Goal: Transaction & Acquisition: Purchase product/service

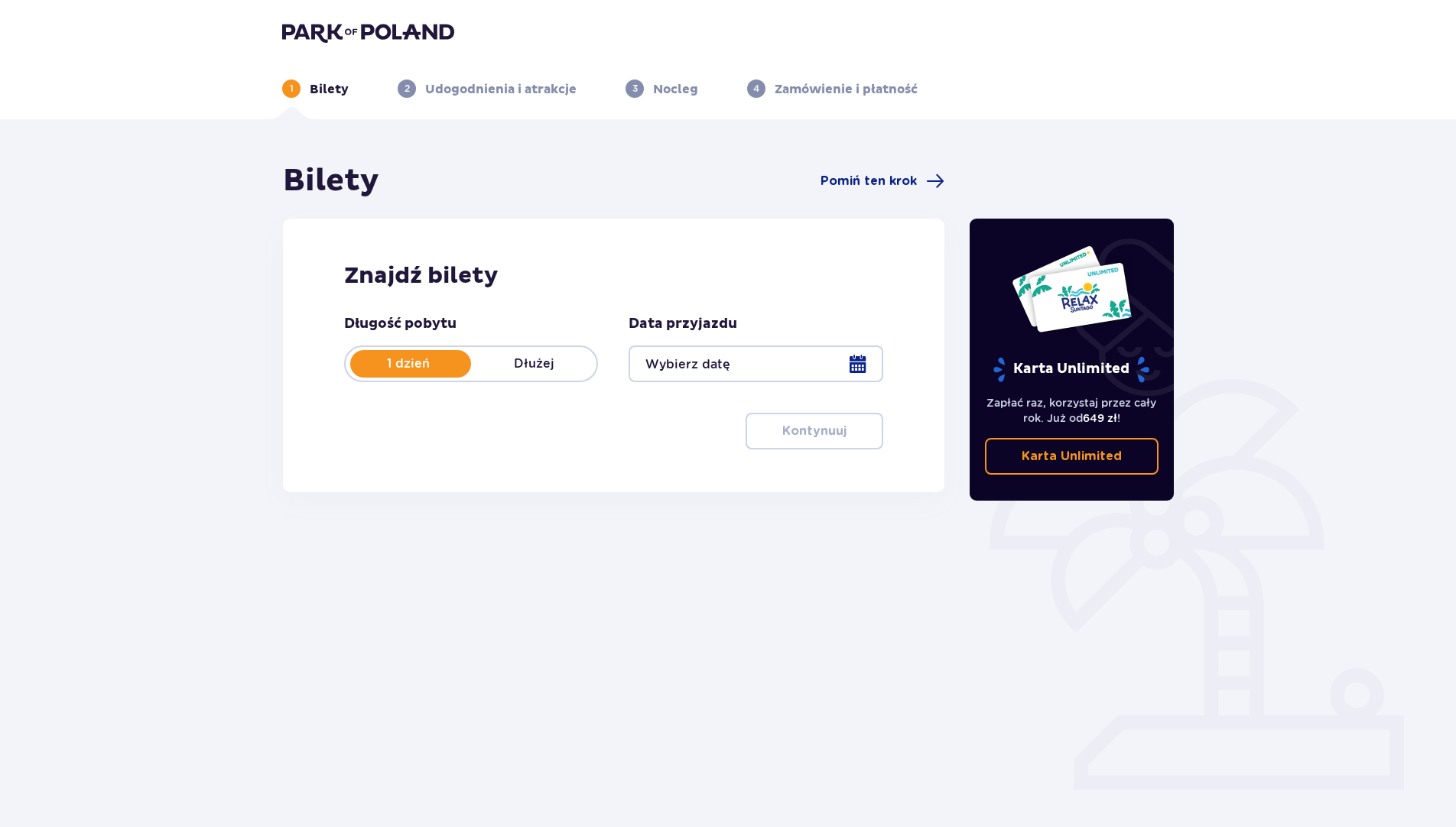
click at [862, 365] on div at bounding box center [756, 364] width 254 height 37
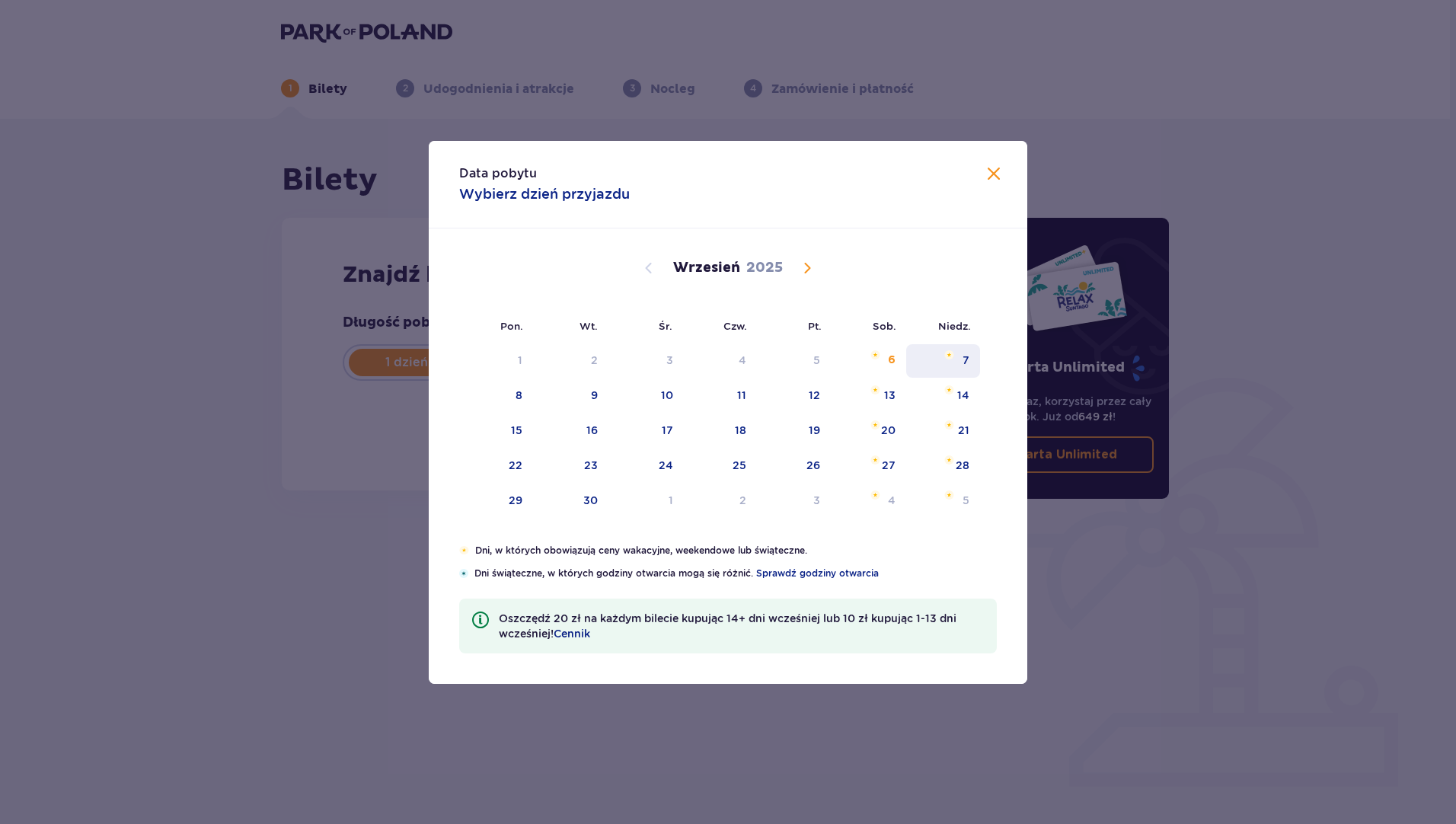
click at [966, 359] on div "7" at bounding box center [966, 360] width 7 height 15
type input "07.09.25"
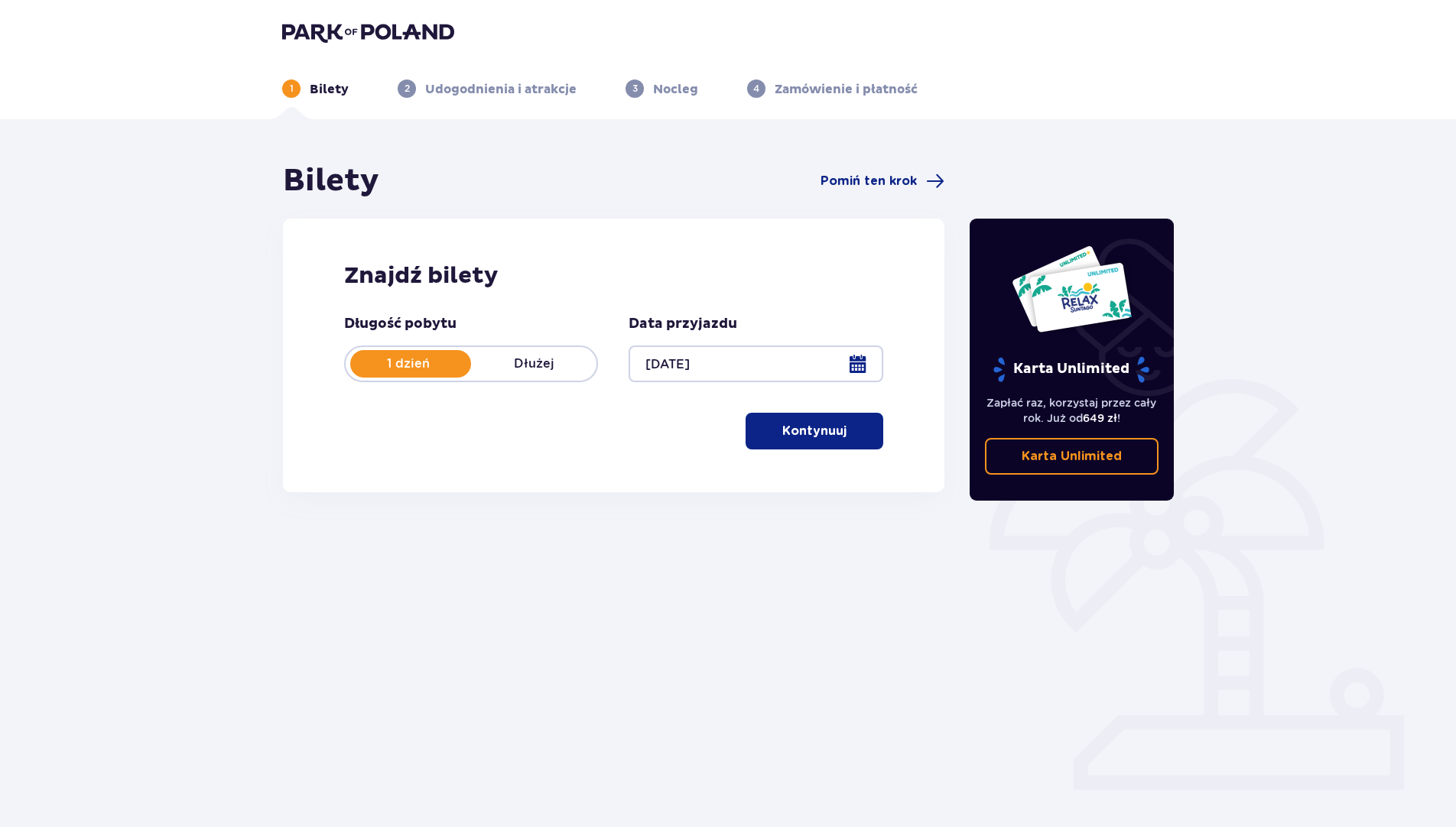
click at [790, 444] on button "Kontynuuj" at bounding box center [815, 431] width 138 height 37
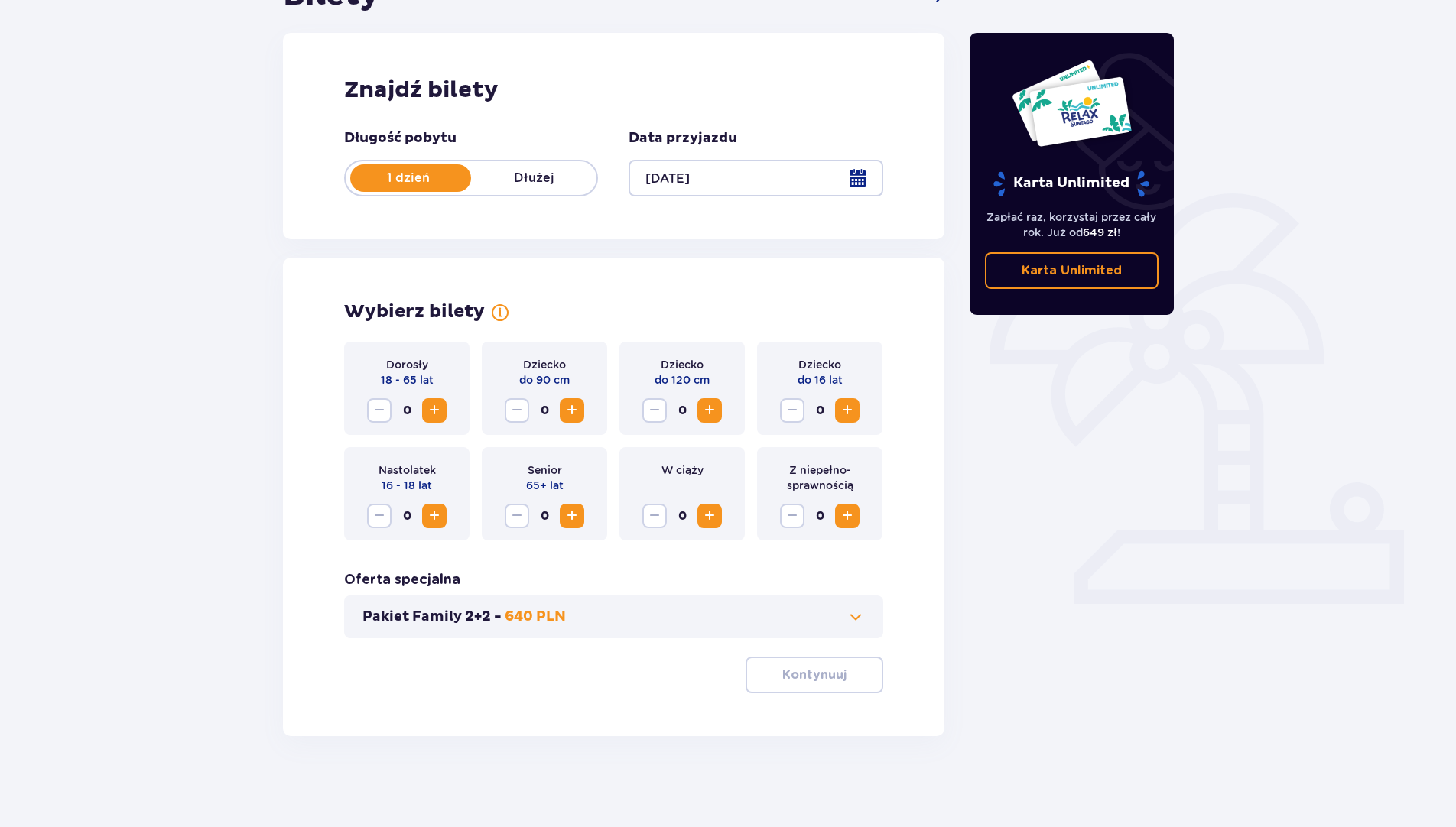
scroll to position [187, 0]
click at [435, 409] on span "Increase" at bounding box center [435, 409] width 19 height 19
click at [832, 678] on p "Kontynuuj" at bounding box center [815, 674] width 64 height 17
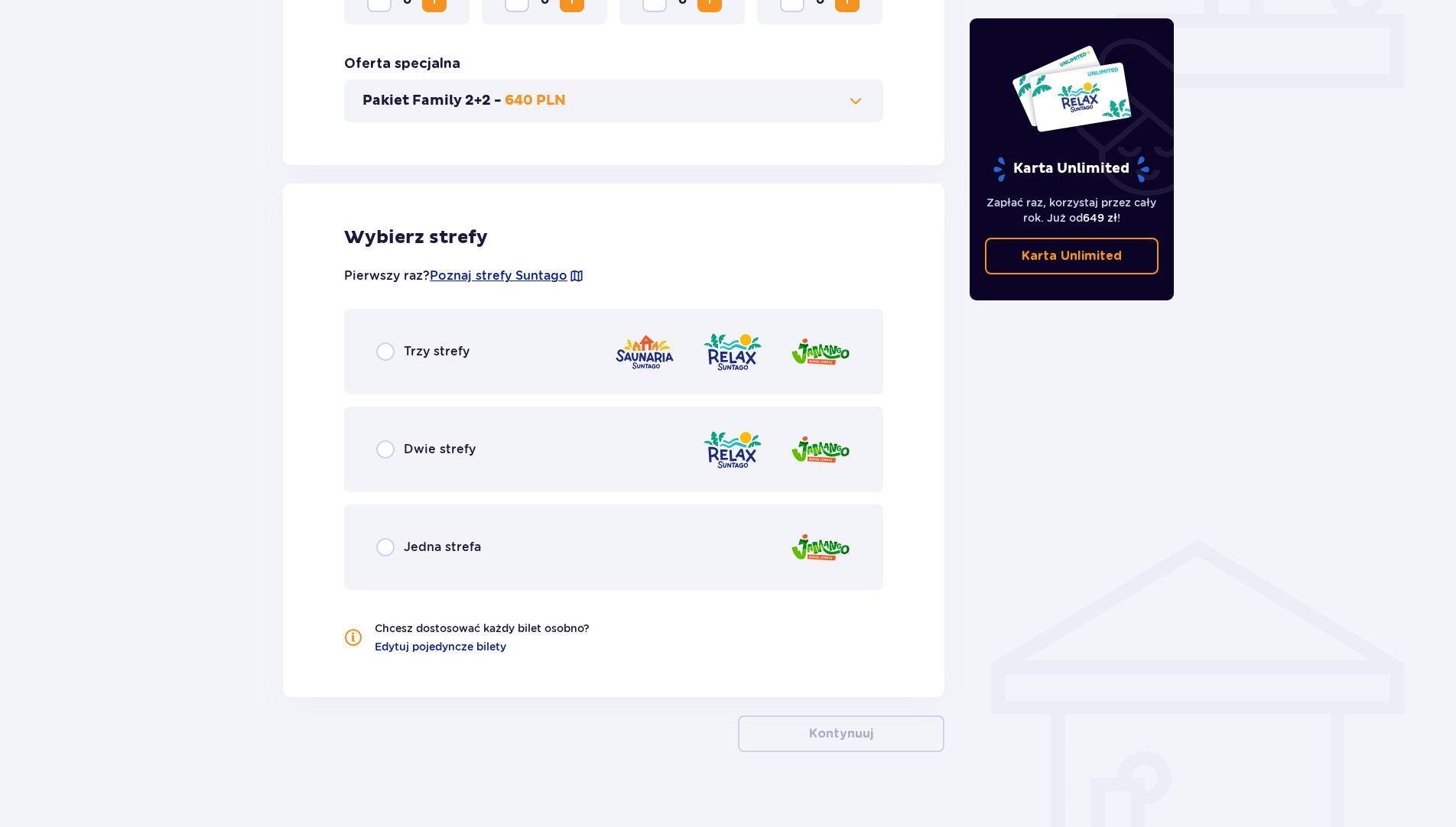
scroll to position [719, 0]
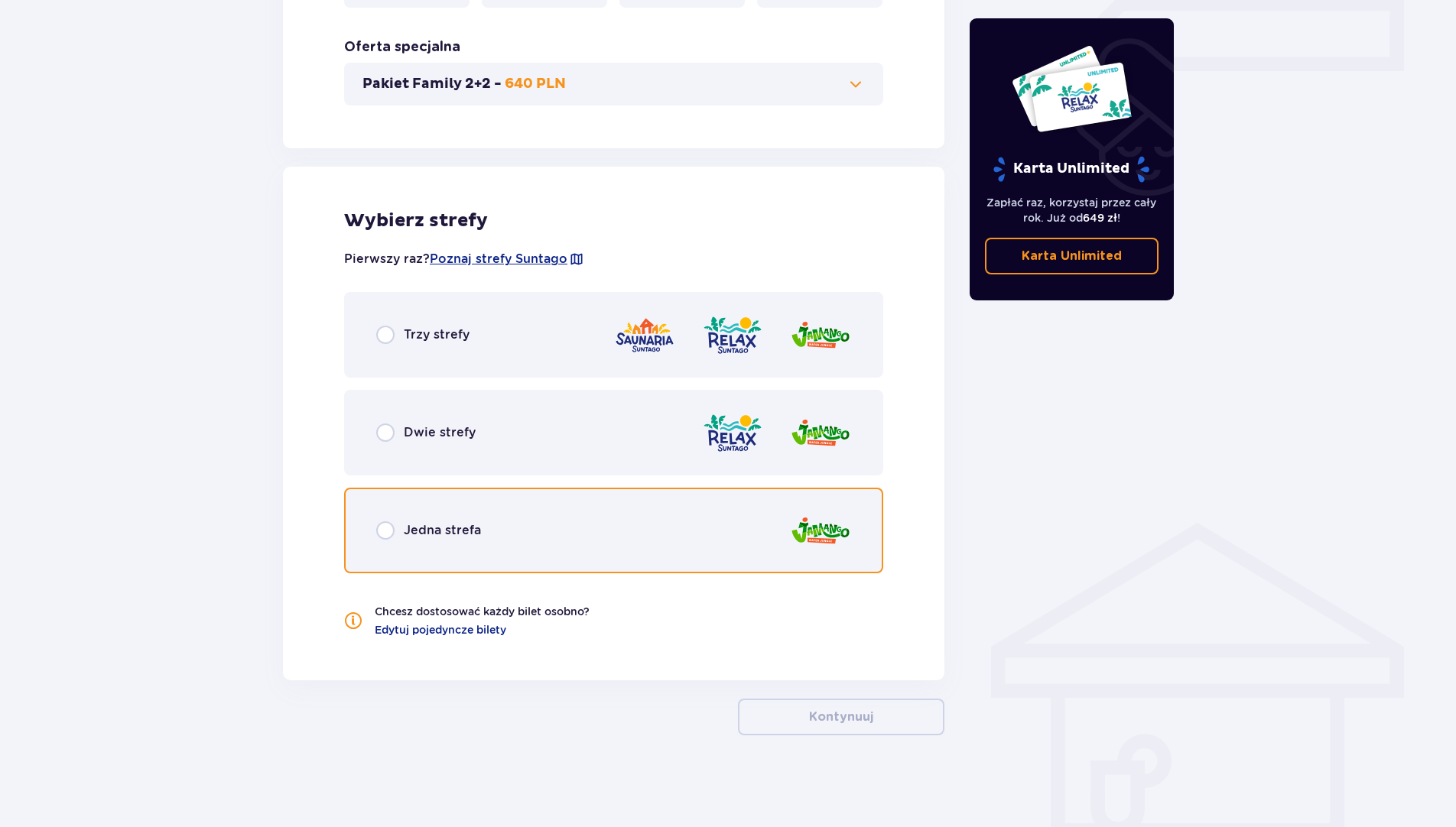
click at [384, 531] on input "radio" at bounding box center [385, 530] width 19 height 19
radio input "true"
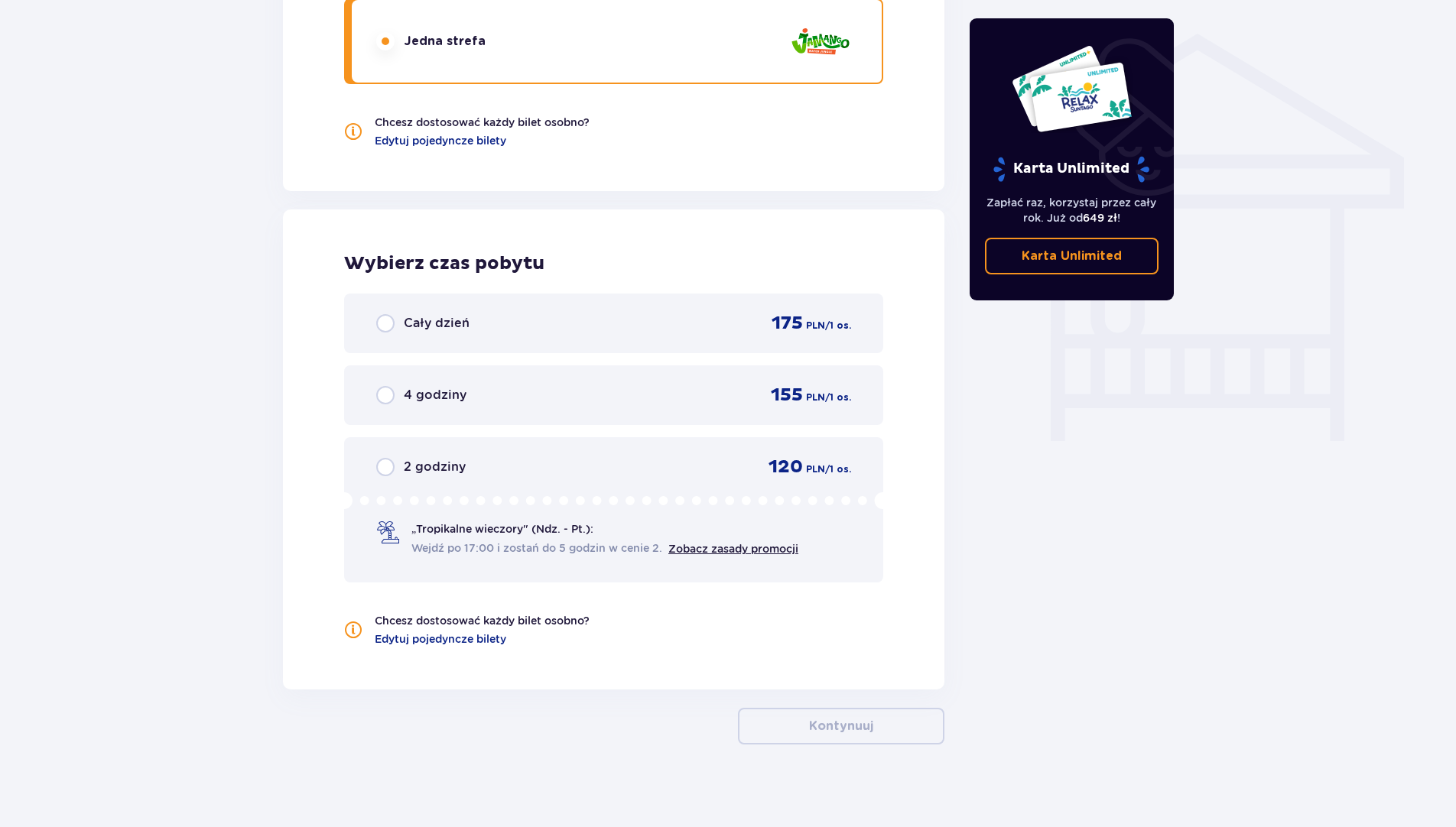
scroll to position [1218, 0]
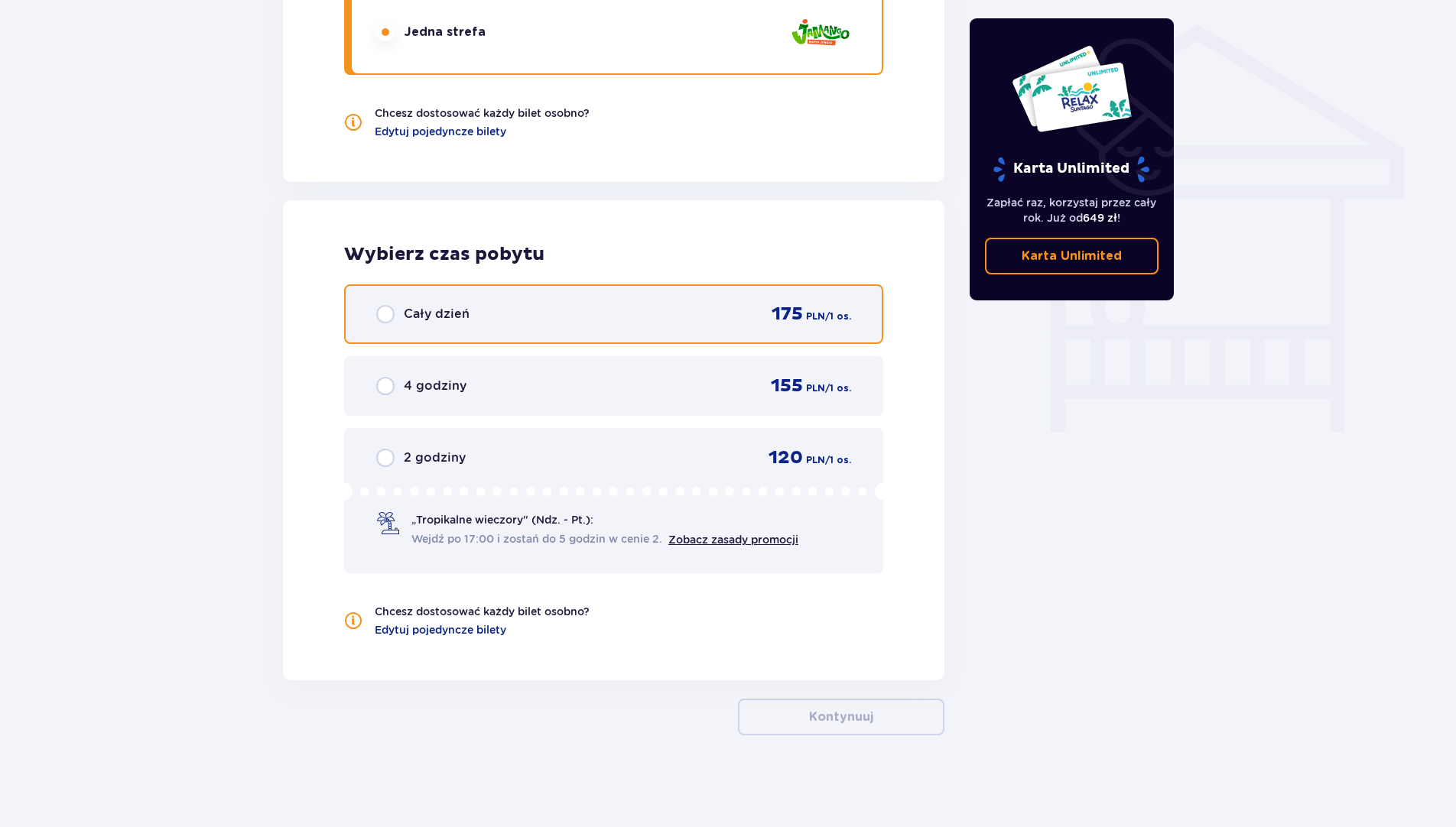
click at [386, 316] on input "radio" at bounding box center [385, 314] width 19 height 19
radio input "true"
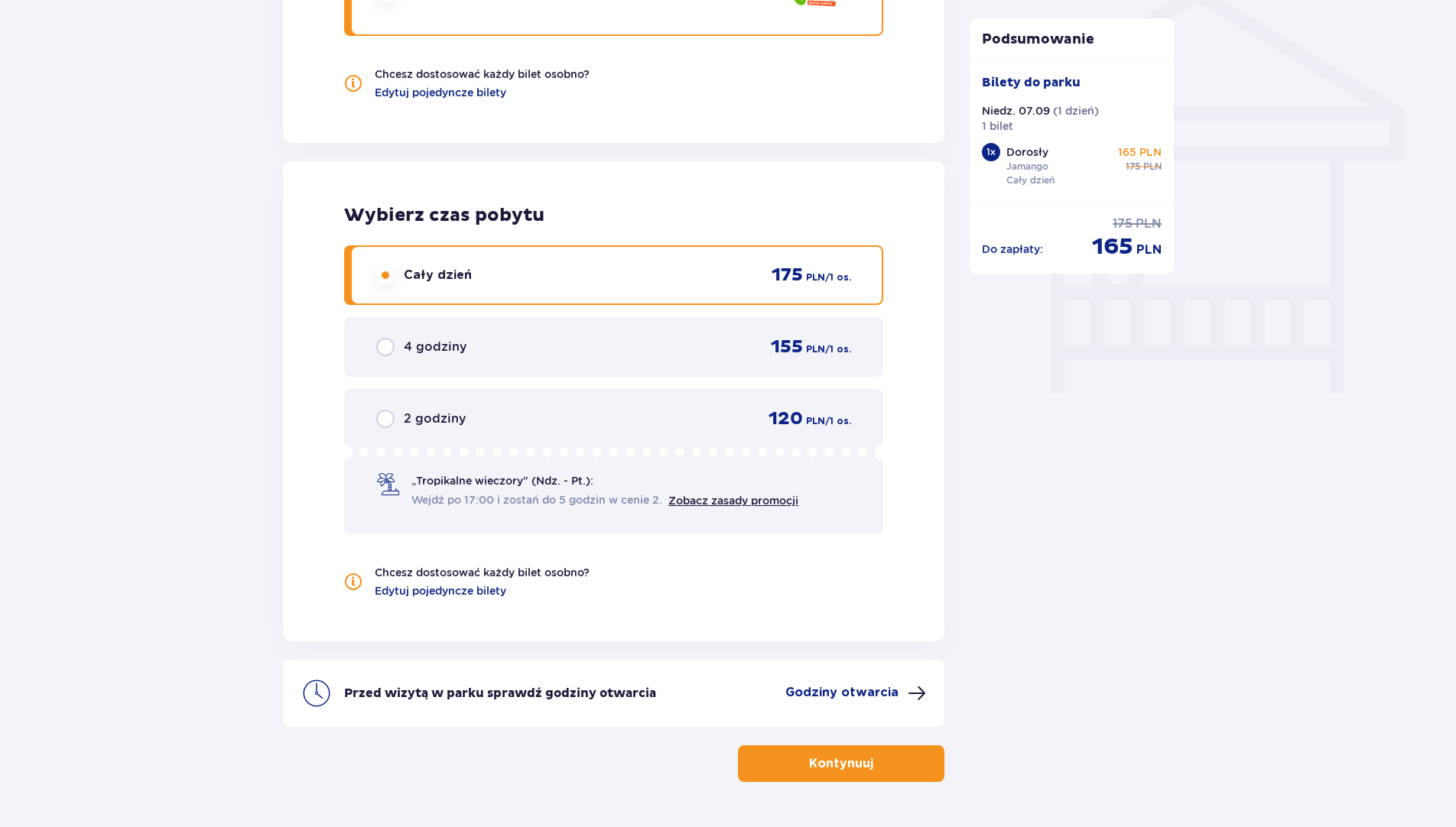
scroll to position [1294, 0]
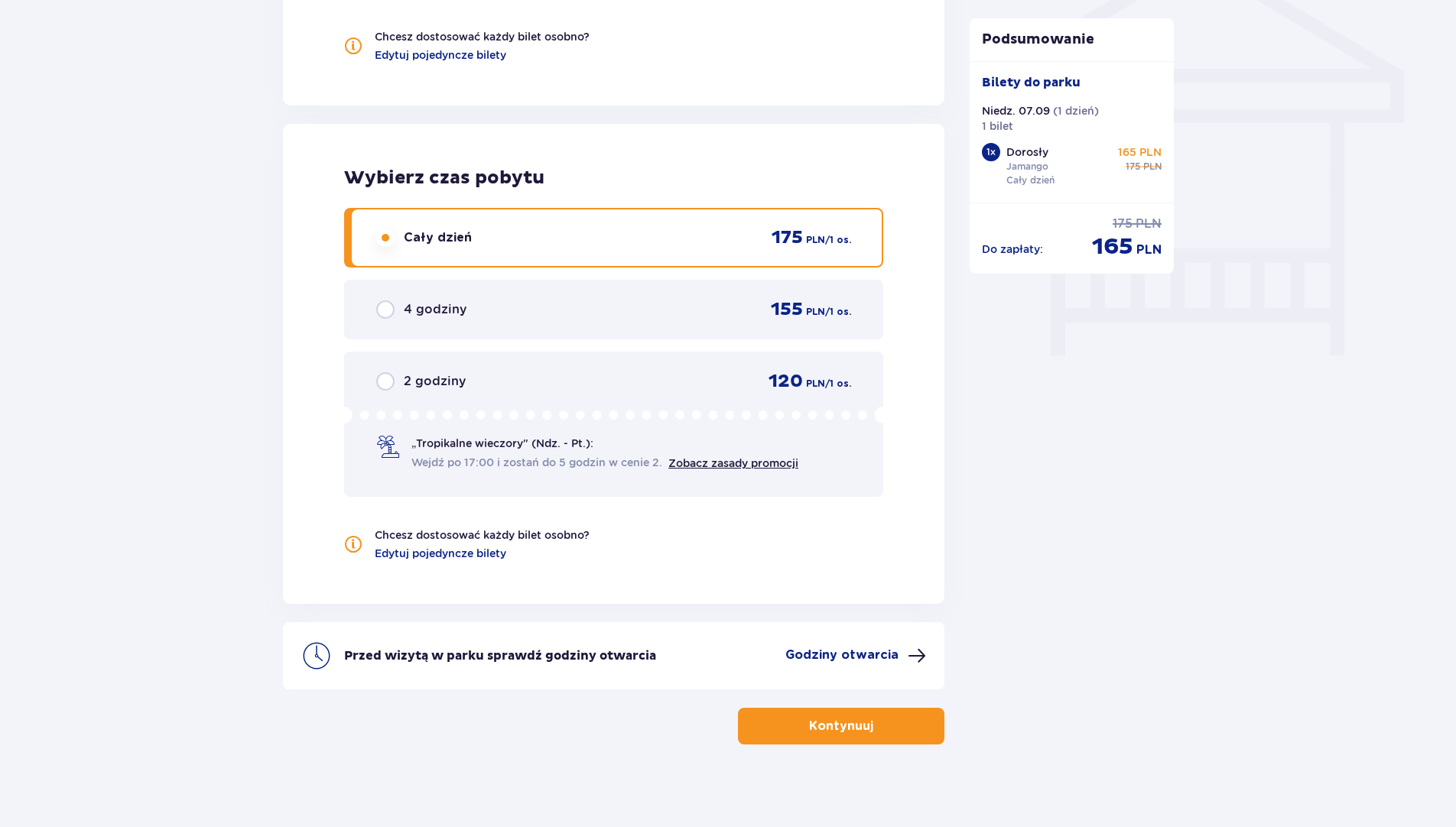
click at [883, 657] on p "Godziny otwarcia" at bounding box center [842, 655] width 114 height 17
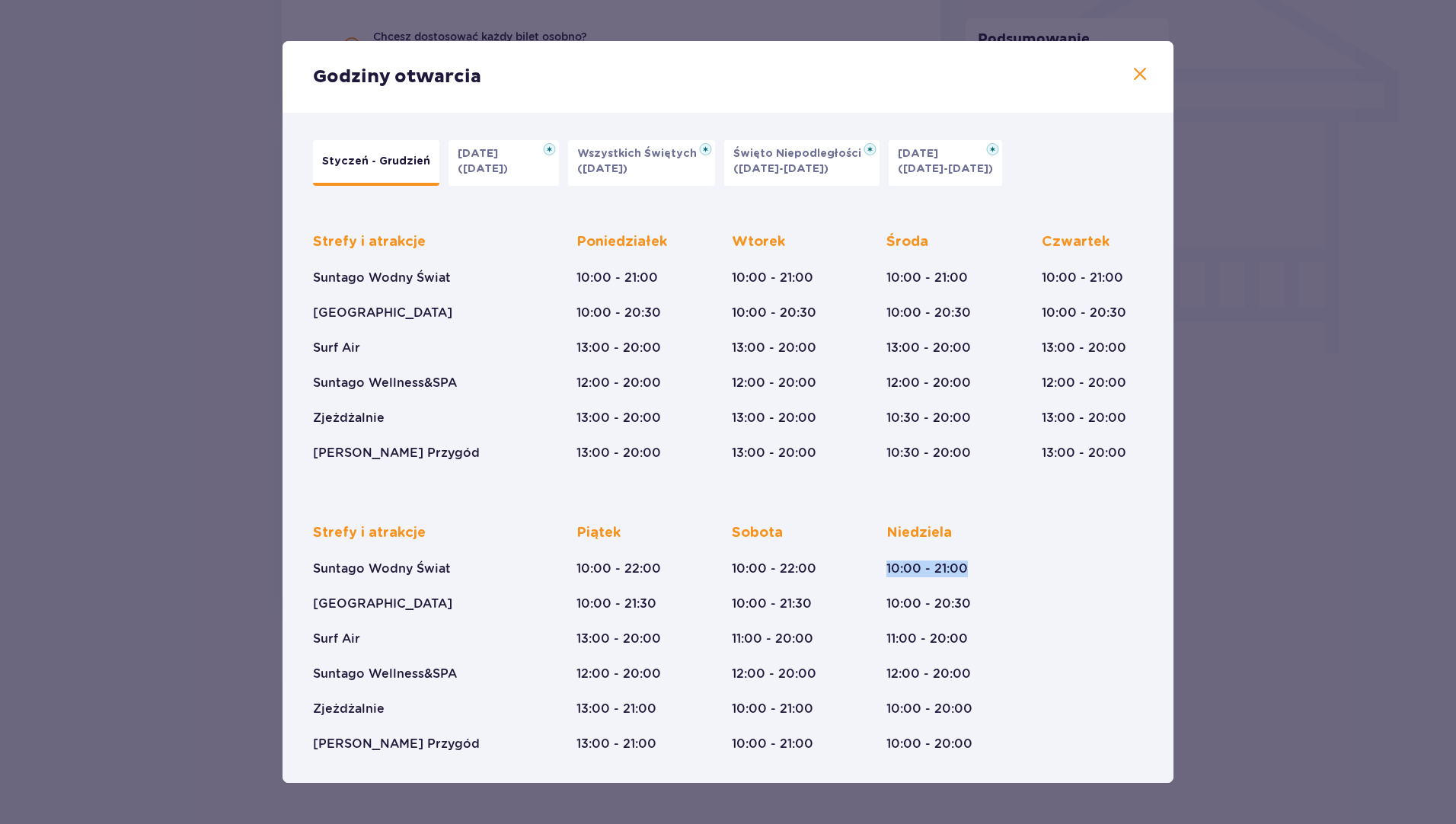
drag, startPoint x: 887, startPoint y: 564, endPoint x: 981, endPoint y: 565, distance: 94.0
click at [981, 565] on div "Niedziela 10:00 - 21:00 10:00 - 20:30 11:00 - 20:00 12:00 - 20:00 10:00 - 20:00…" at bounding box center [938, 638] width 102 height 229
click at [1138, 74] on span at bounding box center [1140, 75] width 19 height 19
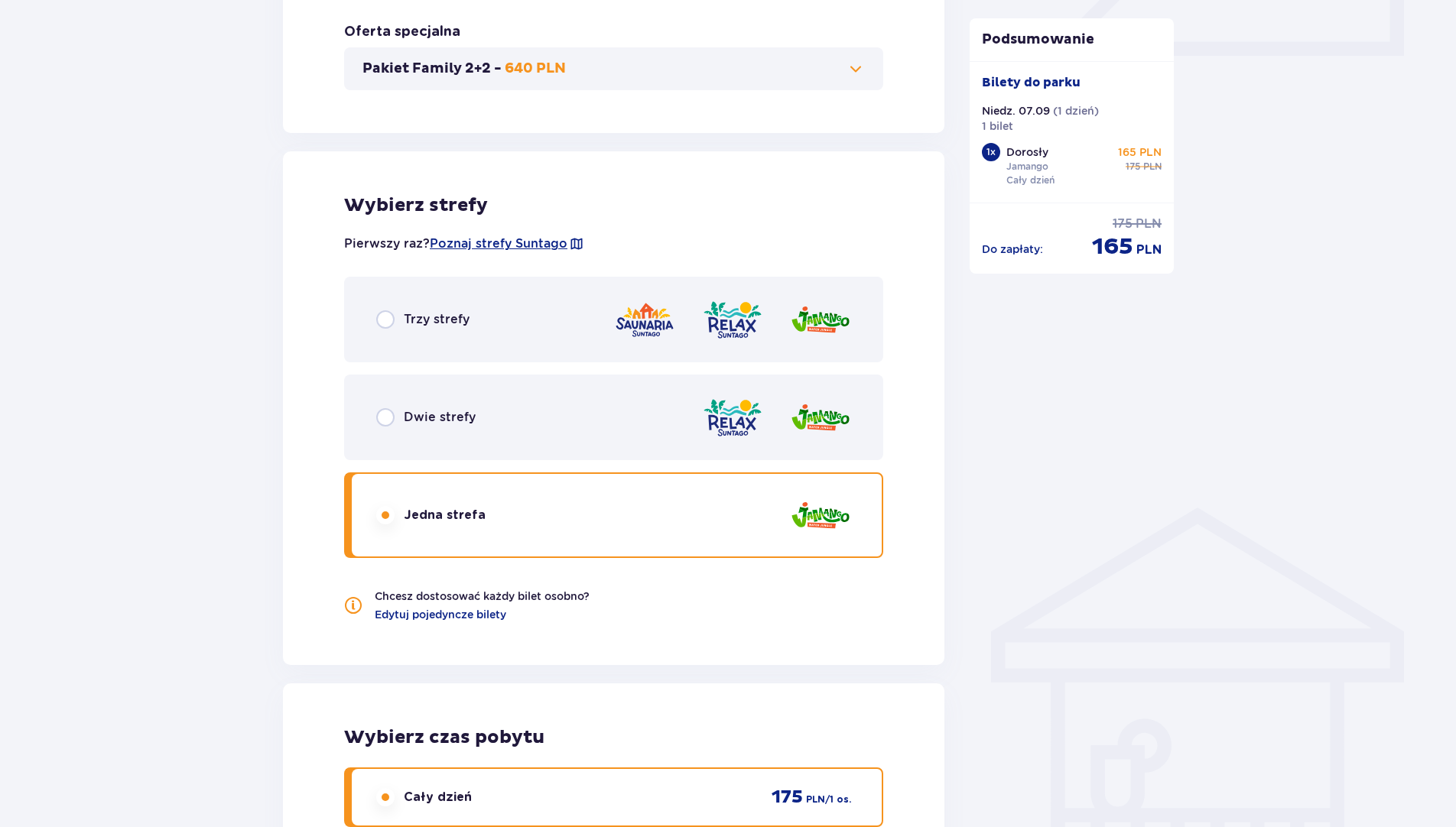
scroll to position [758, 0]
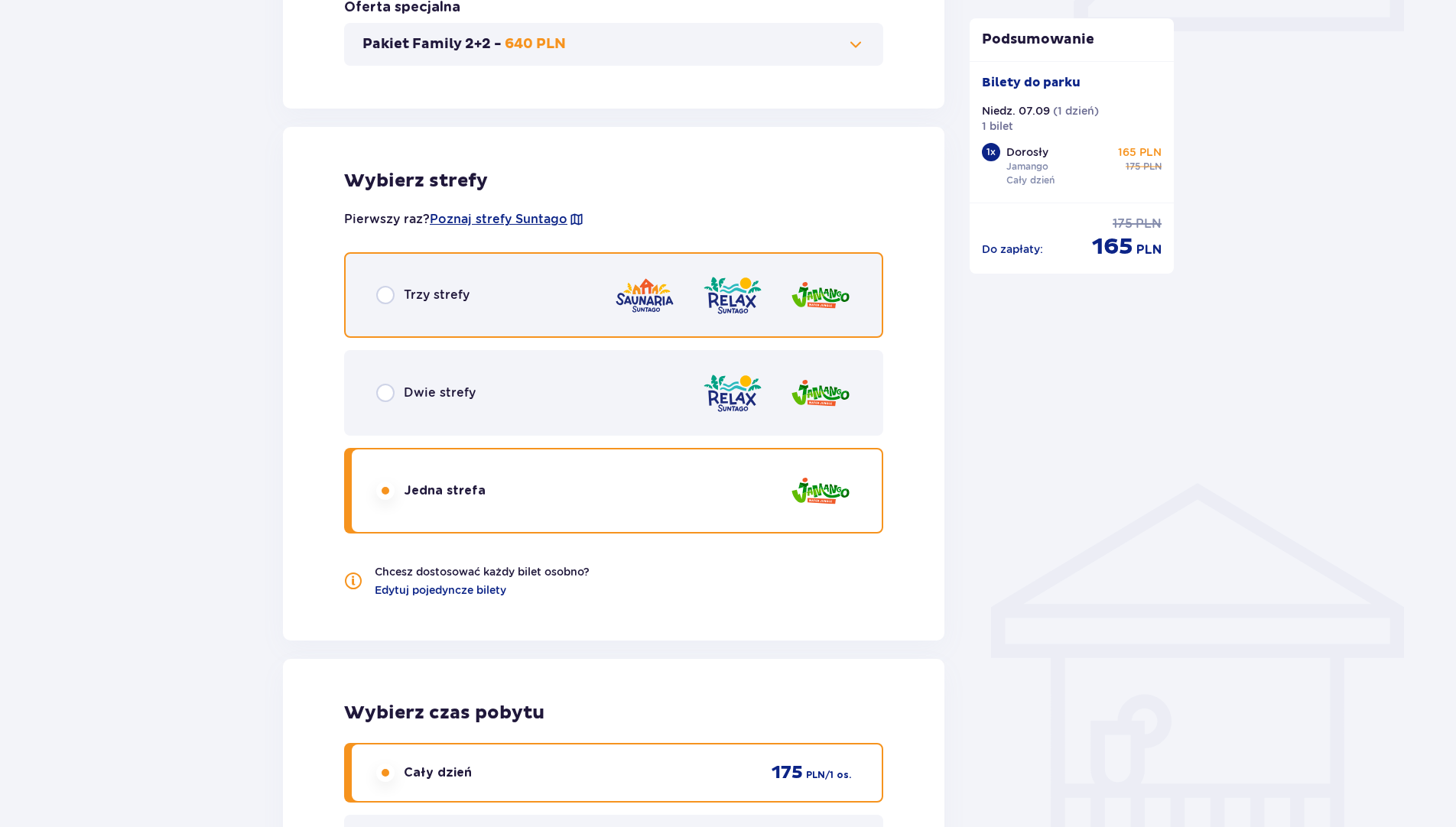
click at [391, 295] on input "radio" at bounding box center [385, 295] width 19 height 19
radio input "true"
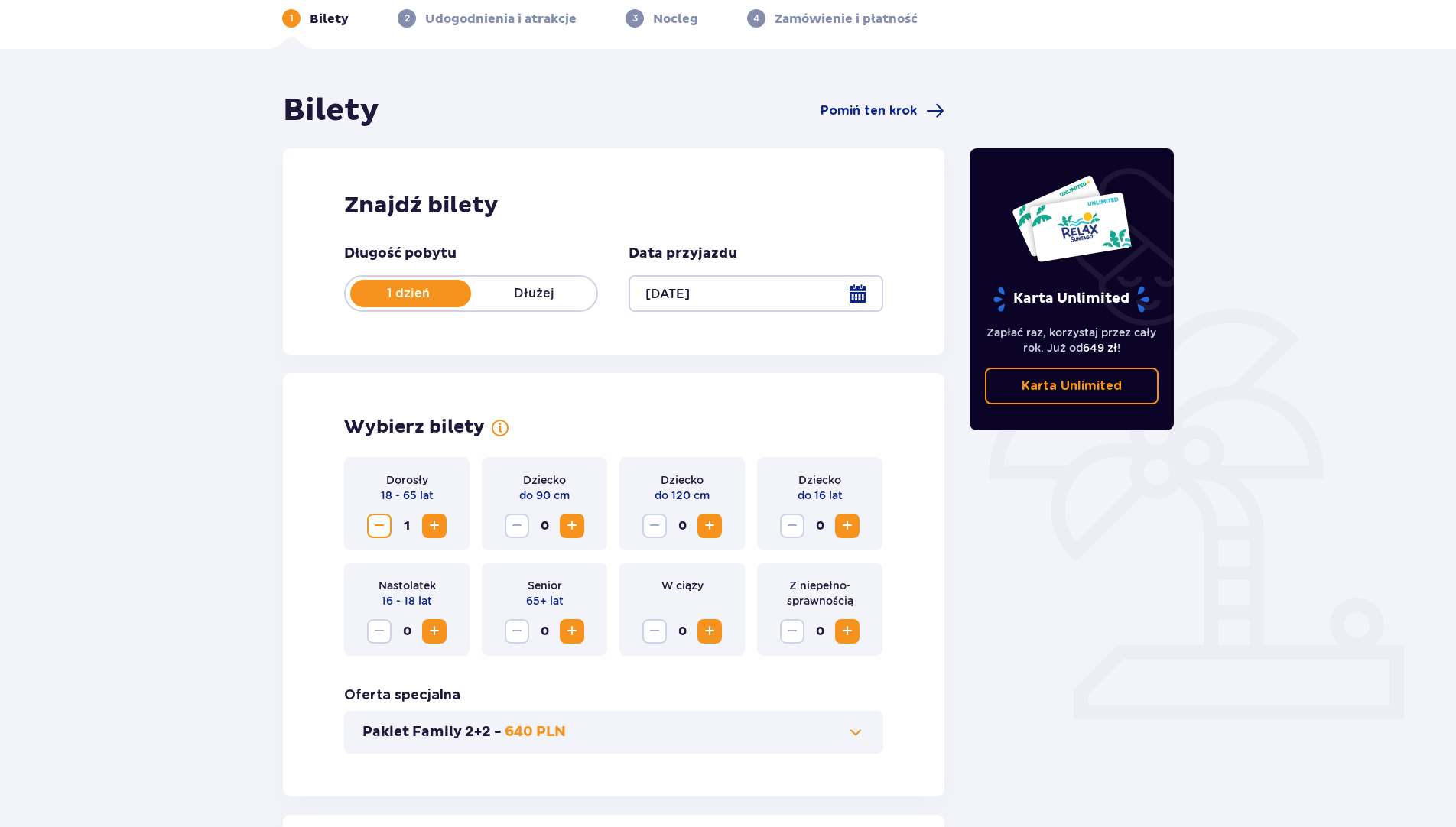
scroll to position [0, 0]
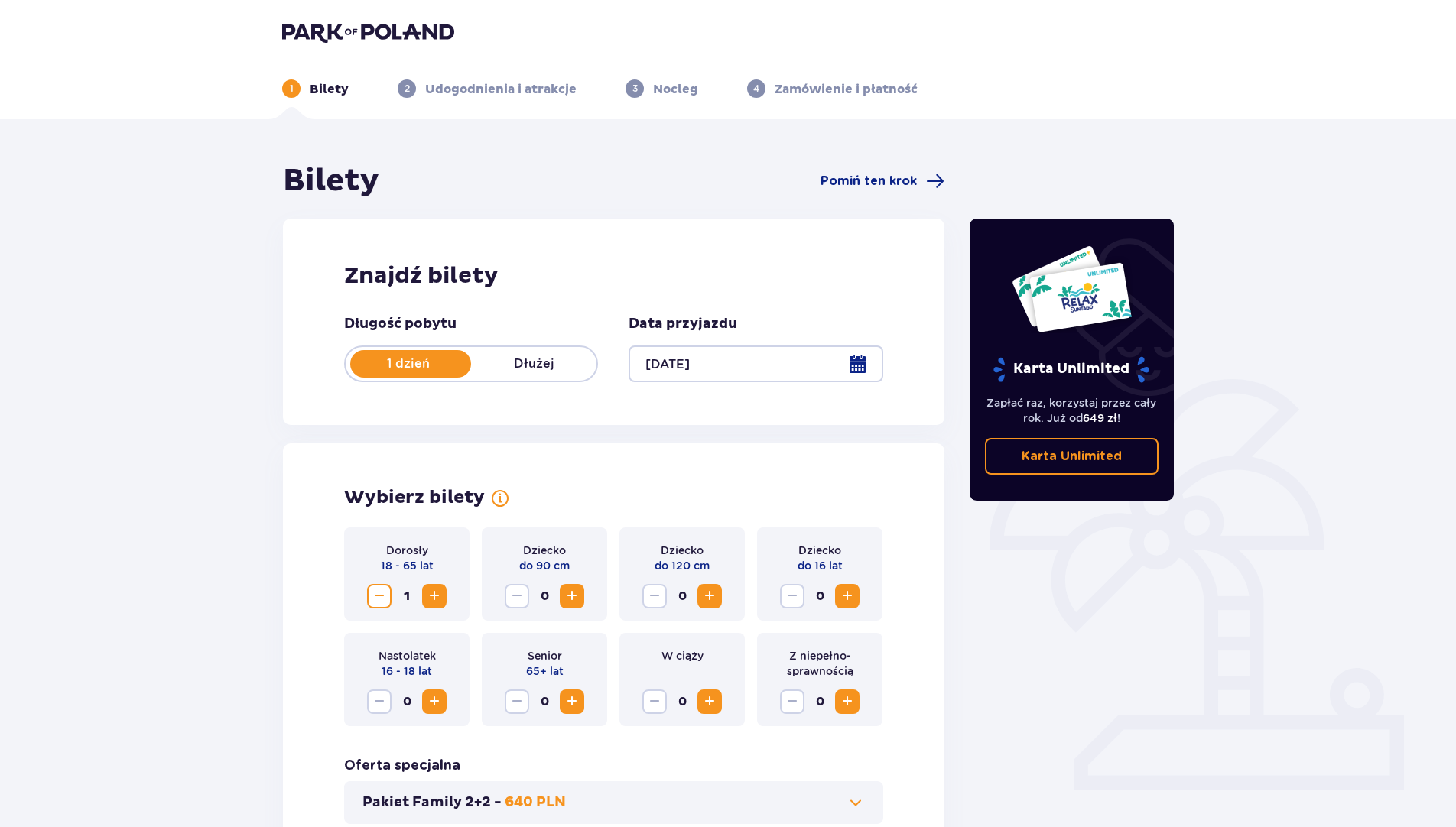
click at [332, 34] on img at bounding box center [368, 32] width 172 height 21
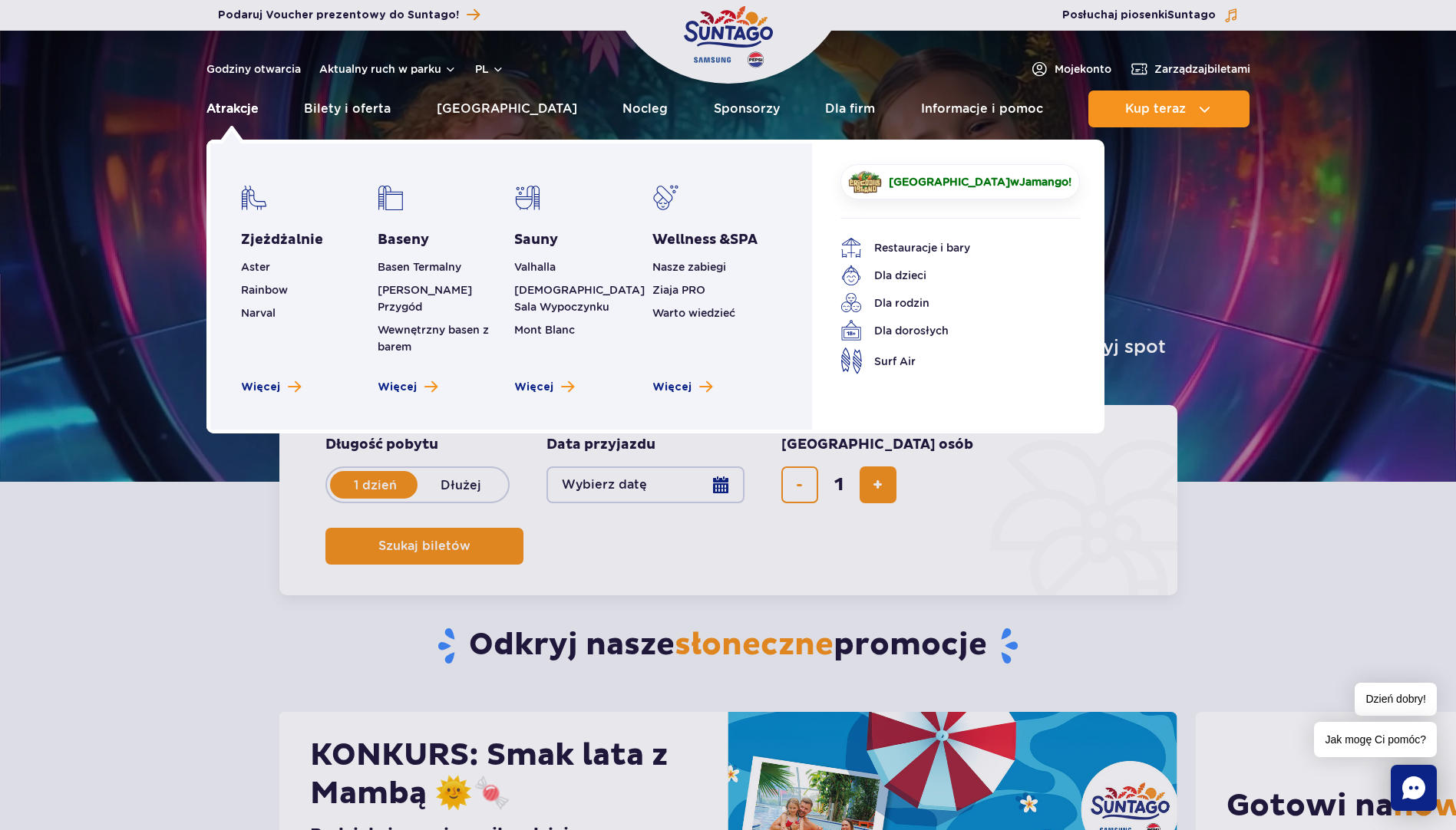
click at [241, 114] on link "Atrakcje" at bounding box center [232, 109] width 52 height 37
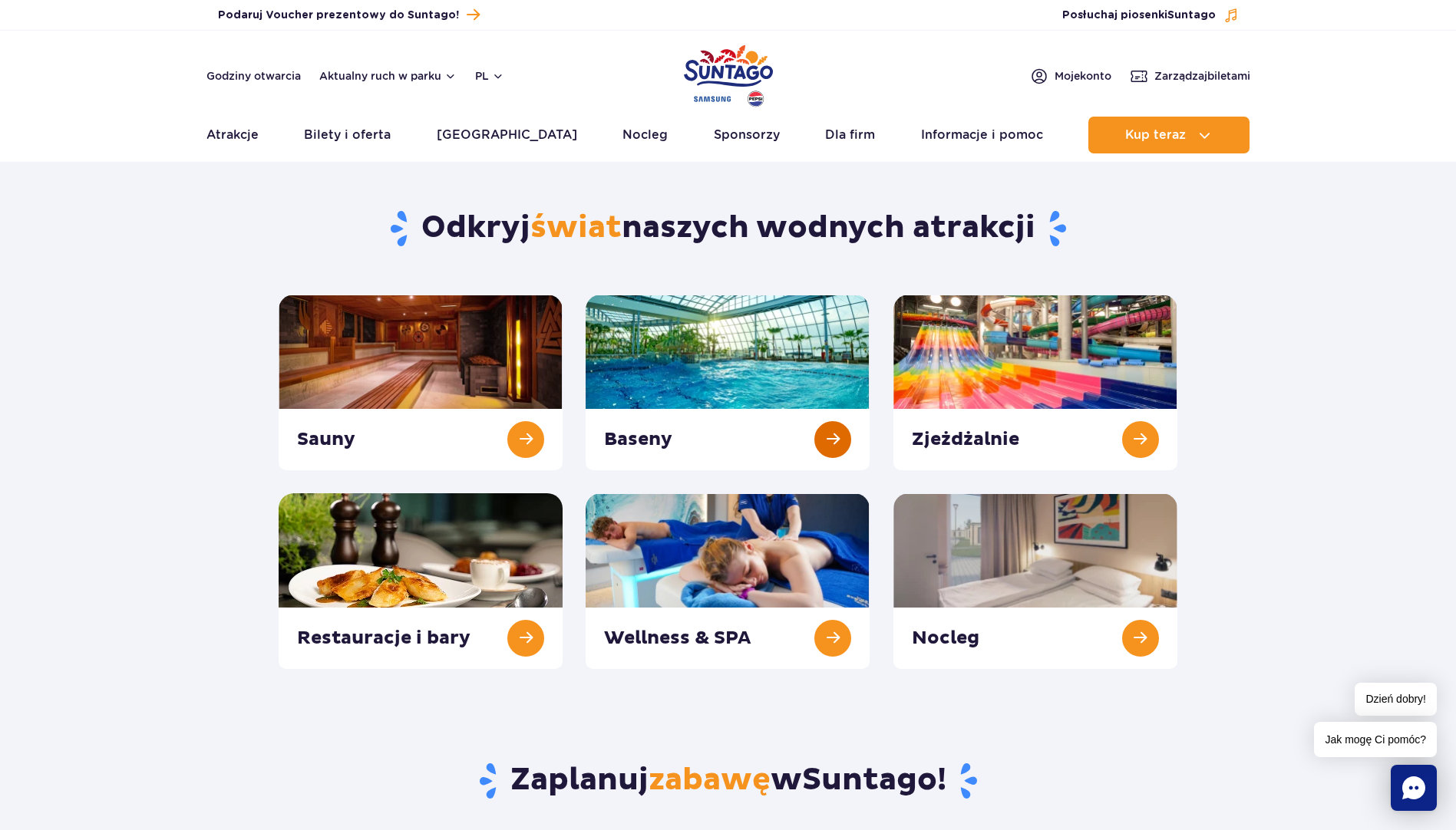
click at [833, 437] on link at bounding box center [728, 382] width 283 height 176
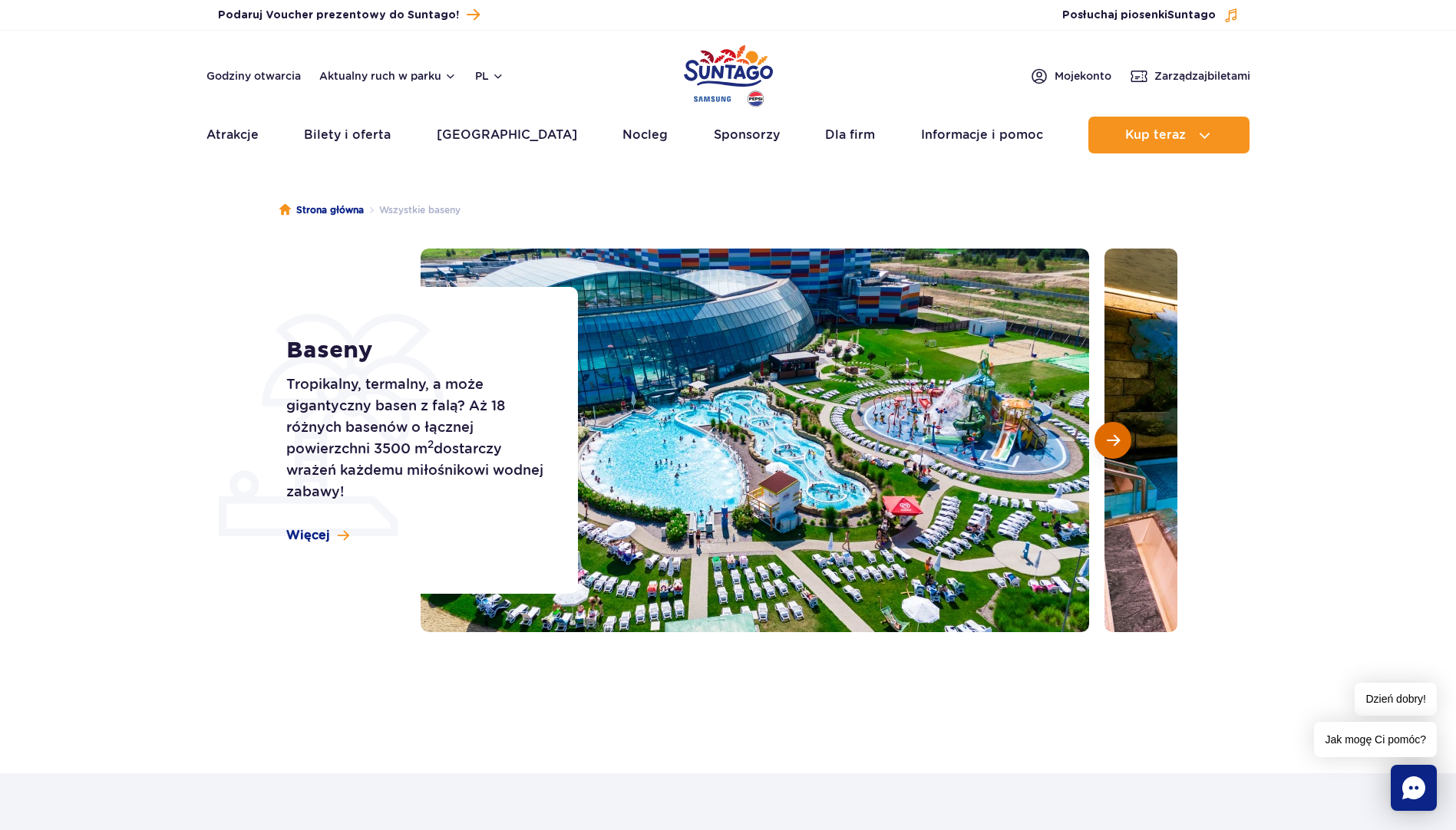
click at [1120, 444] on button "Następny slajd" at bounding box center [1112, 440] width 37 height 37
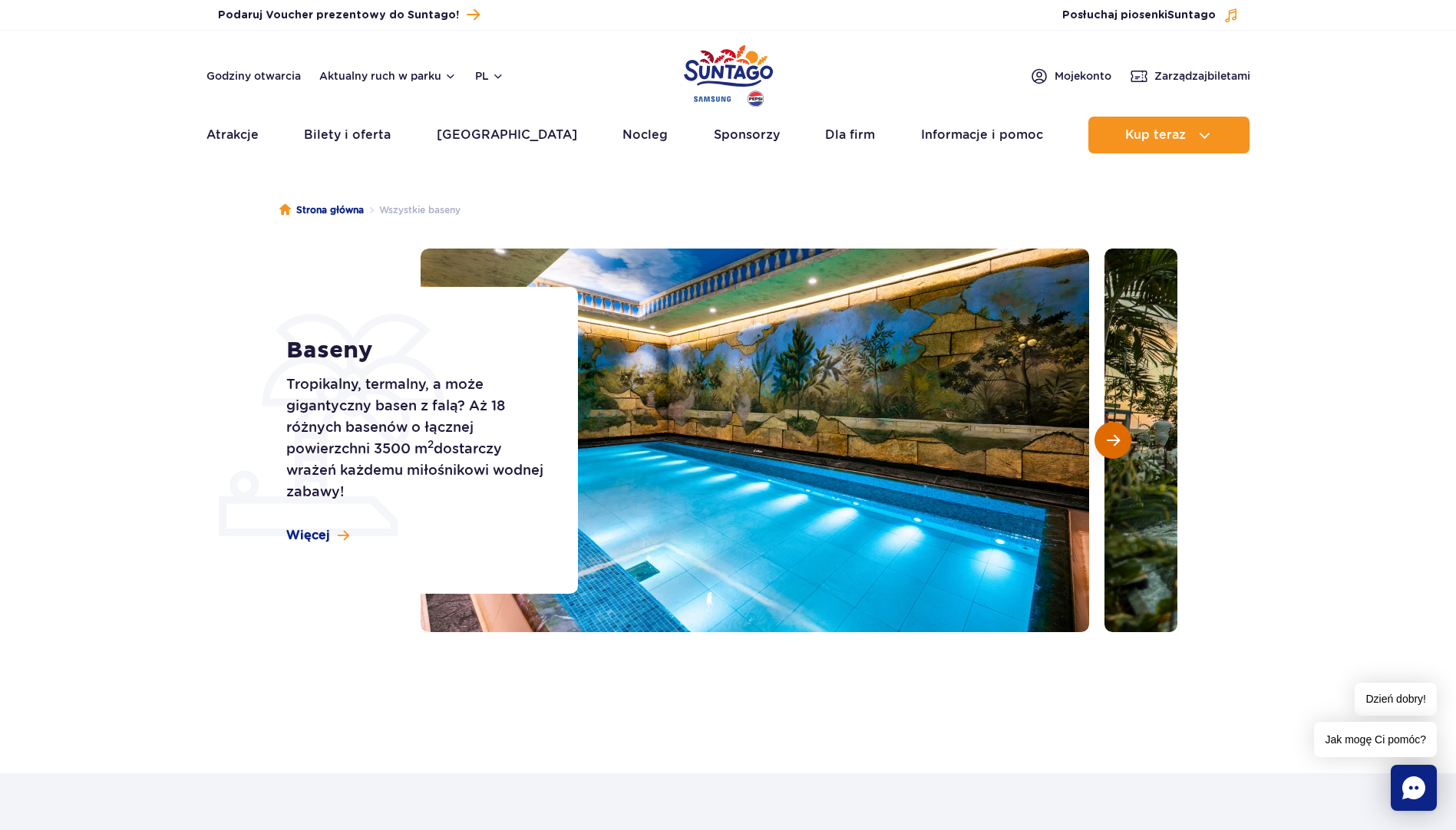
click at [1120, 444] on button "Następny slajd" at bounding box center [1112, 440] width 37 height 37
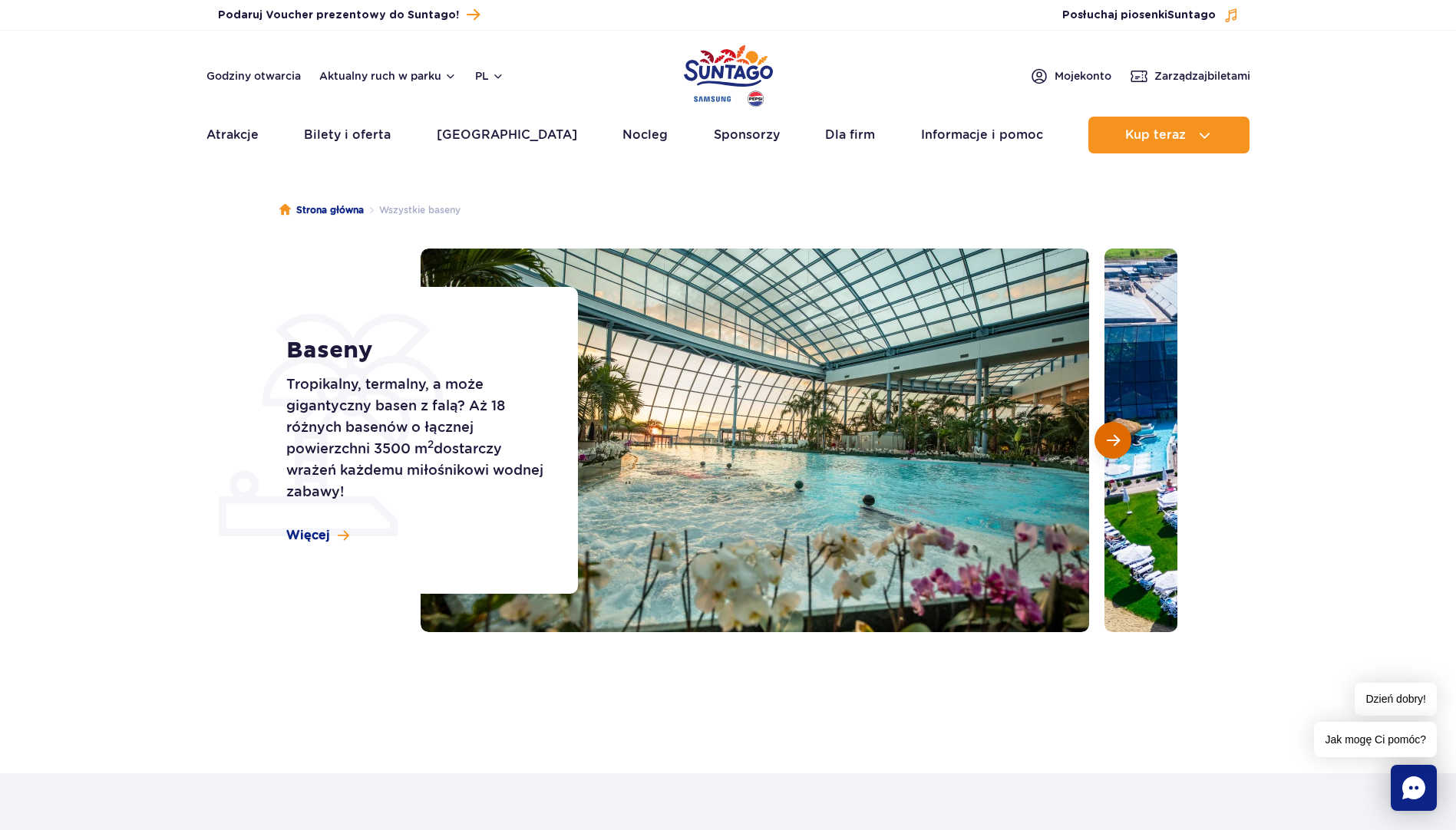
click at [1120, 444] on button "Następny slajd" at bounding box center [1112, 440] width 37 height 37
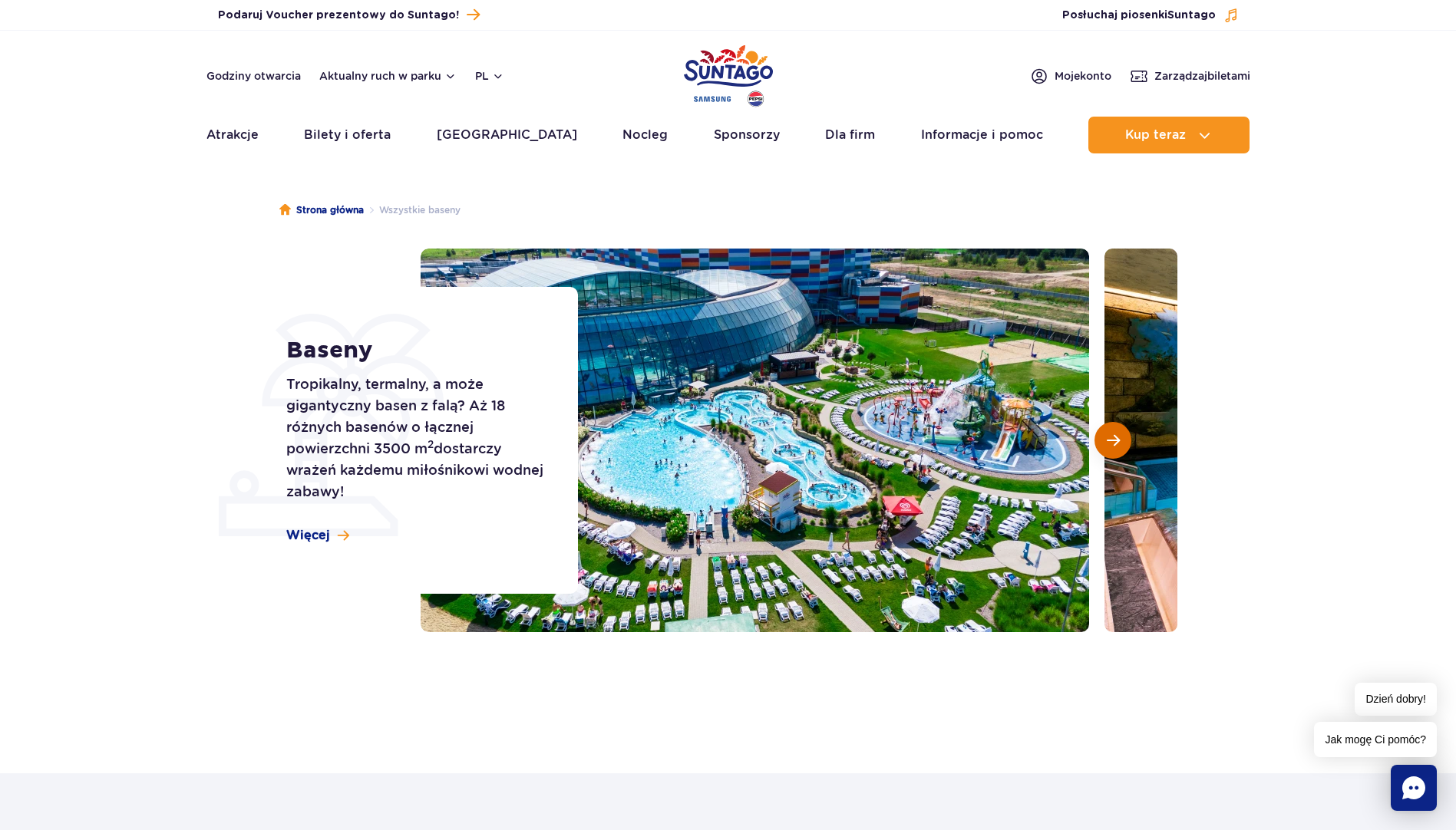
click at [1120, 444] on button "Następny slajd" at bounding box center [1112, 440] width 37 height 37
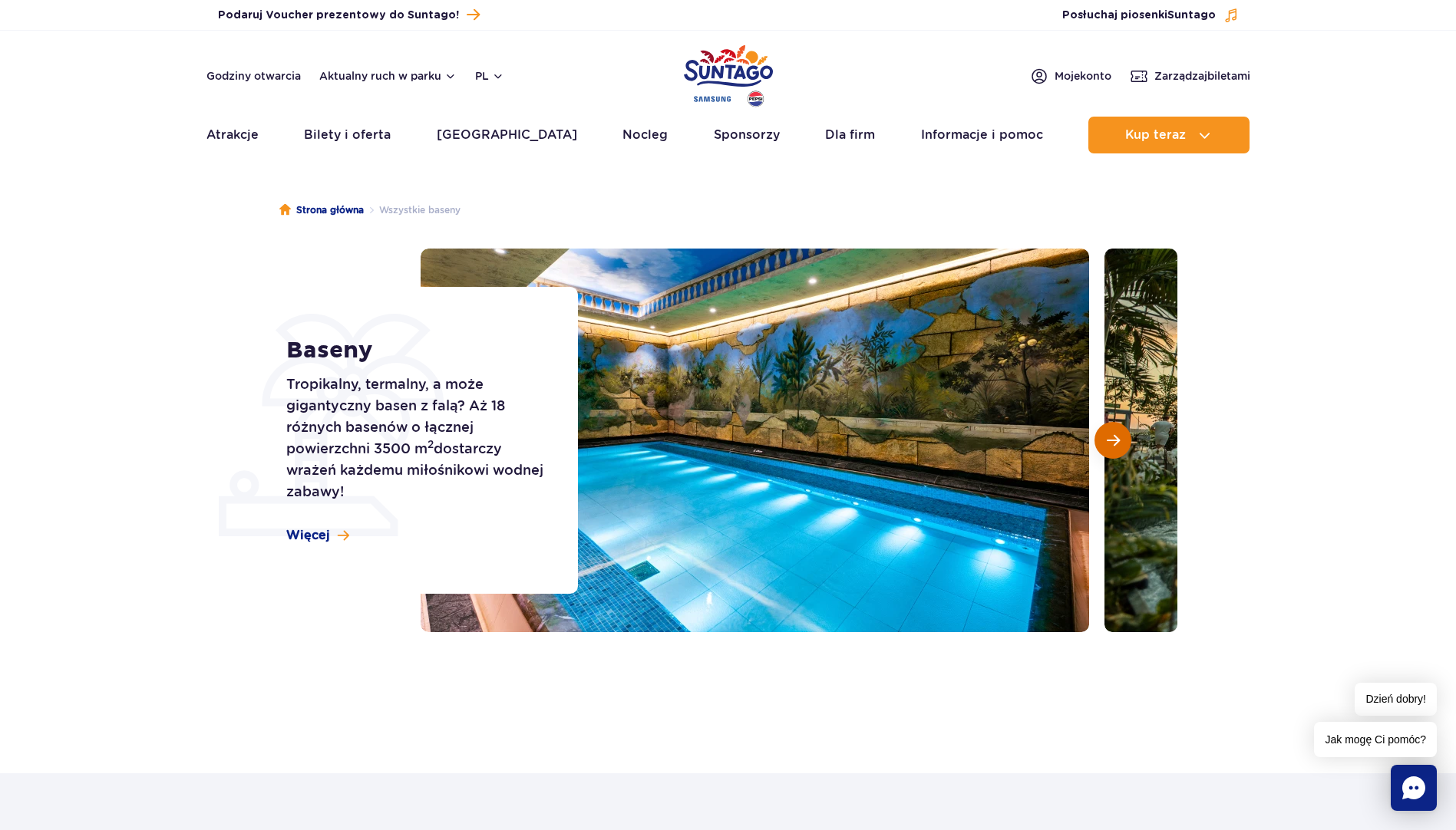
click at [1120, 444] on button "Następny slajd" at bounding box center [1112, 440] width 37 height 37
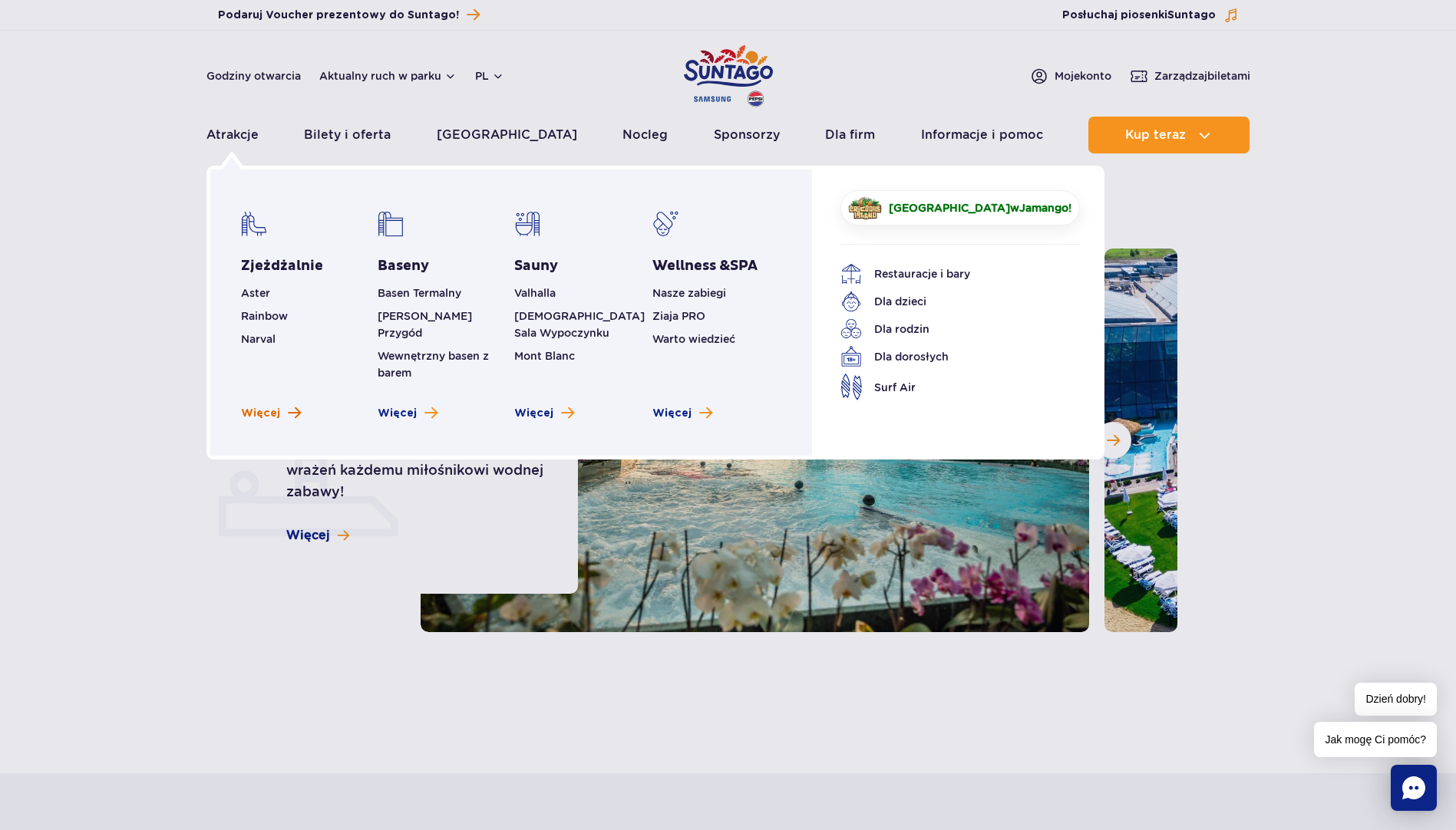
click at [273, 406] on span "Więcej" at bounding box center [261, 413] width 39 height 15
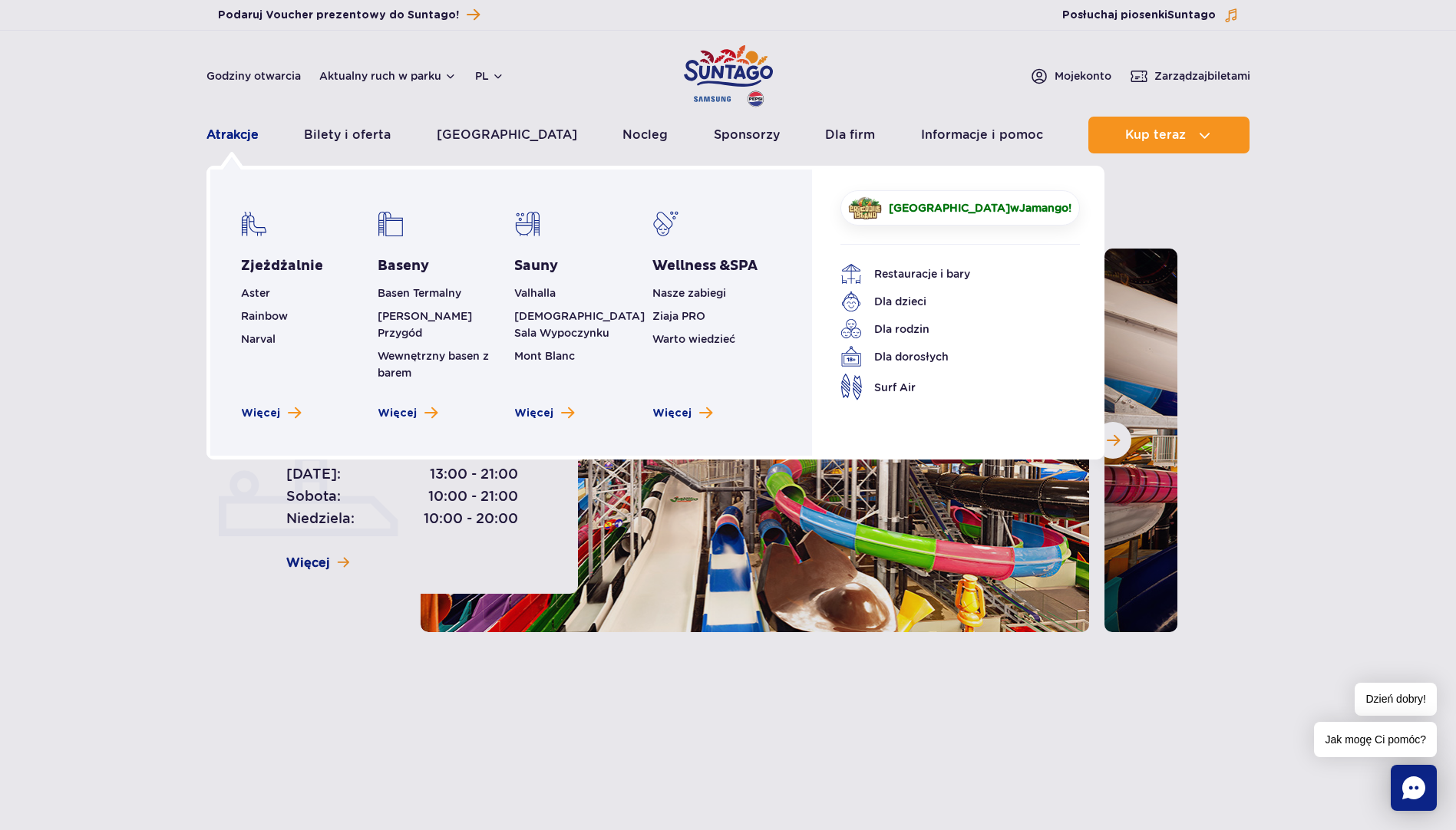
click at [220, 133] on link "Atrakcje" at bounding box center [232, 135] width 52 height 37
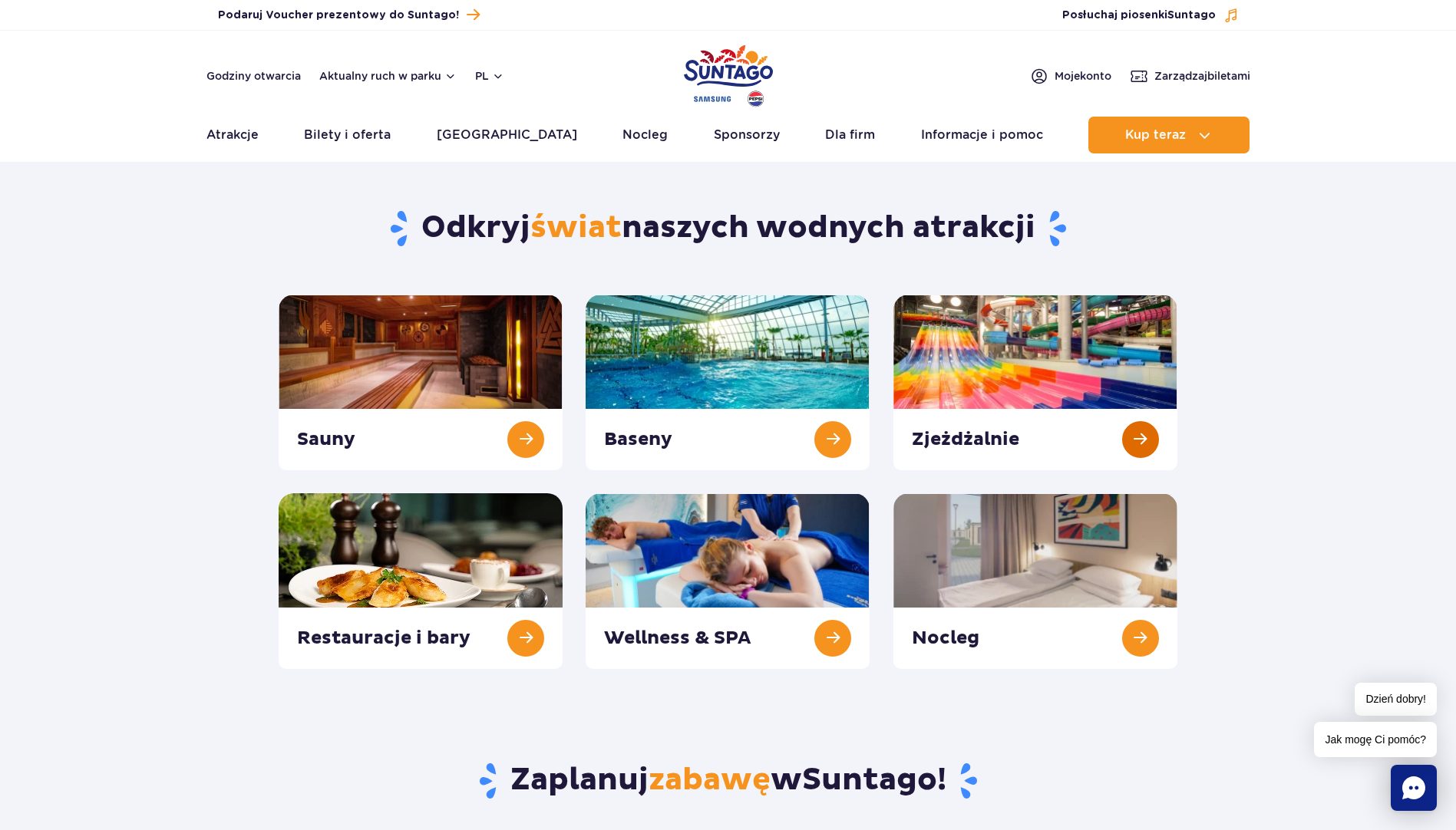
click at [1142, 445] on link at bounding box center [1035, 382] width 283 height 176
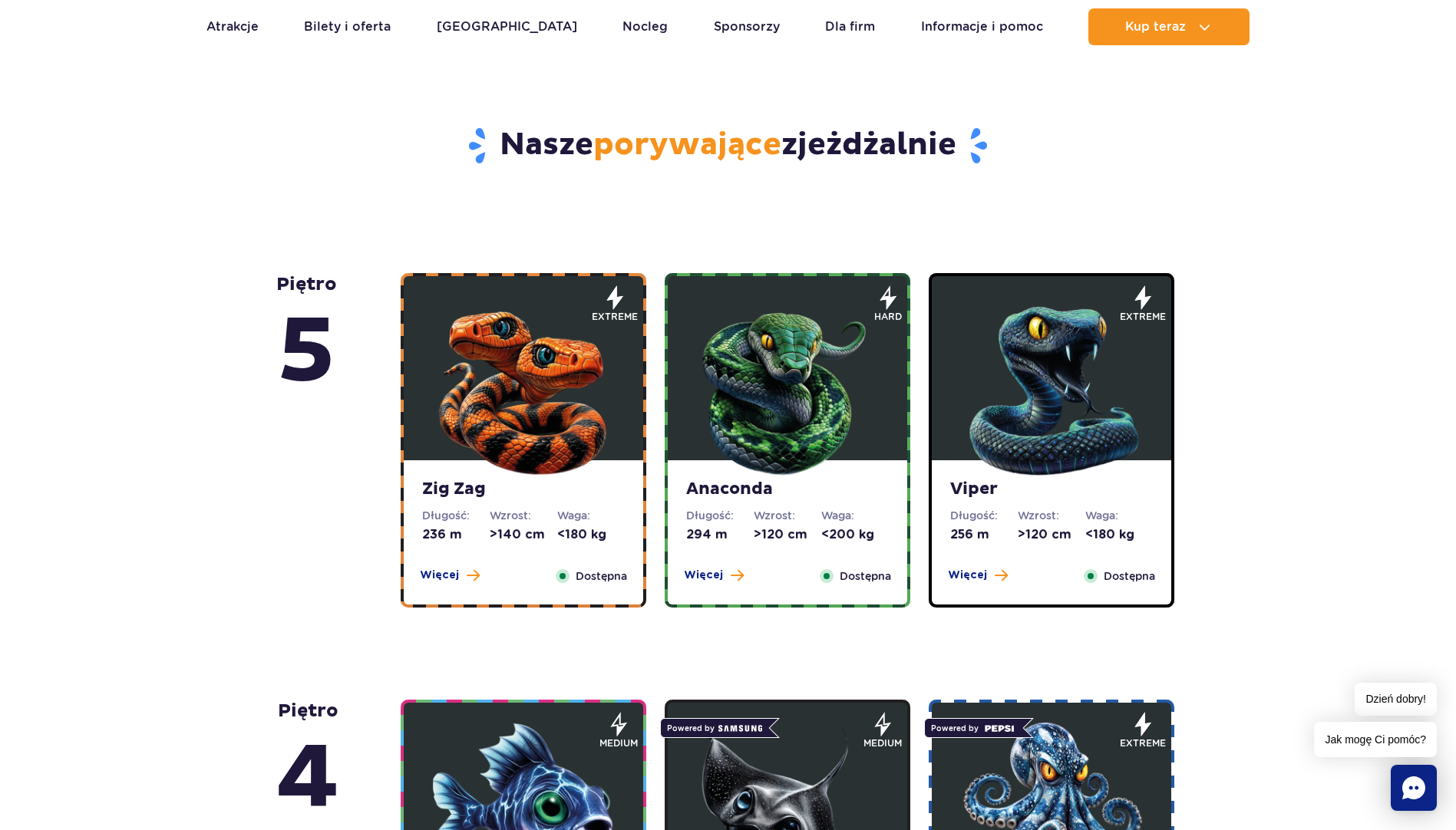
scroll to position [767, 0]
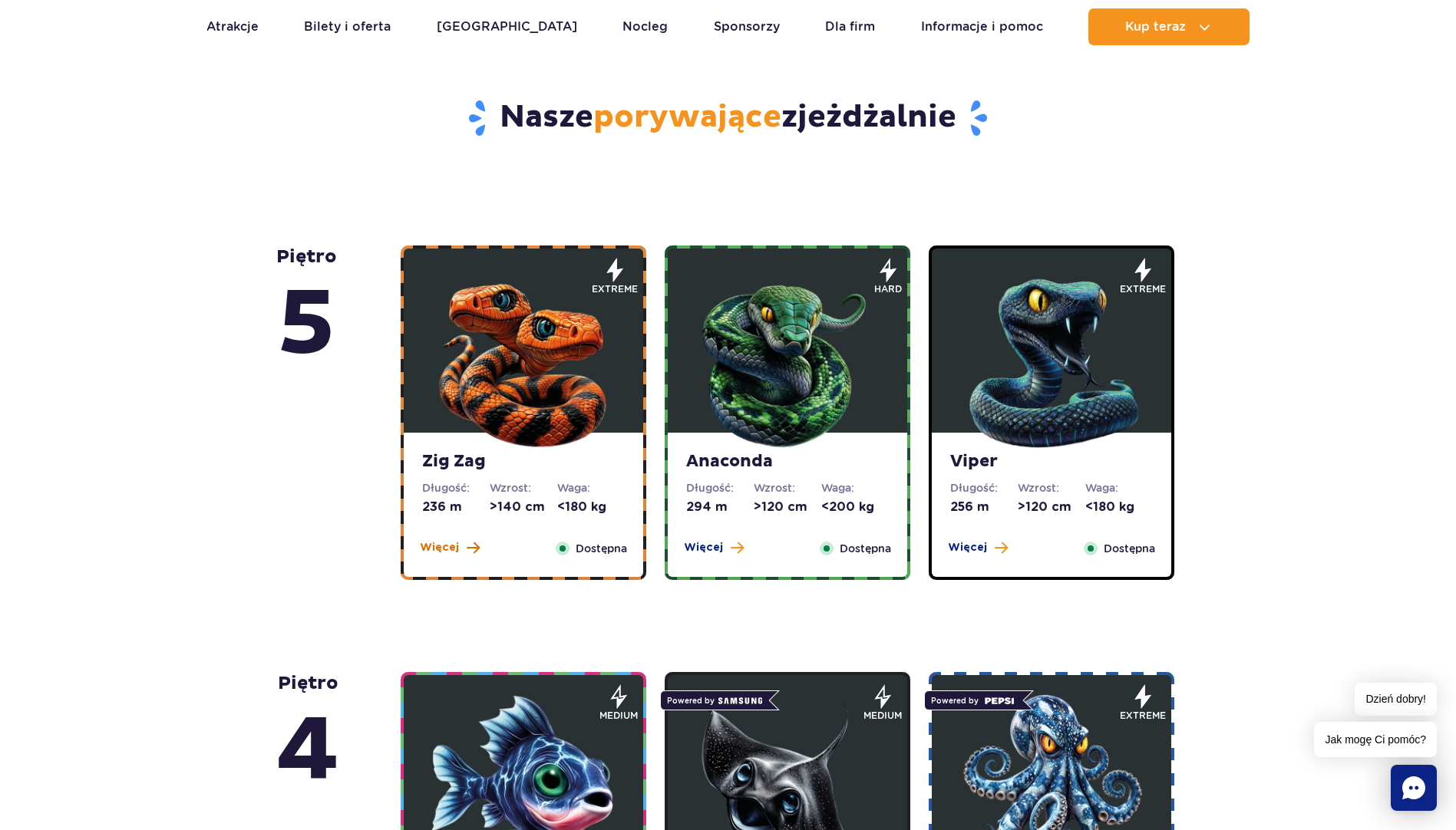
click at [435, 547] on span "Więcej" at bounding box center [440, 547] width 39 height 15
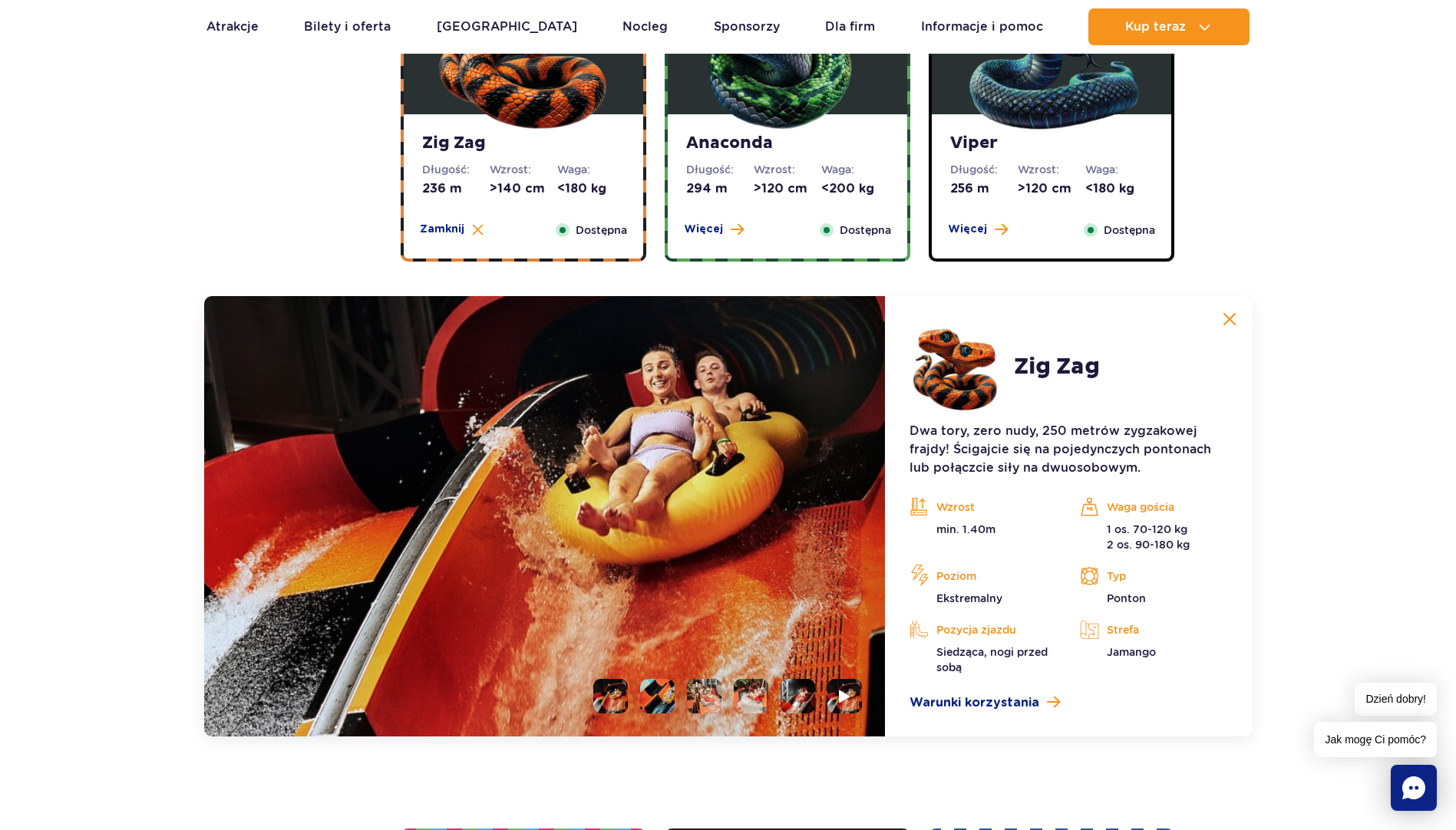
scroll to position [1060, 0]
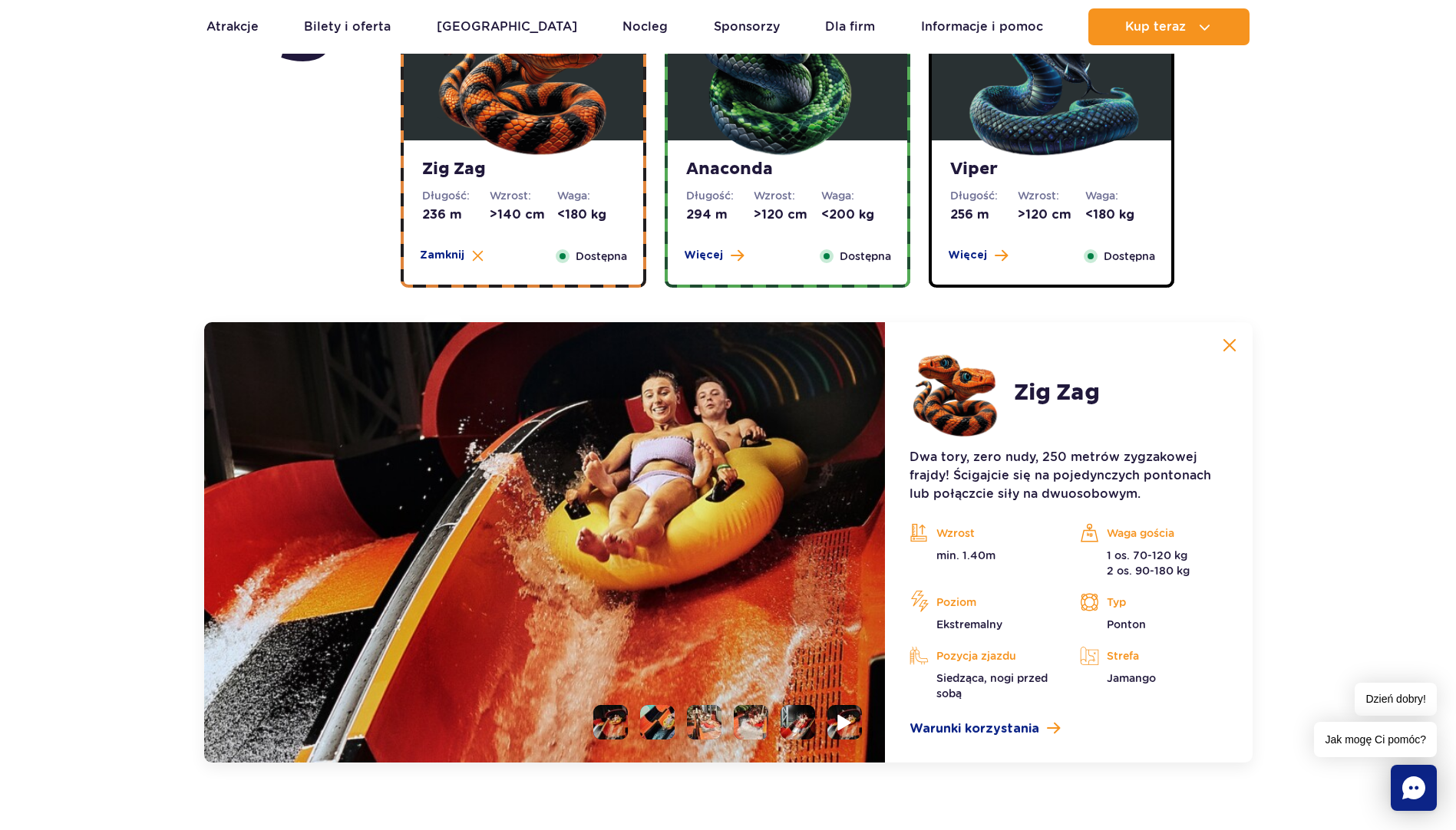
click at [846, 724] on img at bounding box center [845, 722] width 14 height 18
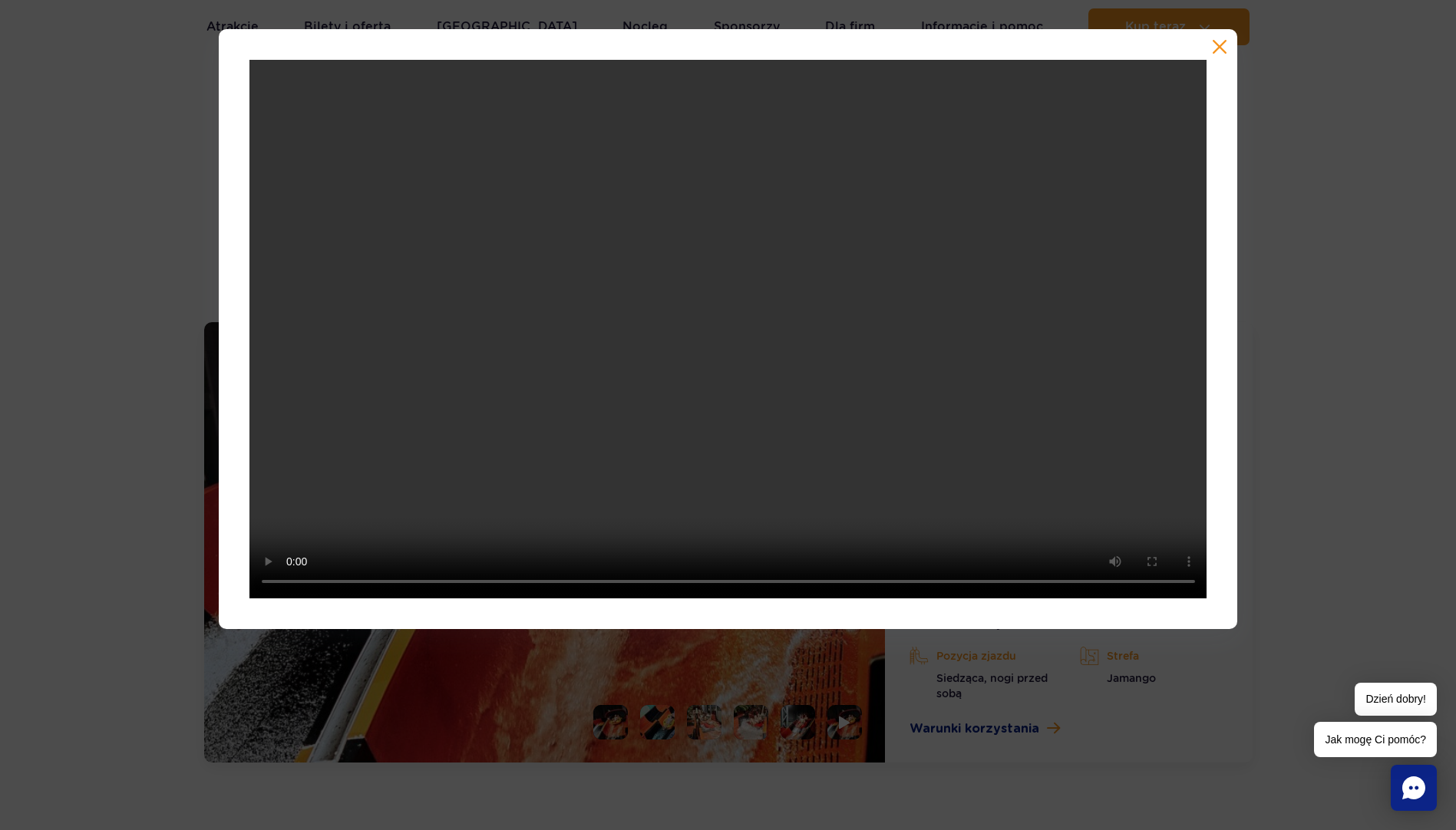
click at [1217, 45] on button "button" at bounding box center [1219, 47] width 15 height 15
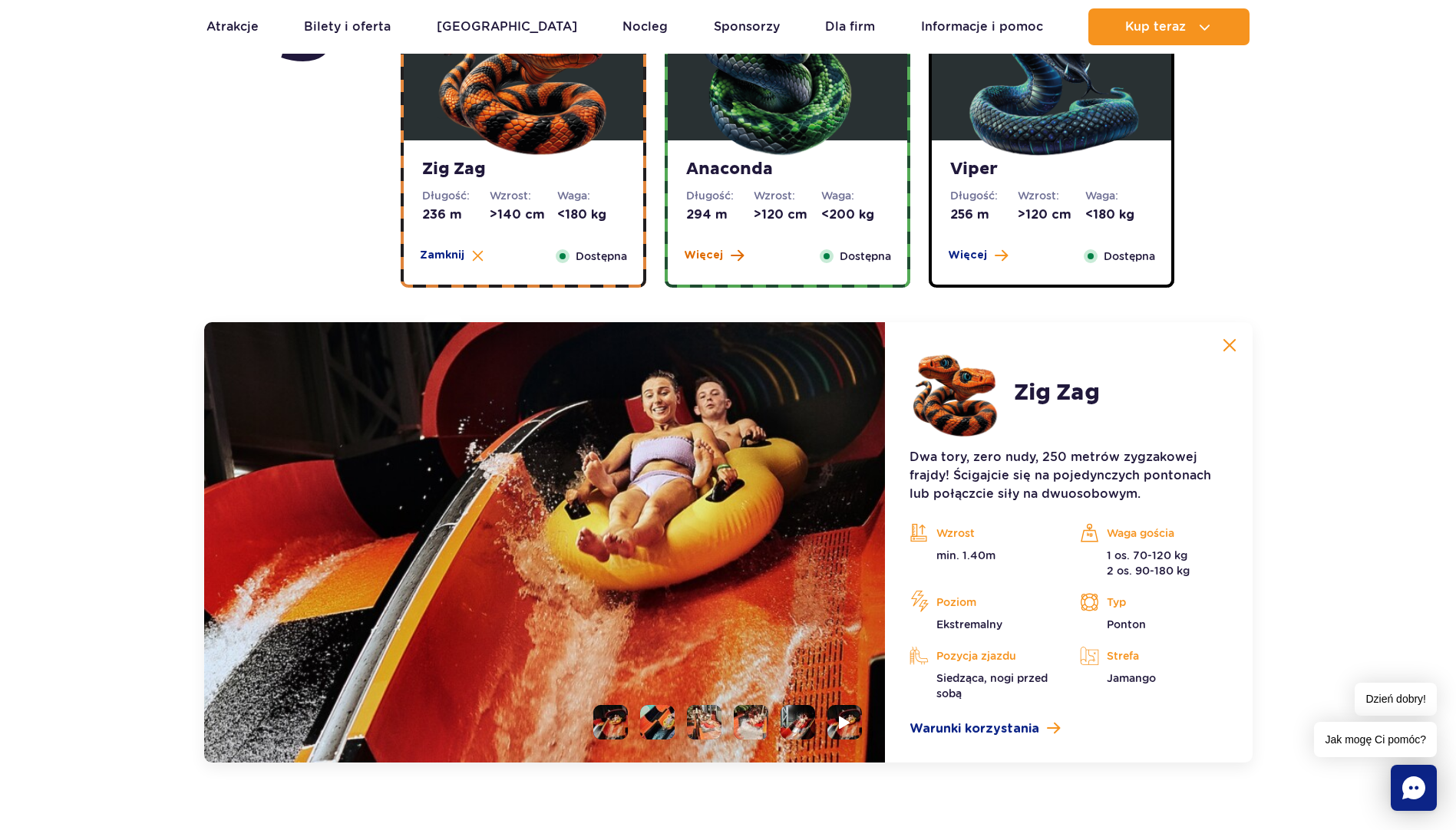
click at [713, 252] on span "Więcej" at bounding box center [703, 255] width 39 height 15
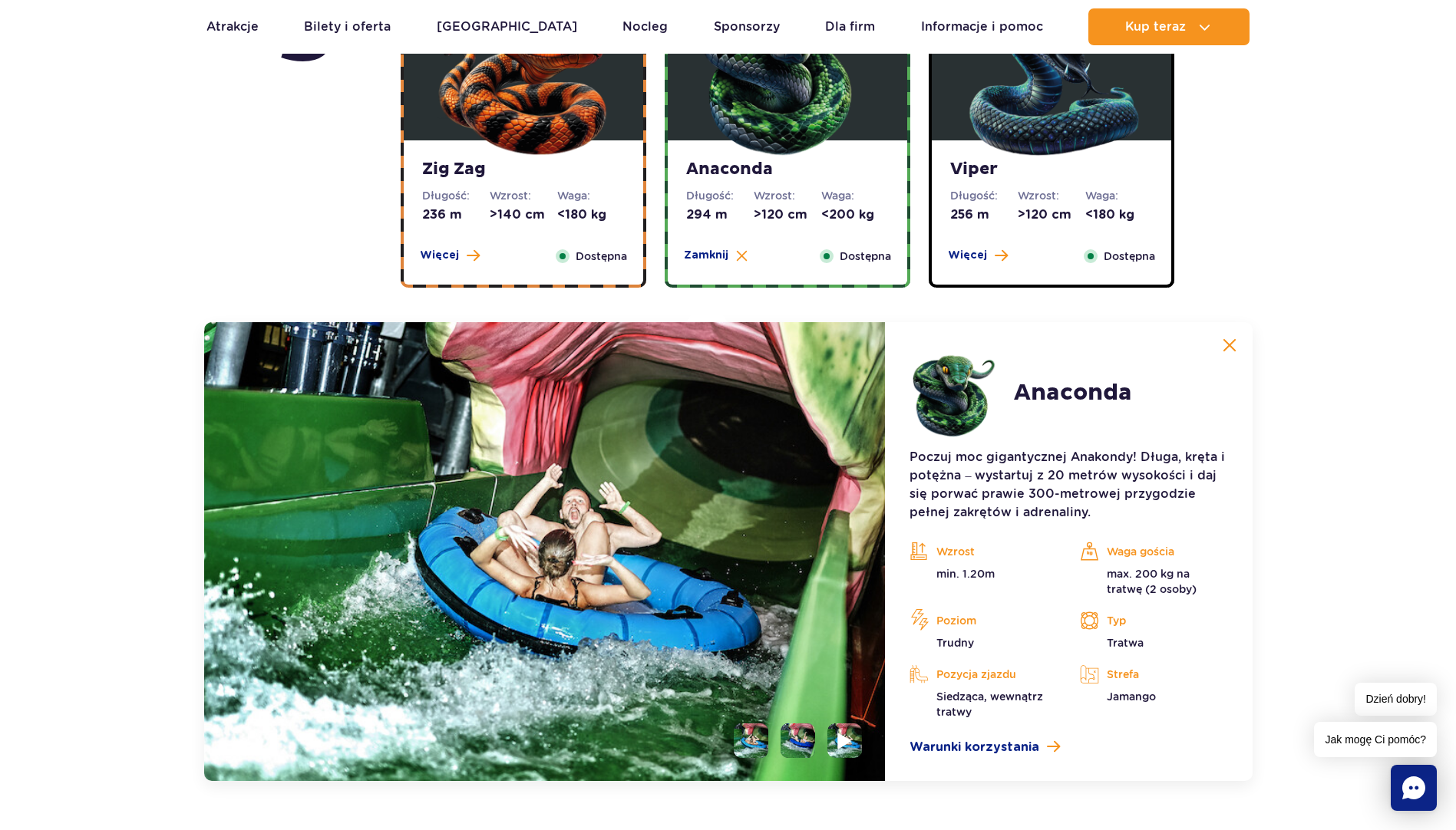
click at [844, 745] on img at bounding box center [845, 741] width 14 height 18
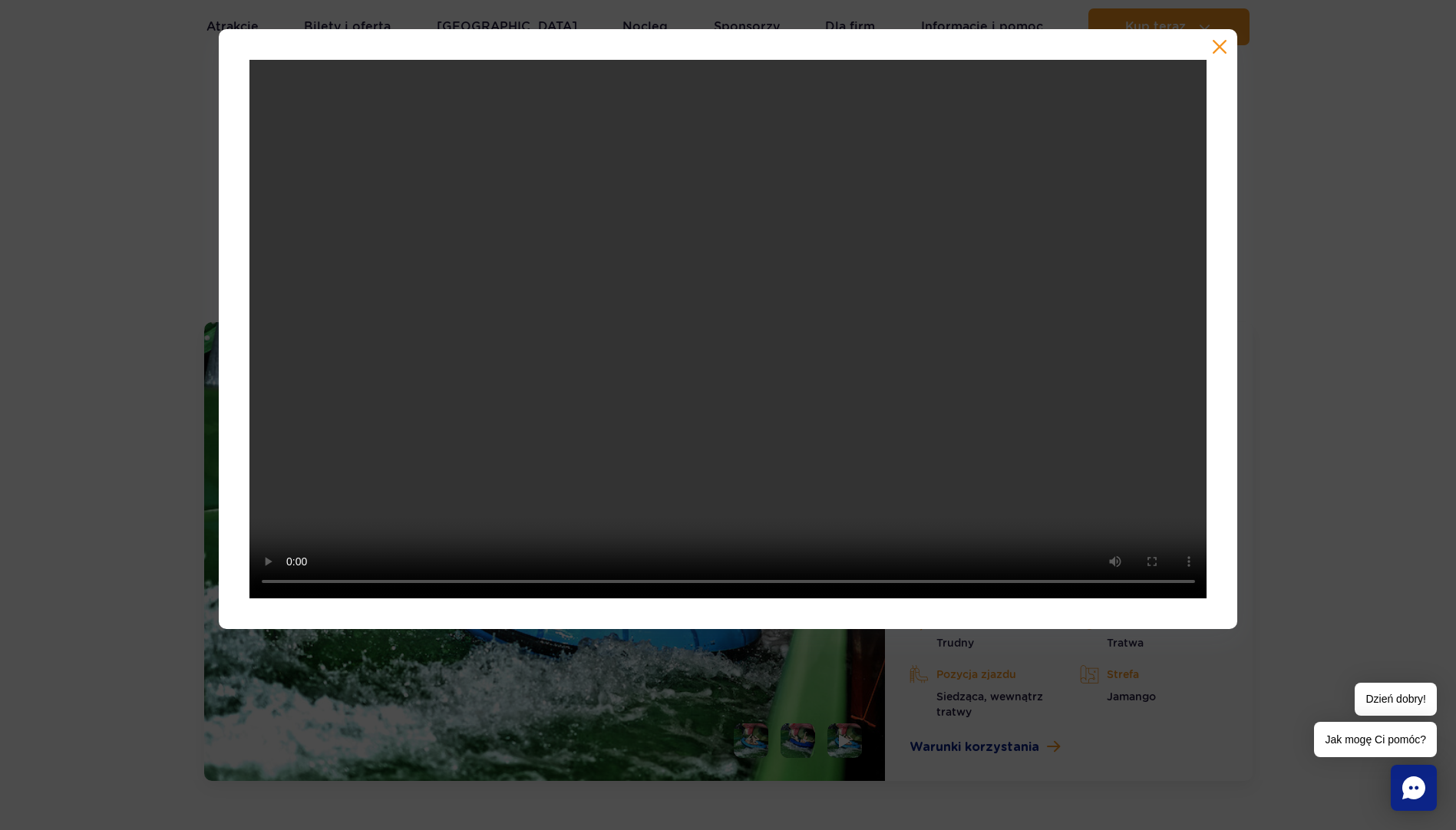
click at [1219, 47] on button "button" at bounding box center [1219, 47] width 15 height 15
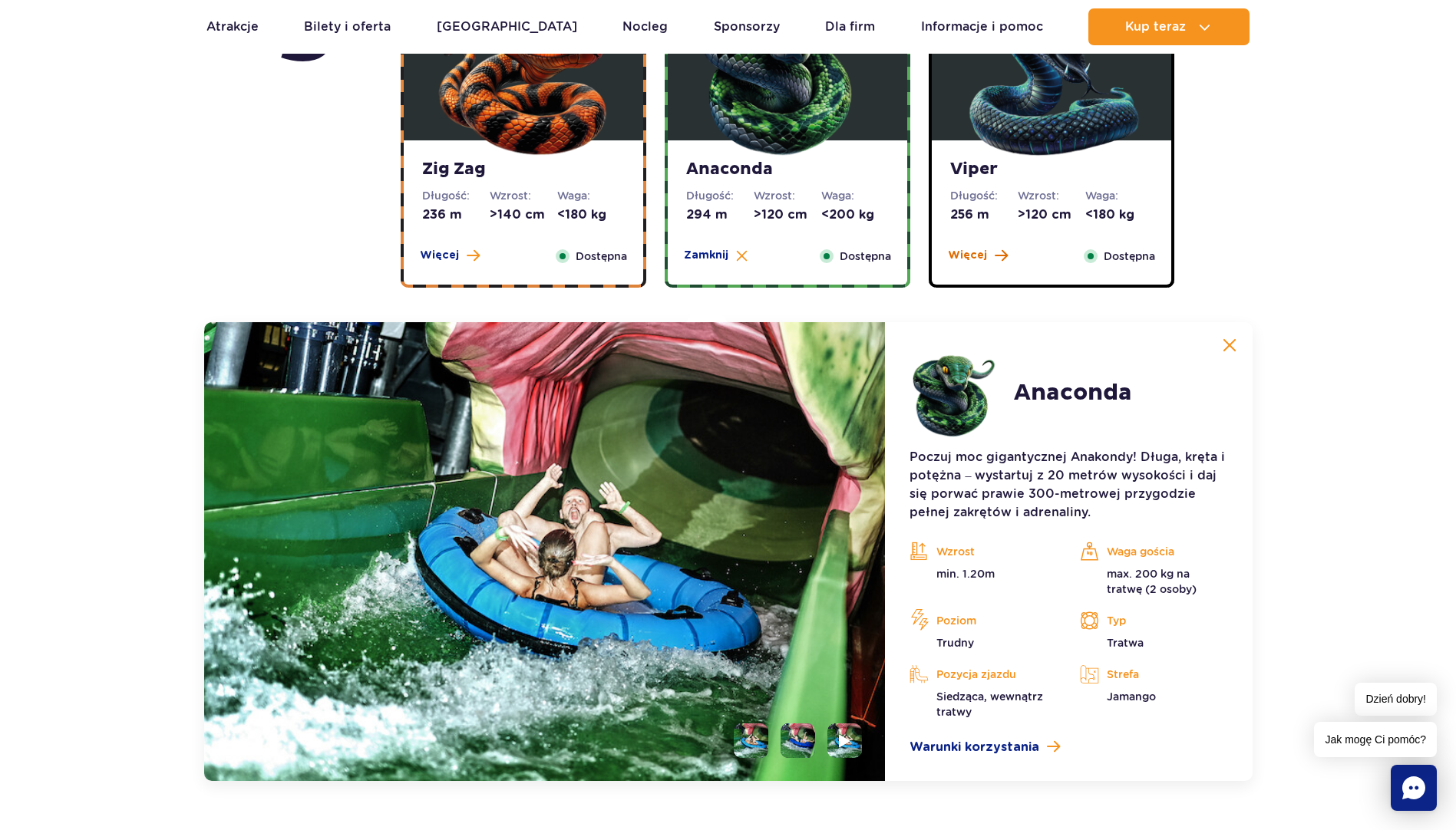
click at [976, 256] on span "Więcej" at bounding box center [967, 255] width 39 height 15
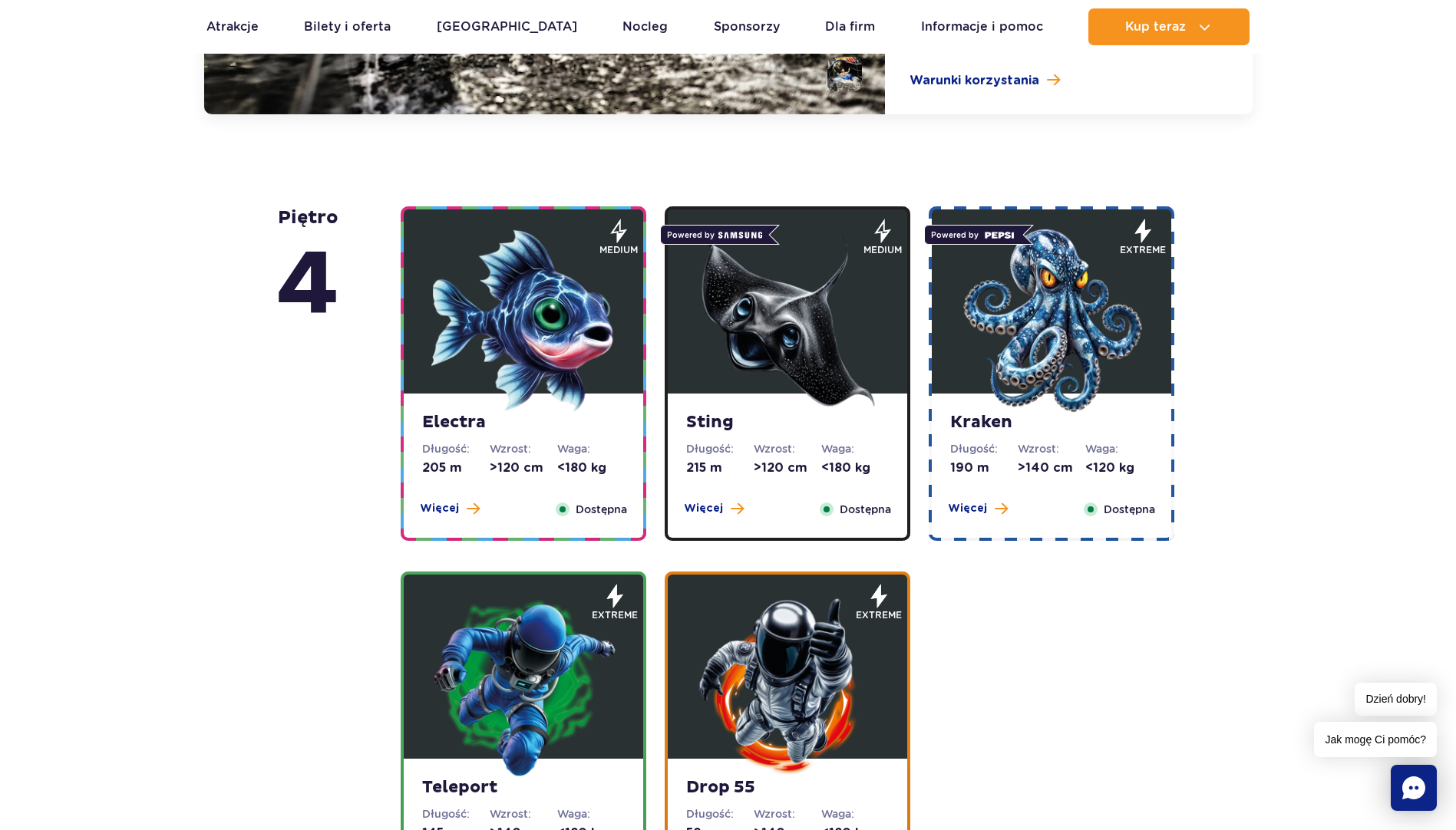
scroll to position [1673, 0]
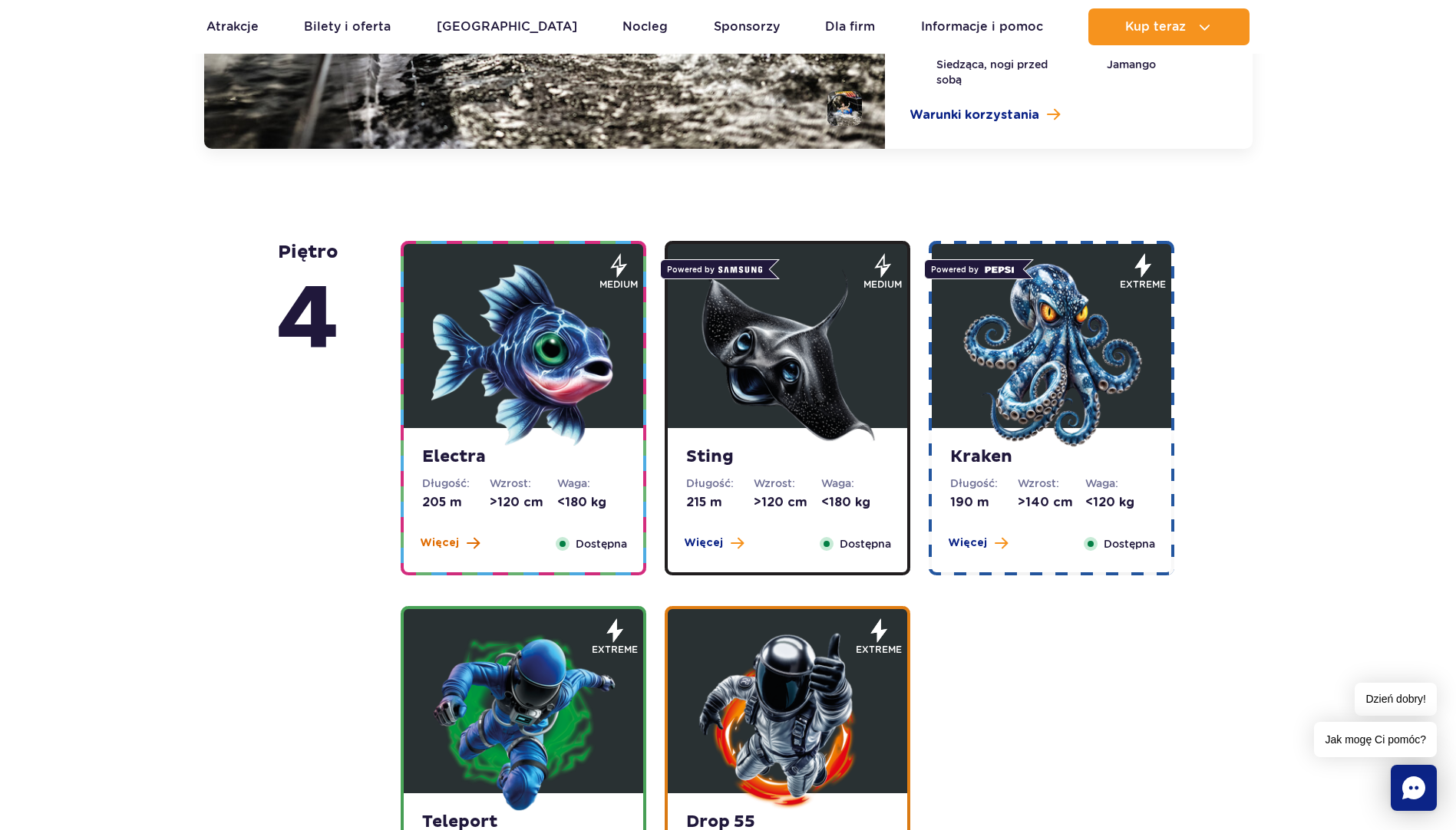
click at [446, 544] on span "Więcej" at bounding box center [440, 543] width 39 height 15
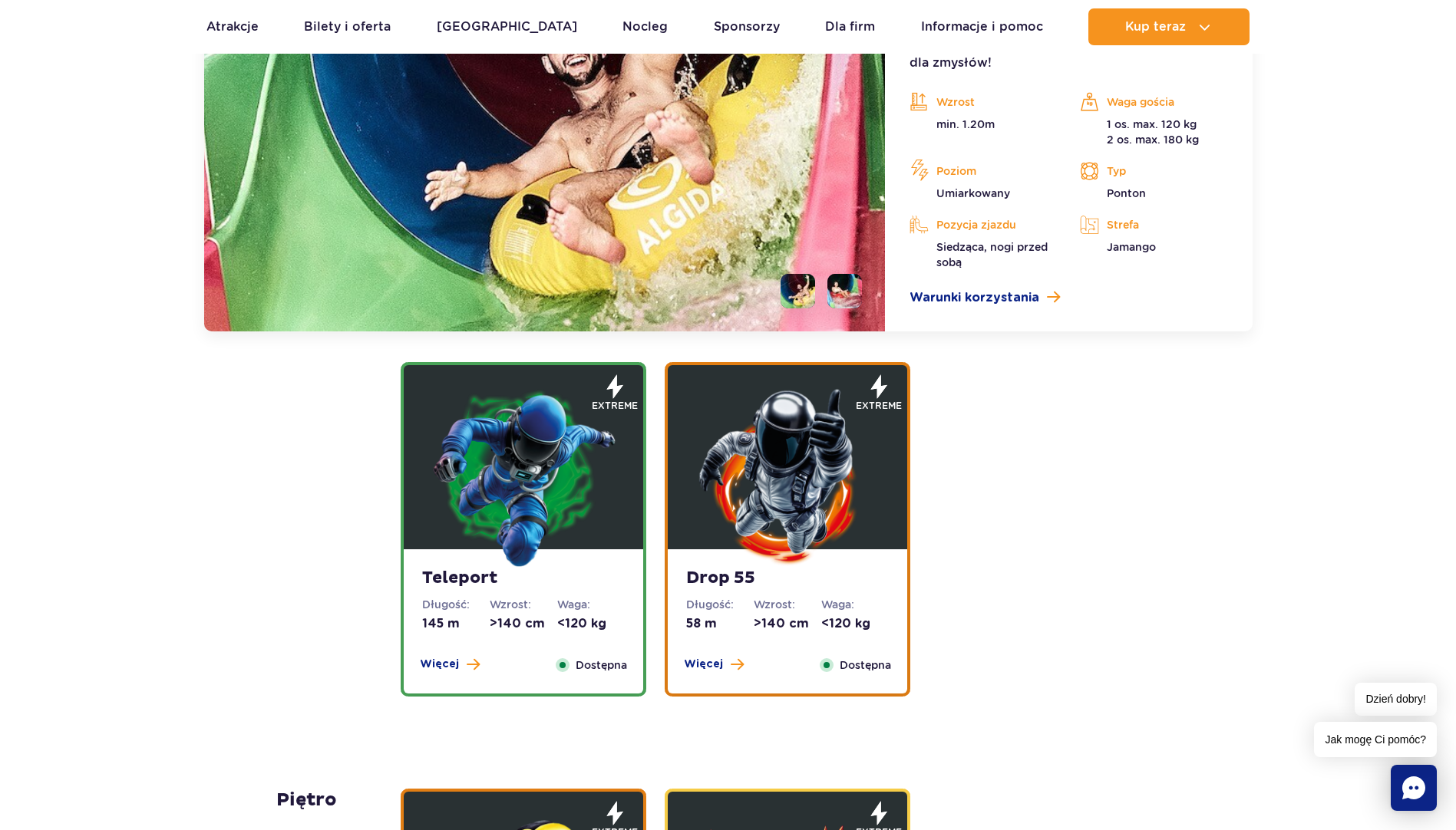
scroll to position [1947, 0]
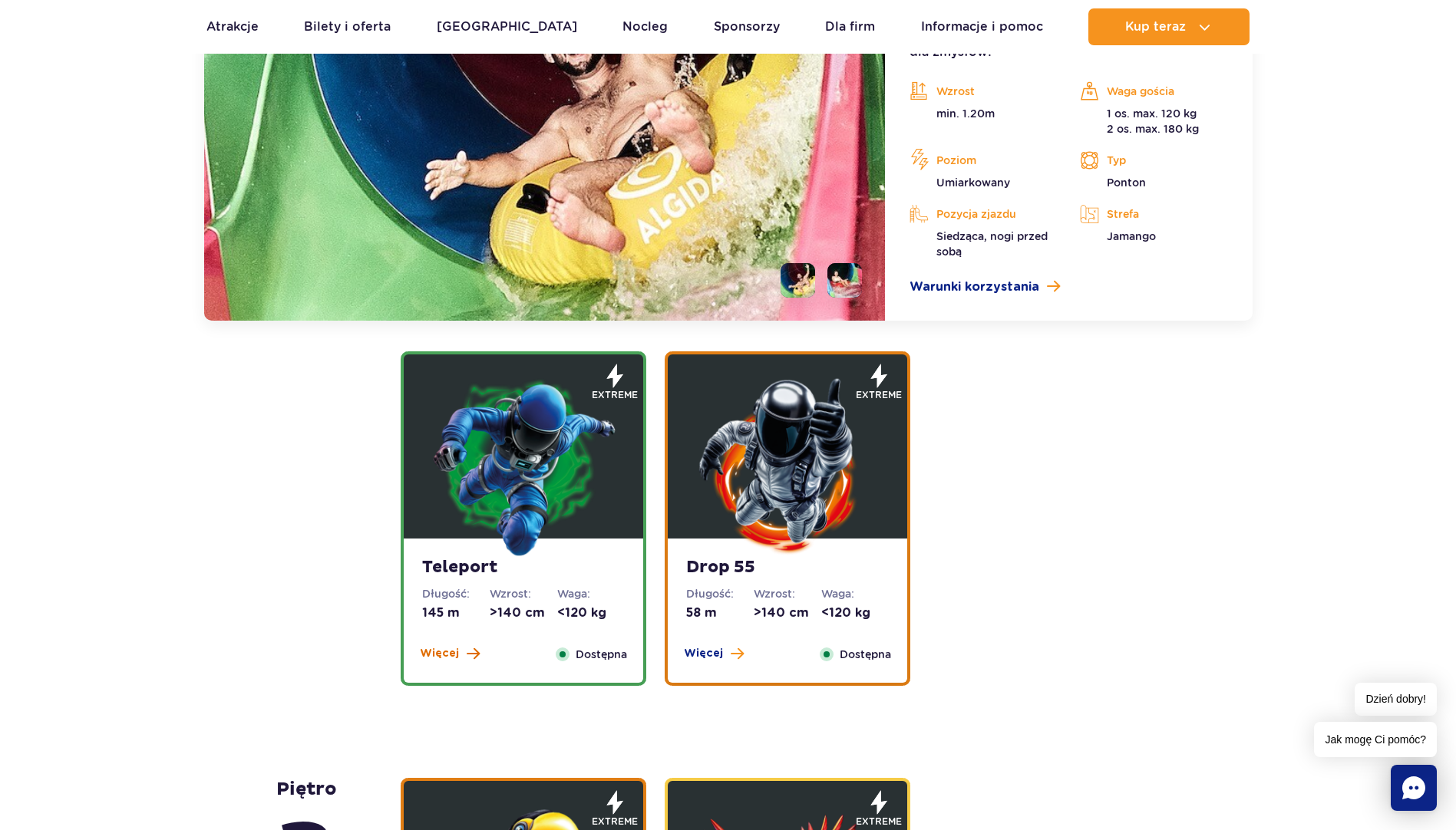
click at [443, 657] on span "Więcej" at bounding box center [440, 653] width 39 height 15
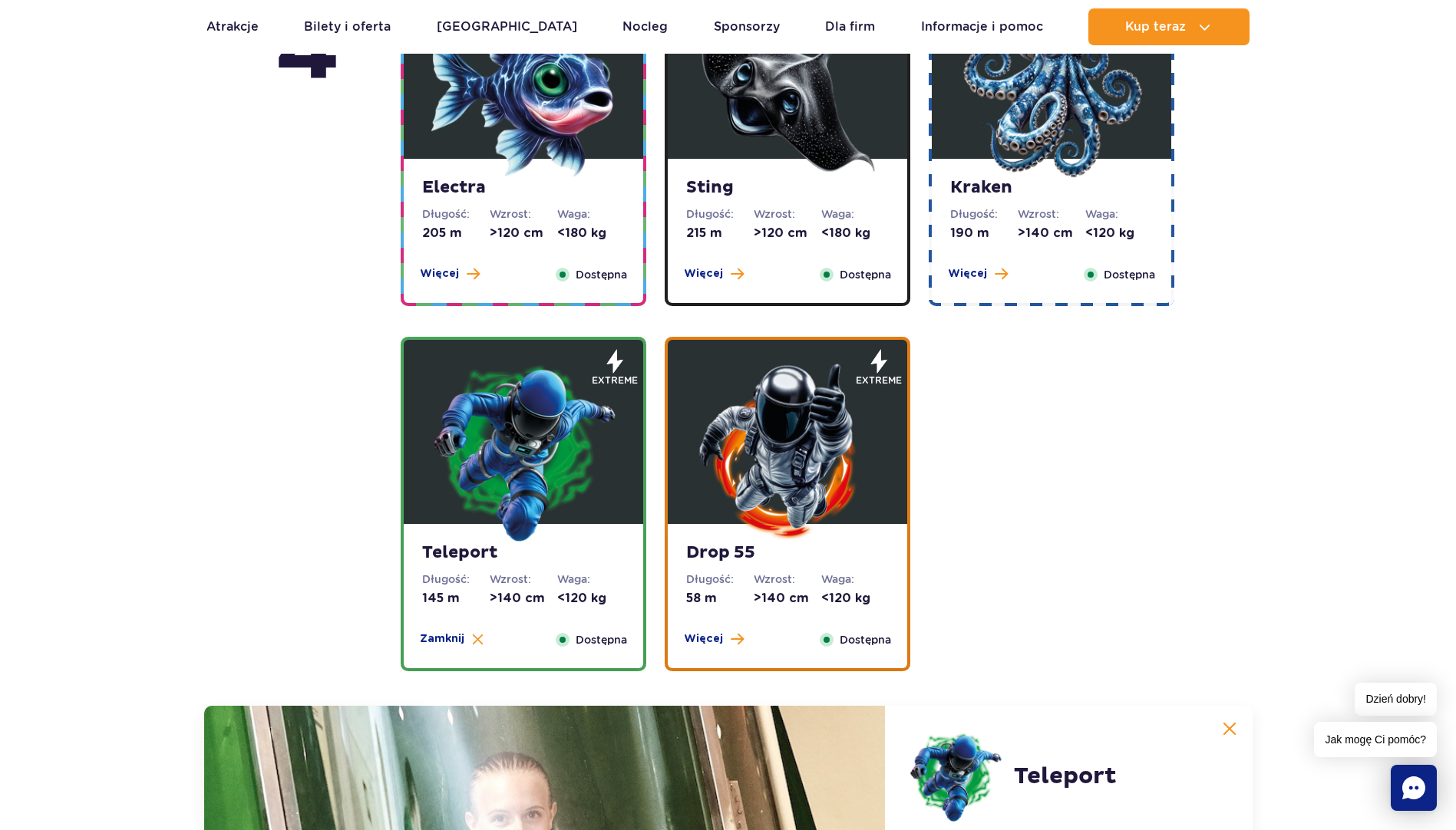
scroll to position [1315, 0]
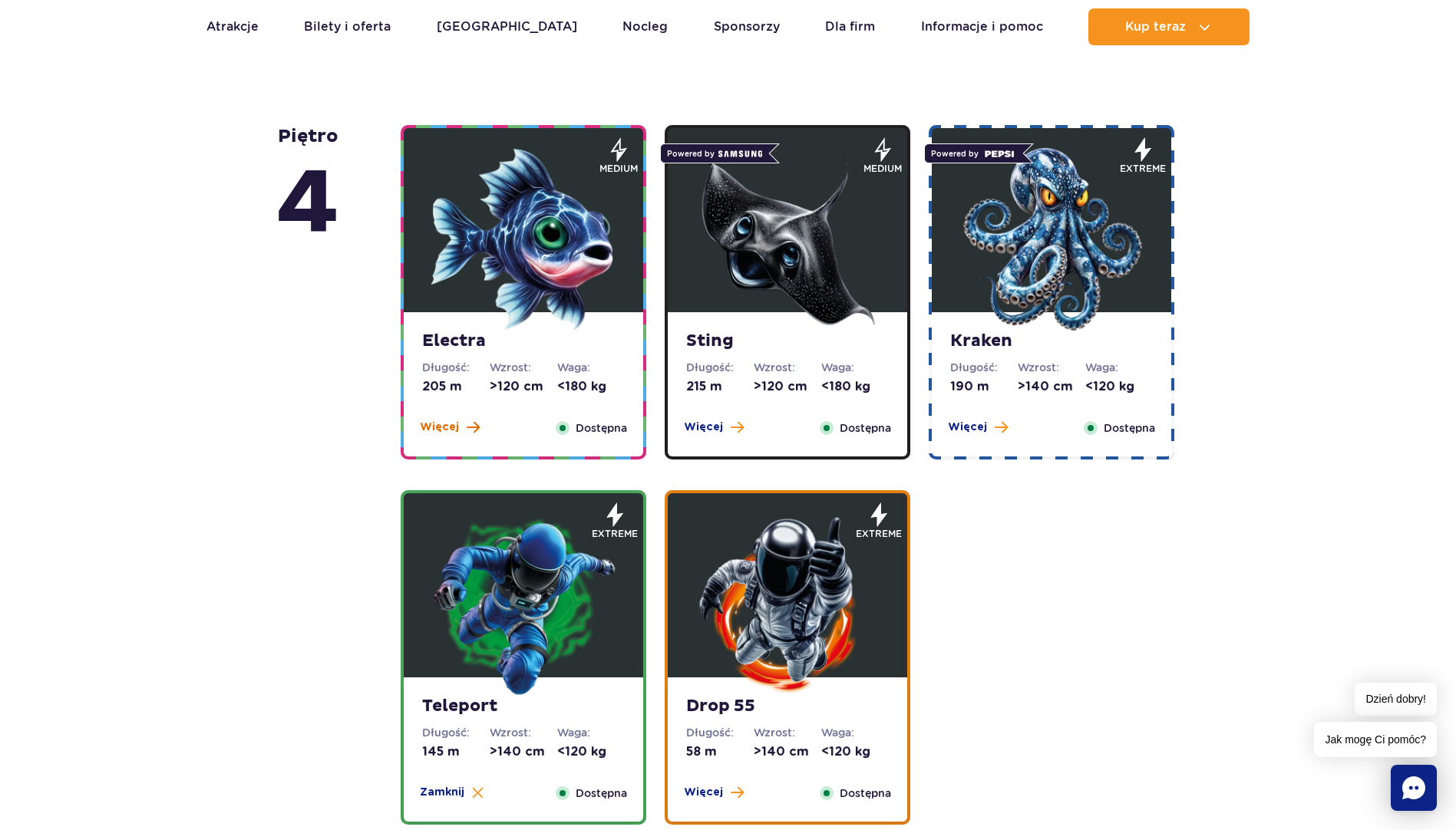
click at [466, 428] on span at bounding box center [473, 427] width 13 height 13
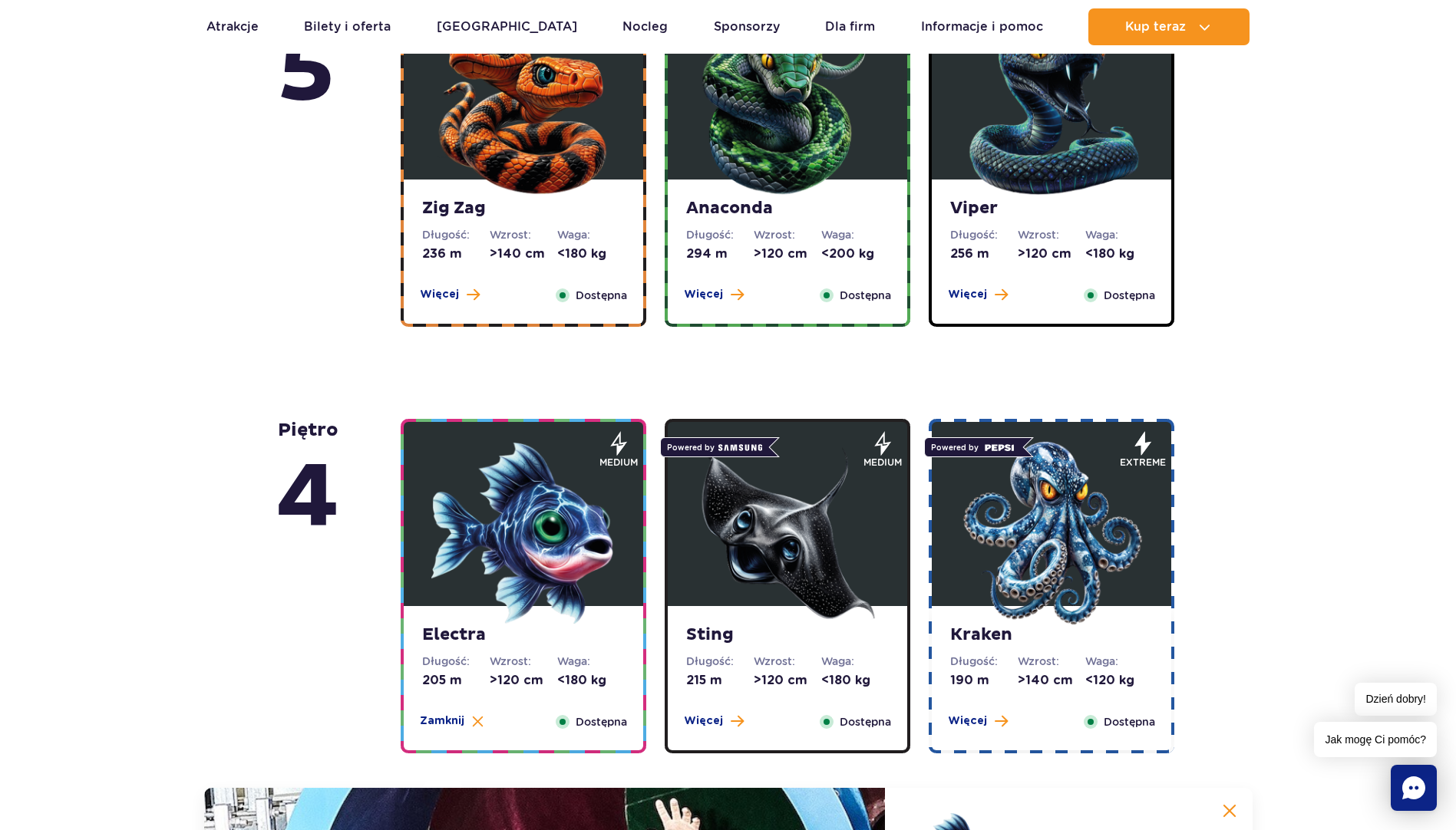
scroll to position [1103, 0]
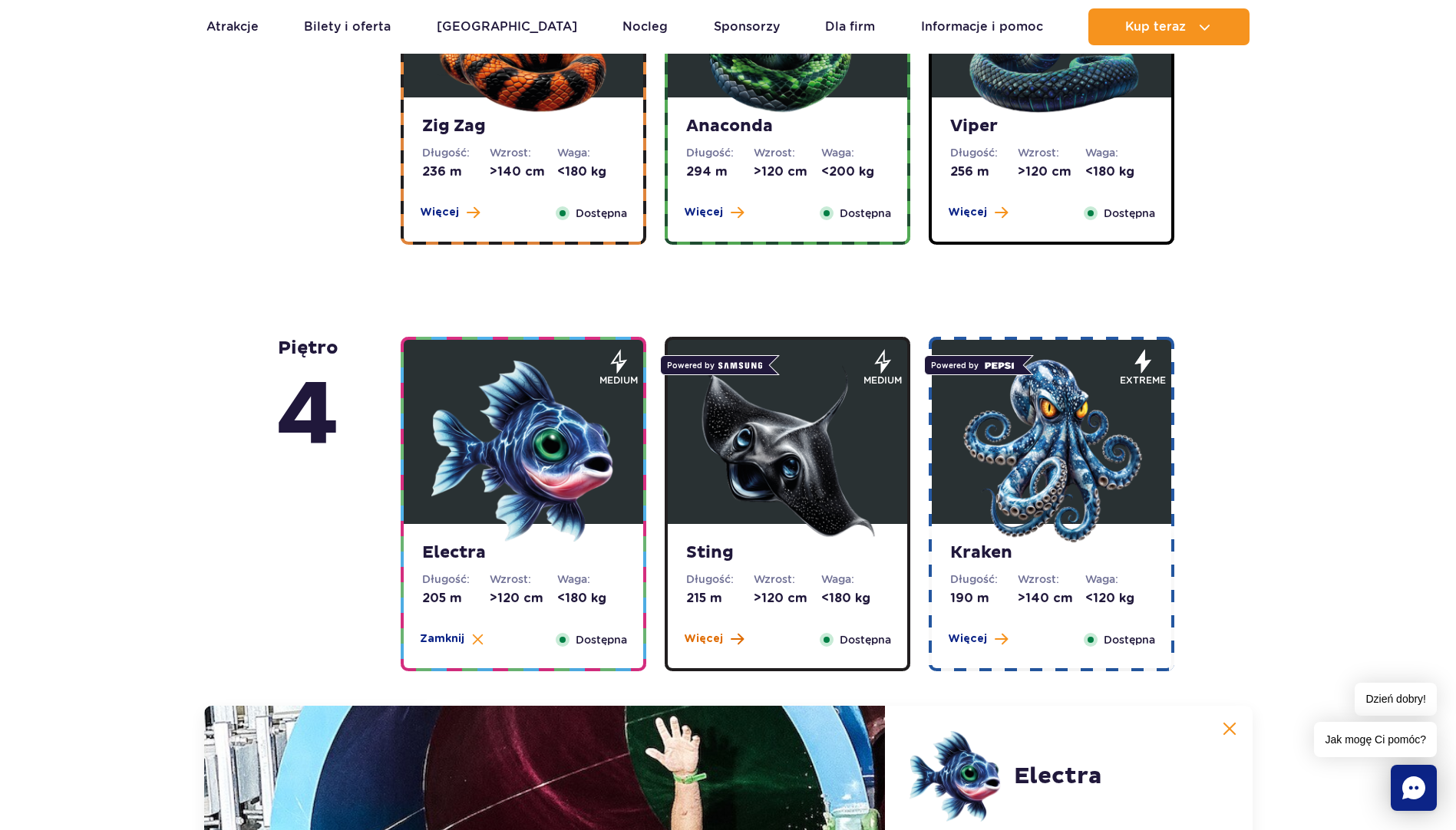
click at [710, 641] on span "Więcej" at bounding box center [703, 639] width 39 height 15
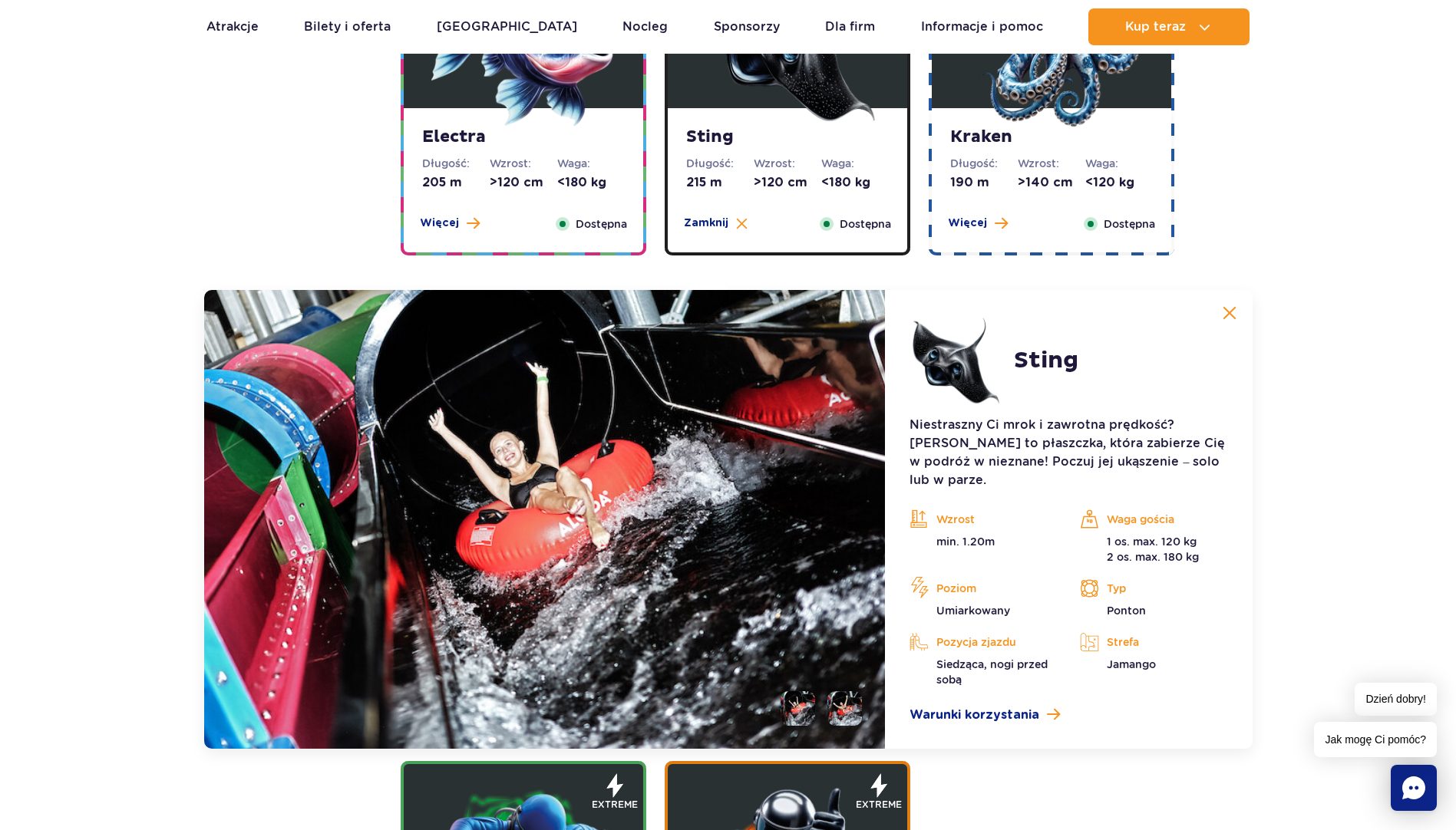
scroll to position [1487, 0]
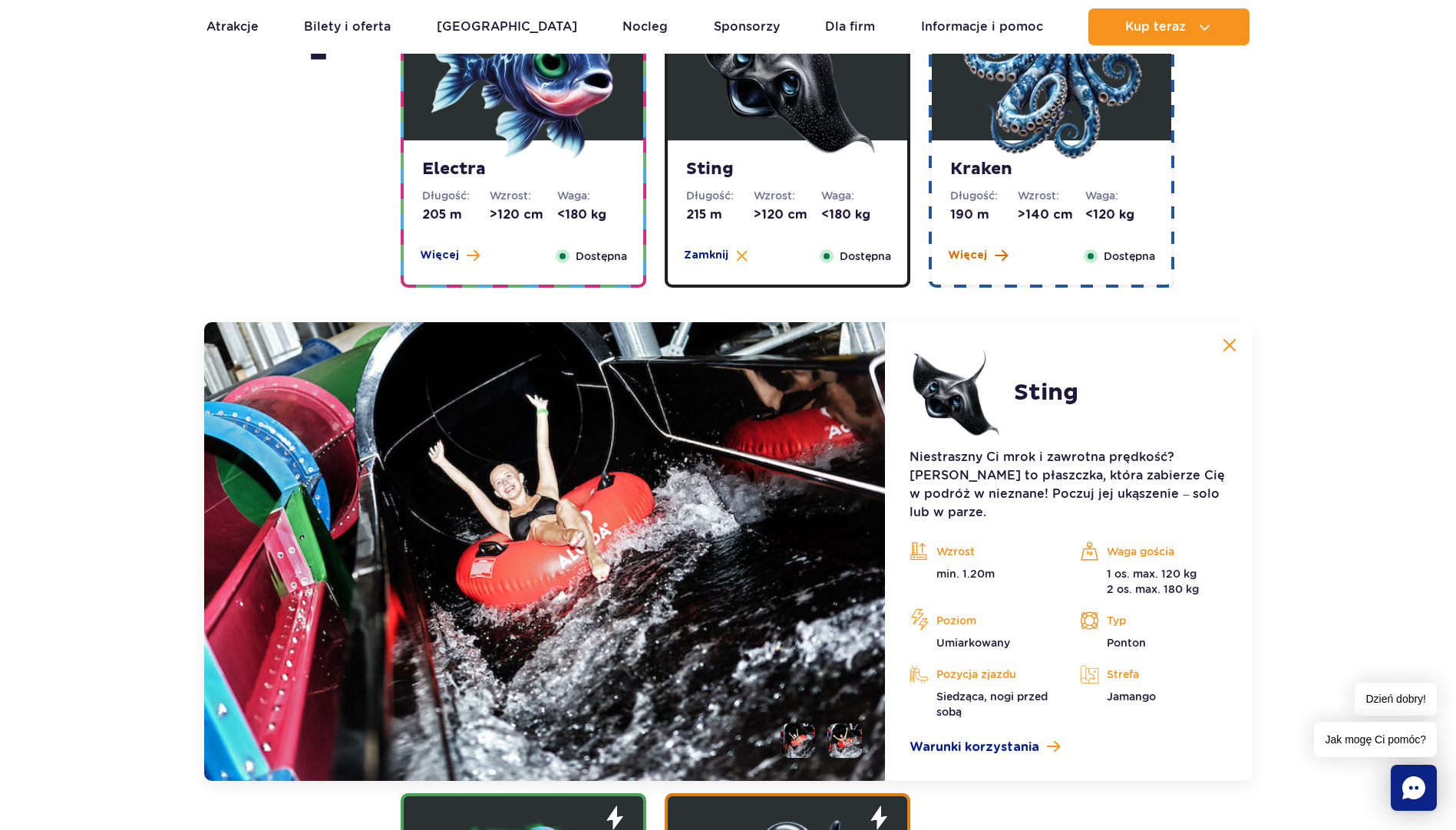
click at [988, 258] on button "Więcej" at bounding box center [977, 255] width 60 height 15
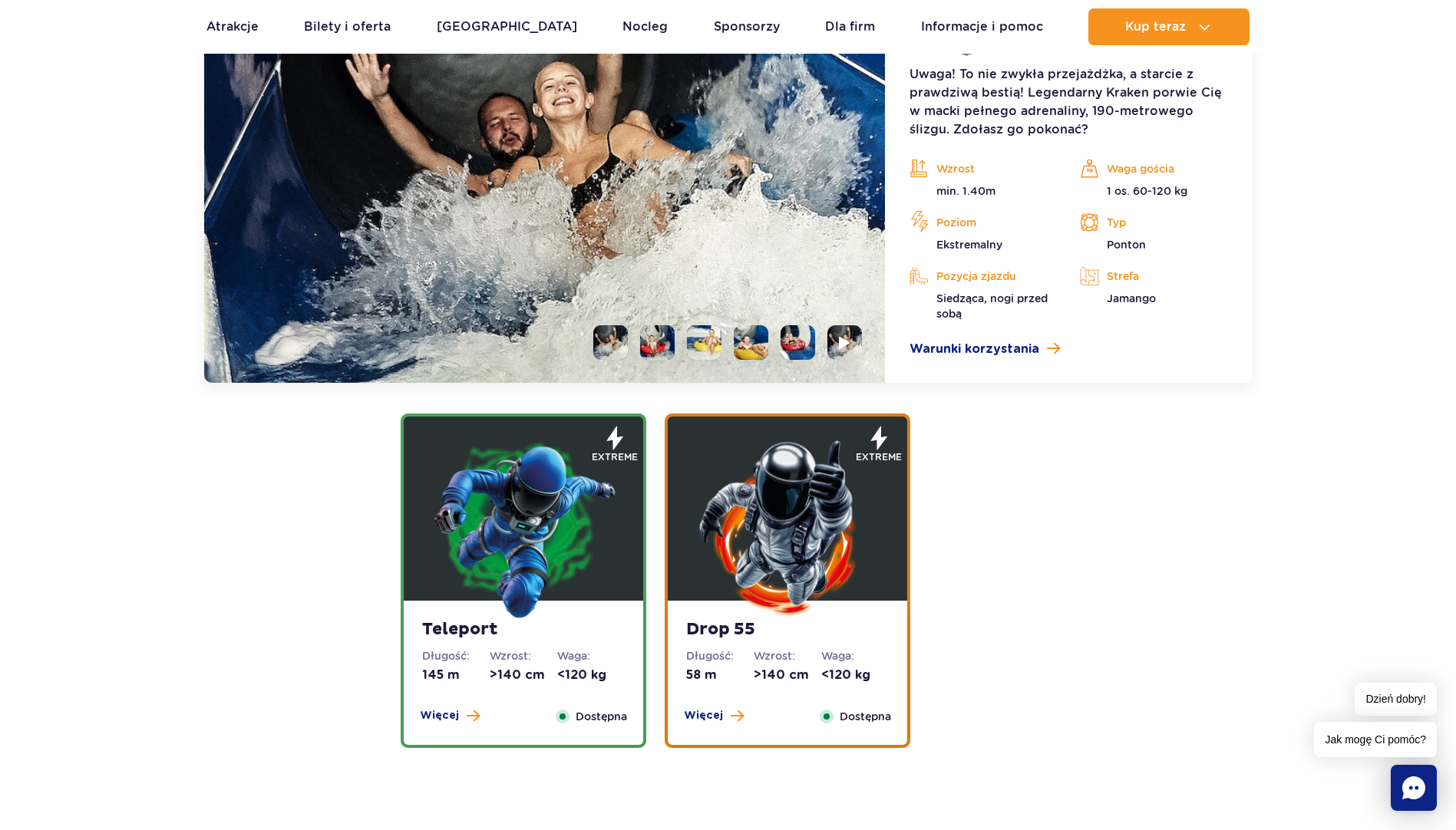
scroll to position [1870, 0]
click at [702, 713] on span "Więcej" at bounding box center [703, 715] width 39 height 15
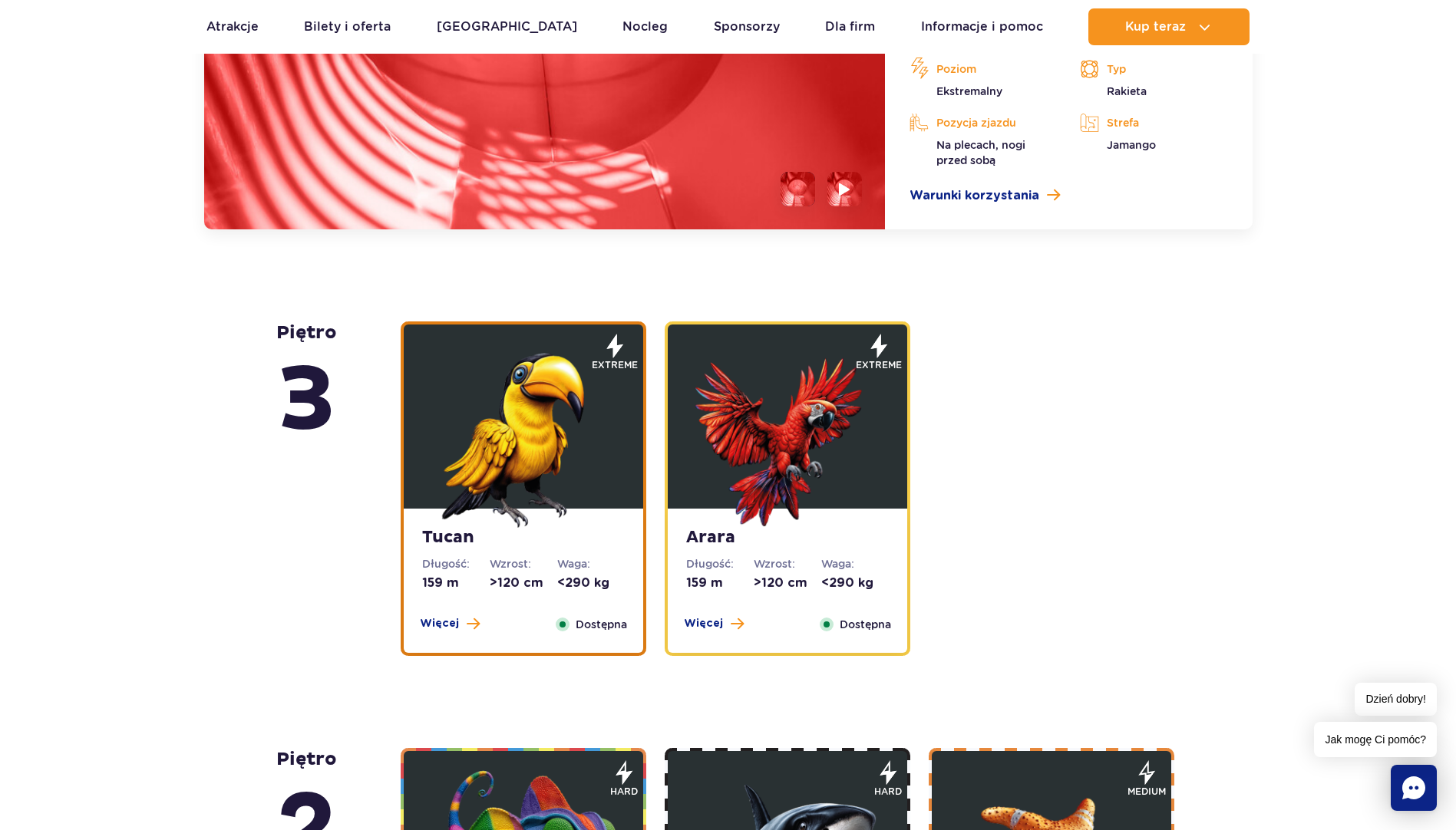
scroll to position [2390, 0]
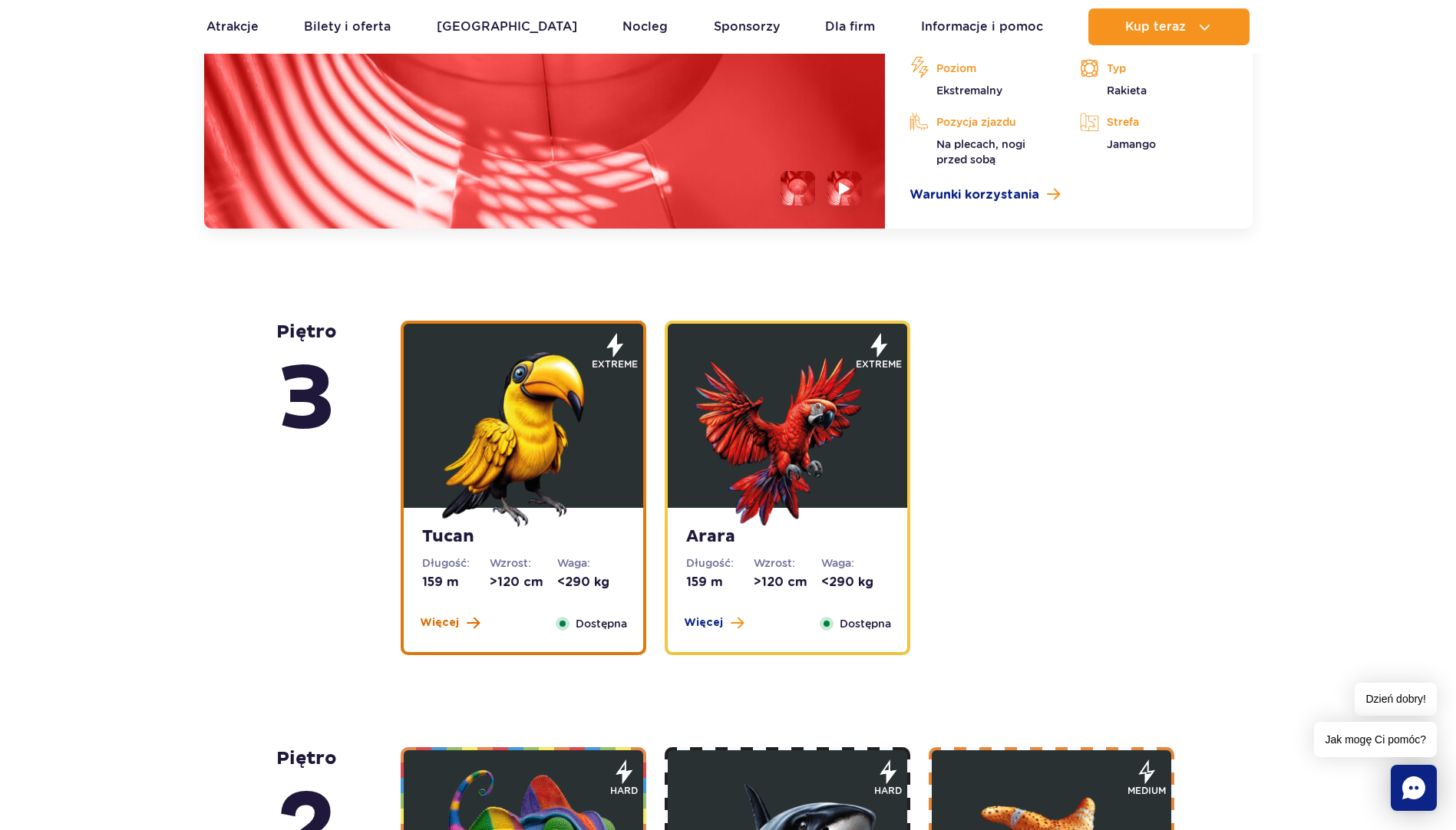
click at [449, 621] on span "Więcej" at bounding box center [440, 623] width 39 height 15
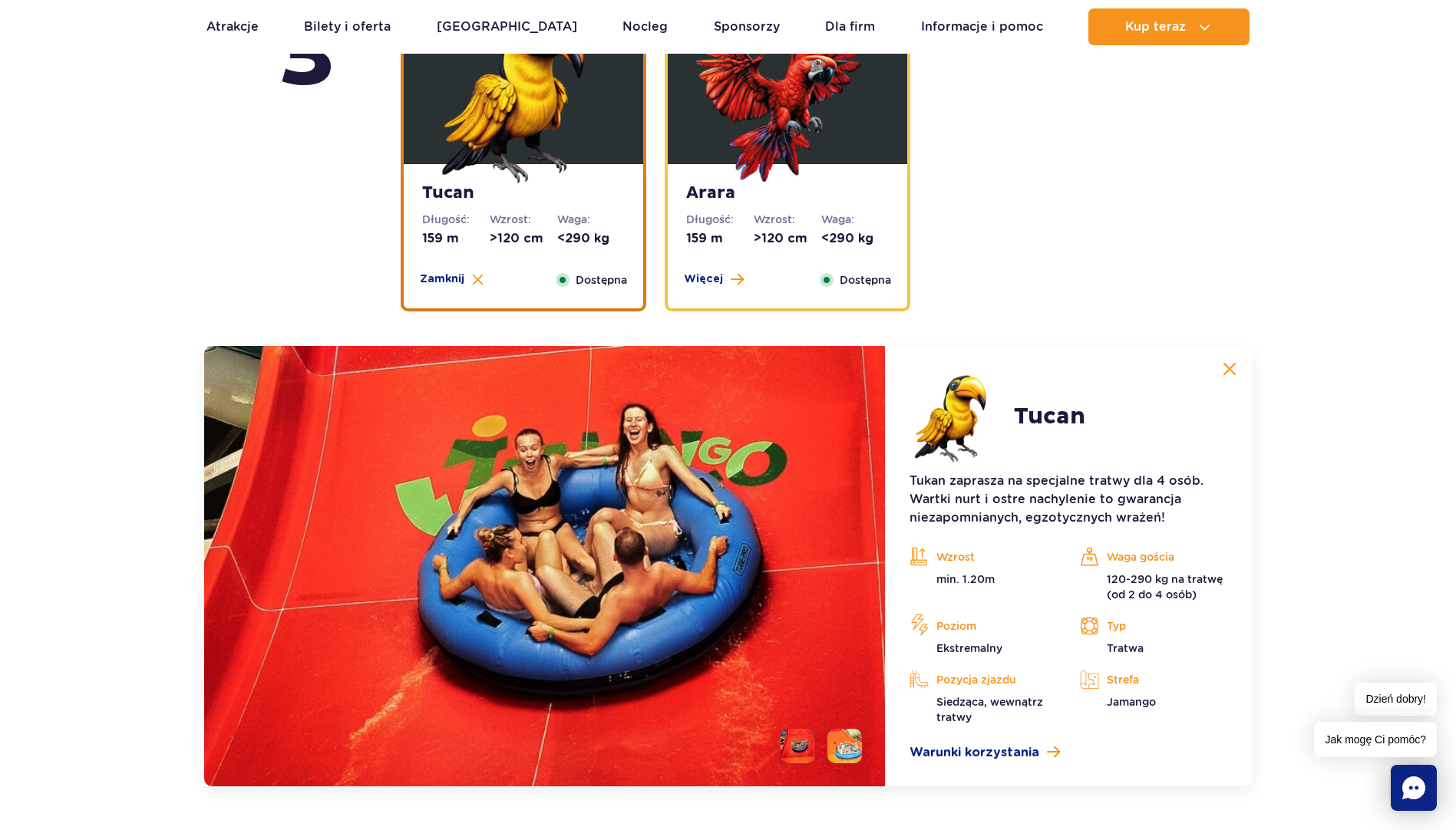
scroll to position [2202, 0]
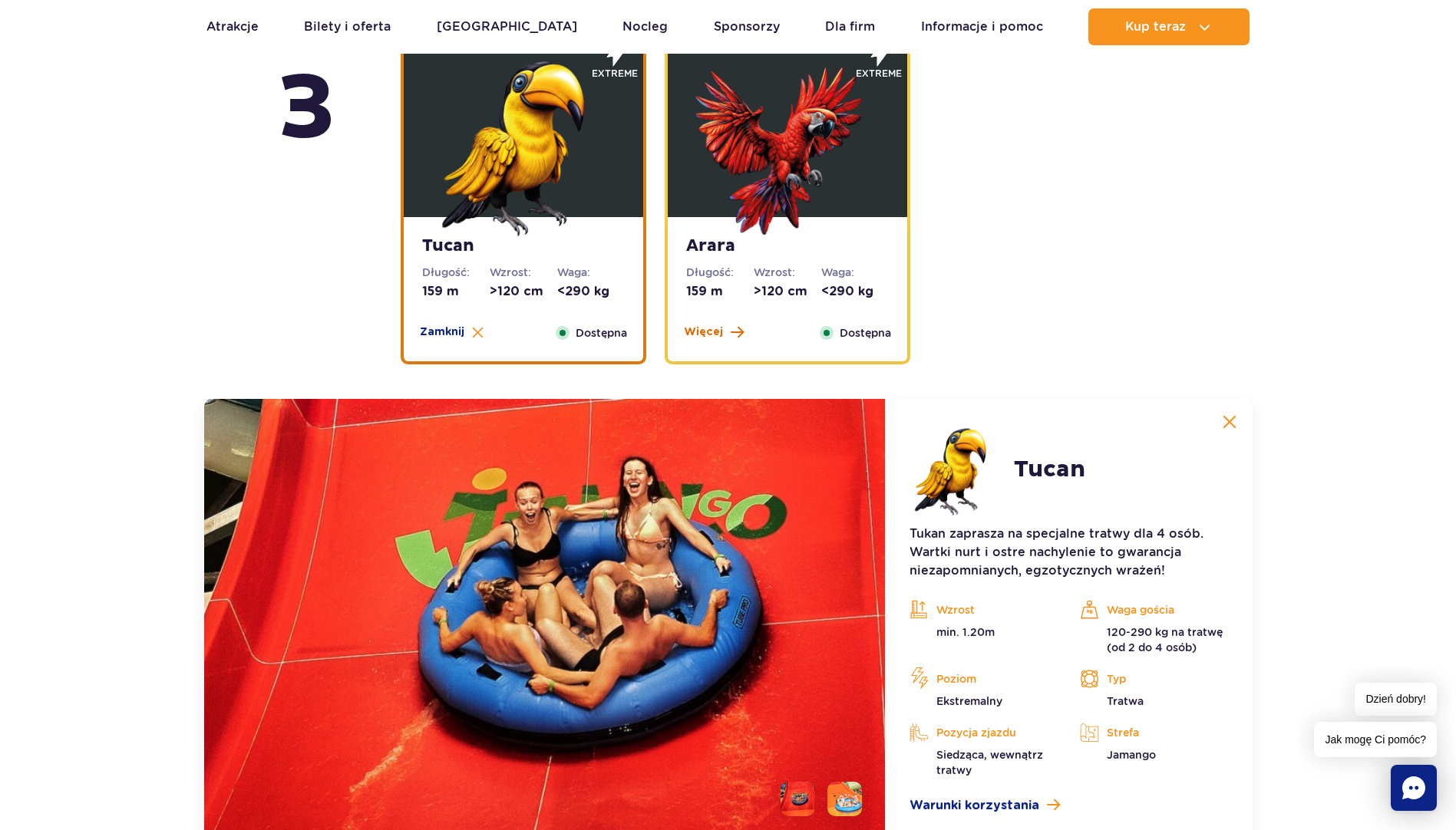
click at [708, 335] on span "Więcej" at bounding box center [703, 332] width 39 height 15
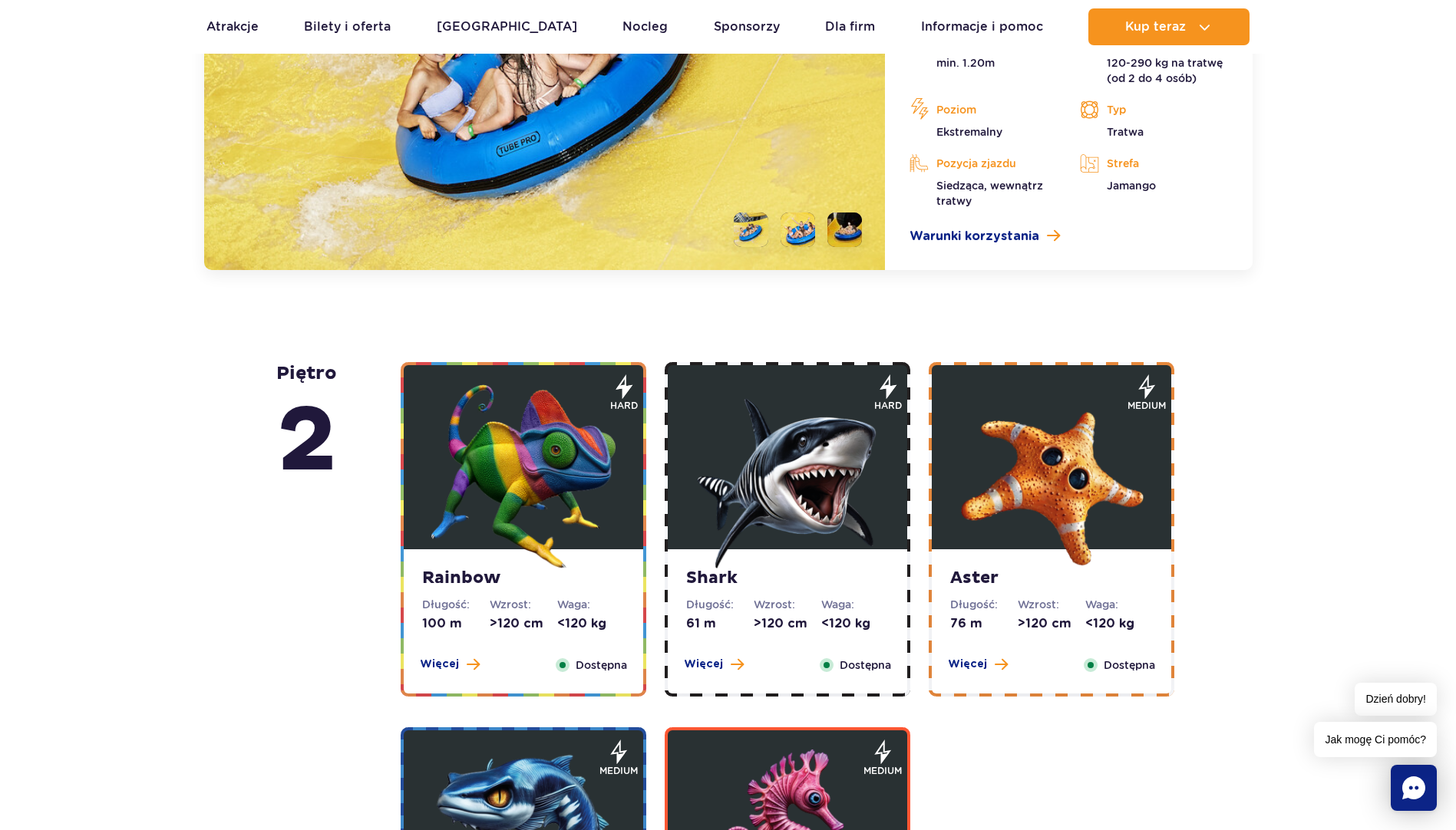
scroll to position [2816, 0]
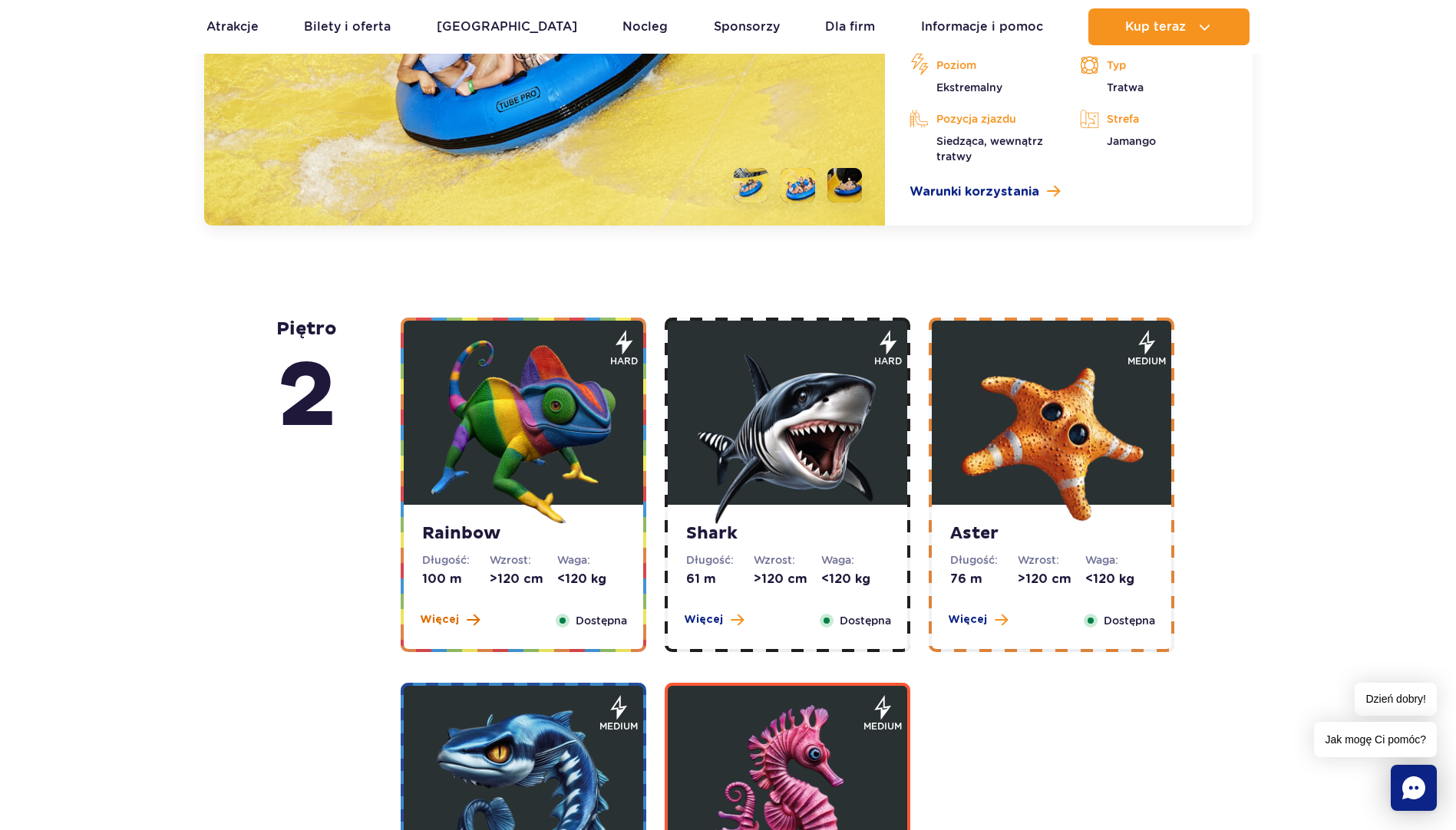
click at [456, 618] on span "Więcej" at bounding box center [440, 620] width 39 height 15
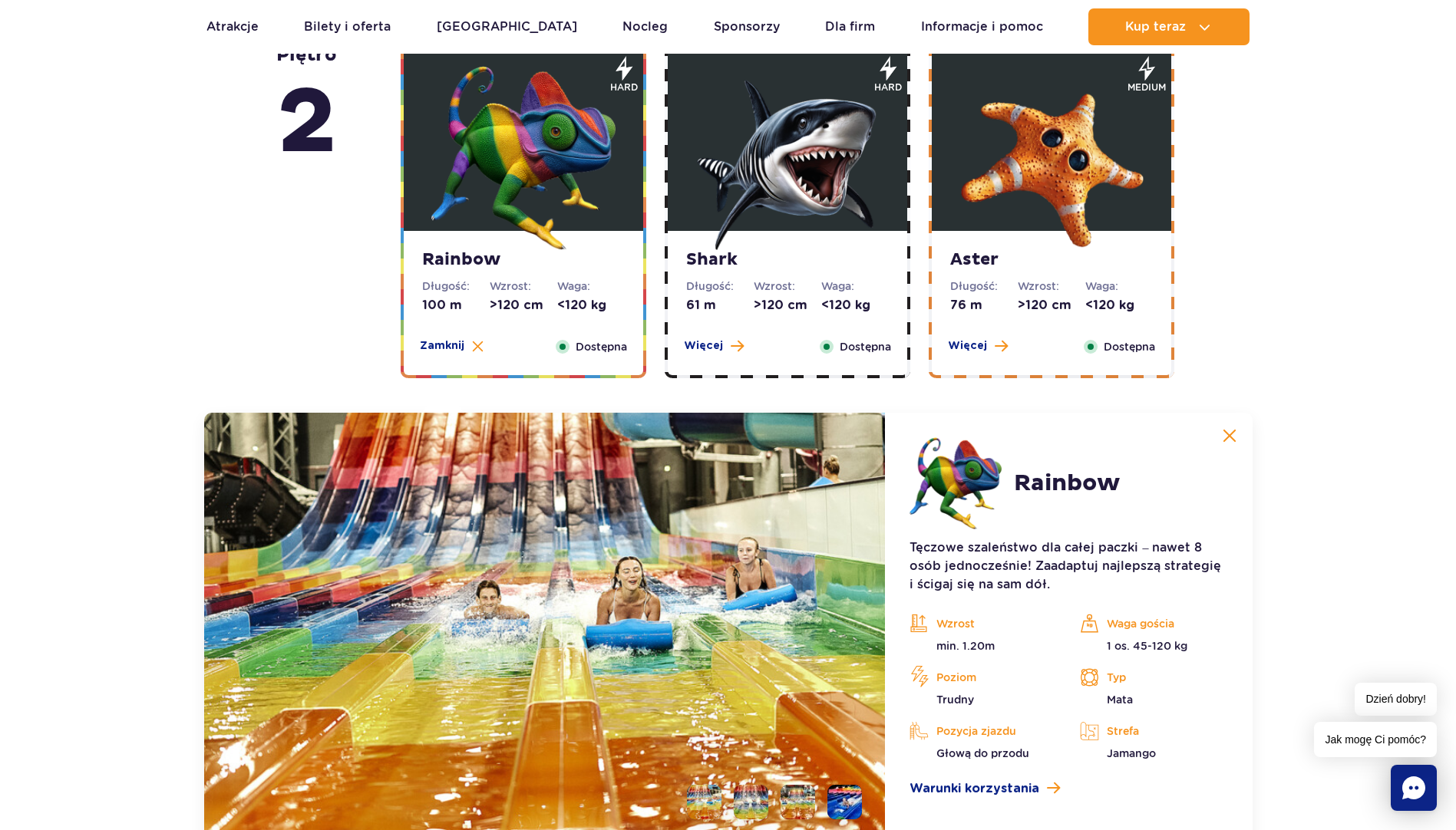
scroll to position [2475, 0]
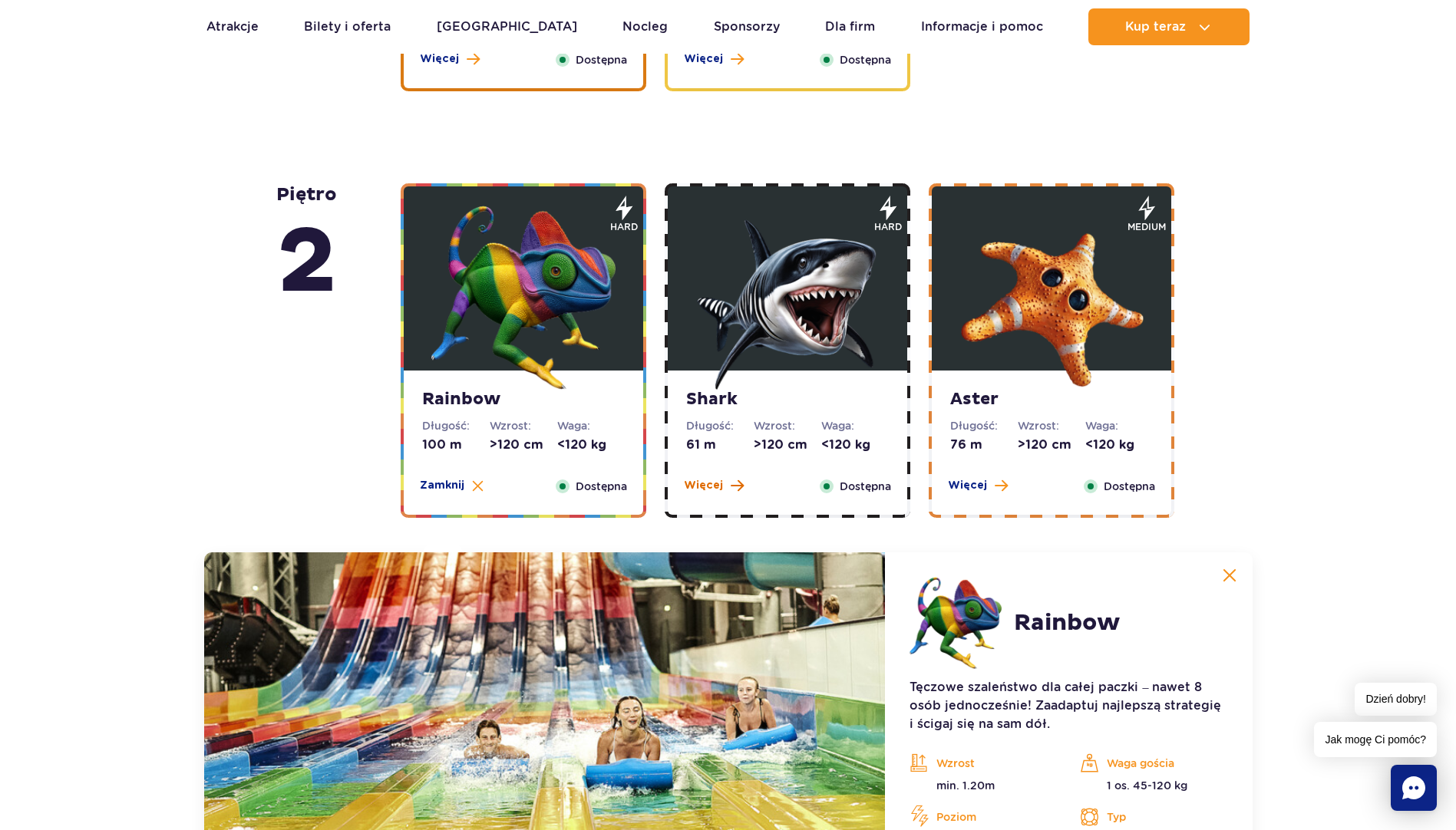
click at [691, 485] on span "Więcej" at bounding box center [703, 485] width 39 height 15
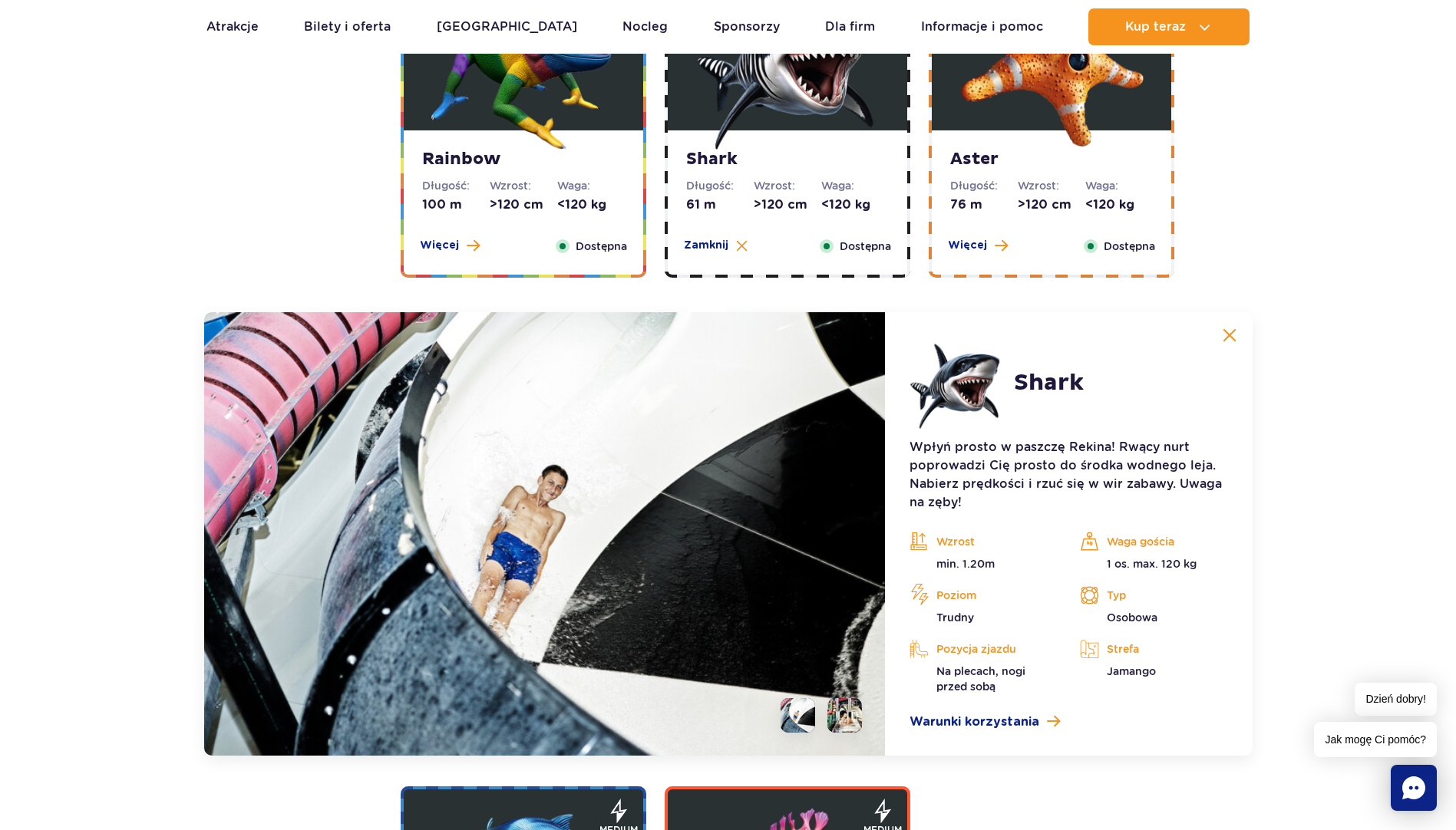
scroll to position [2628, 0]
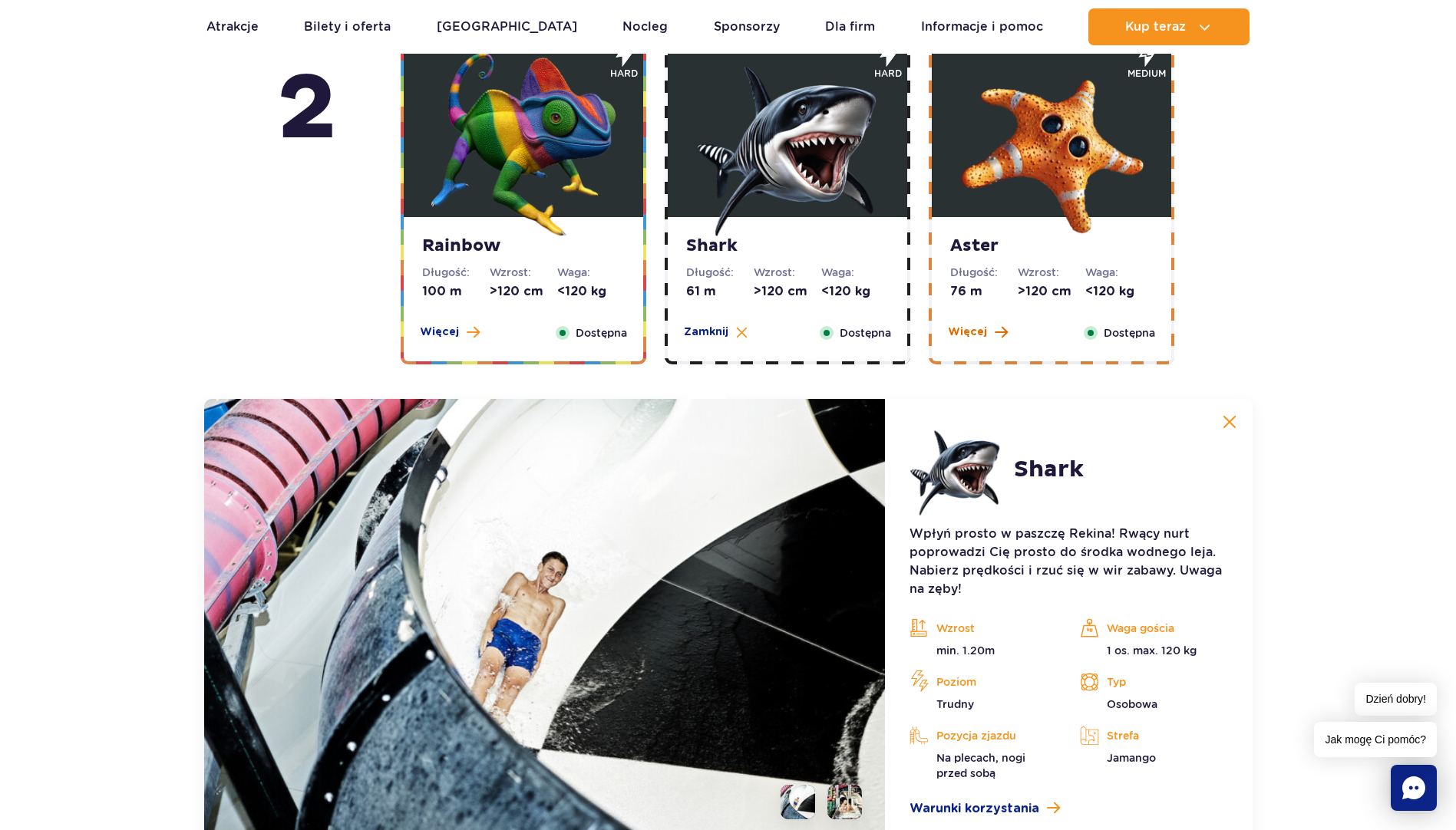
click at [994, 332] on span at bounding box center [1000, 332] width 13 height 13
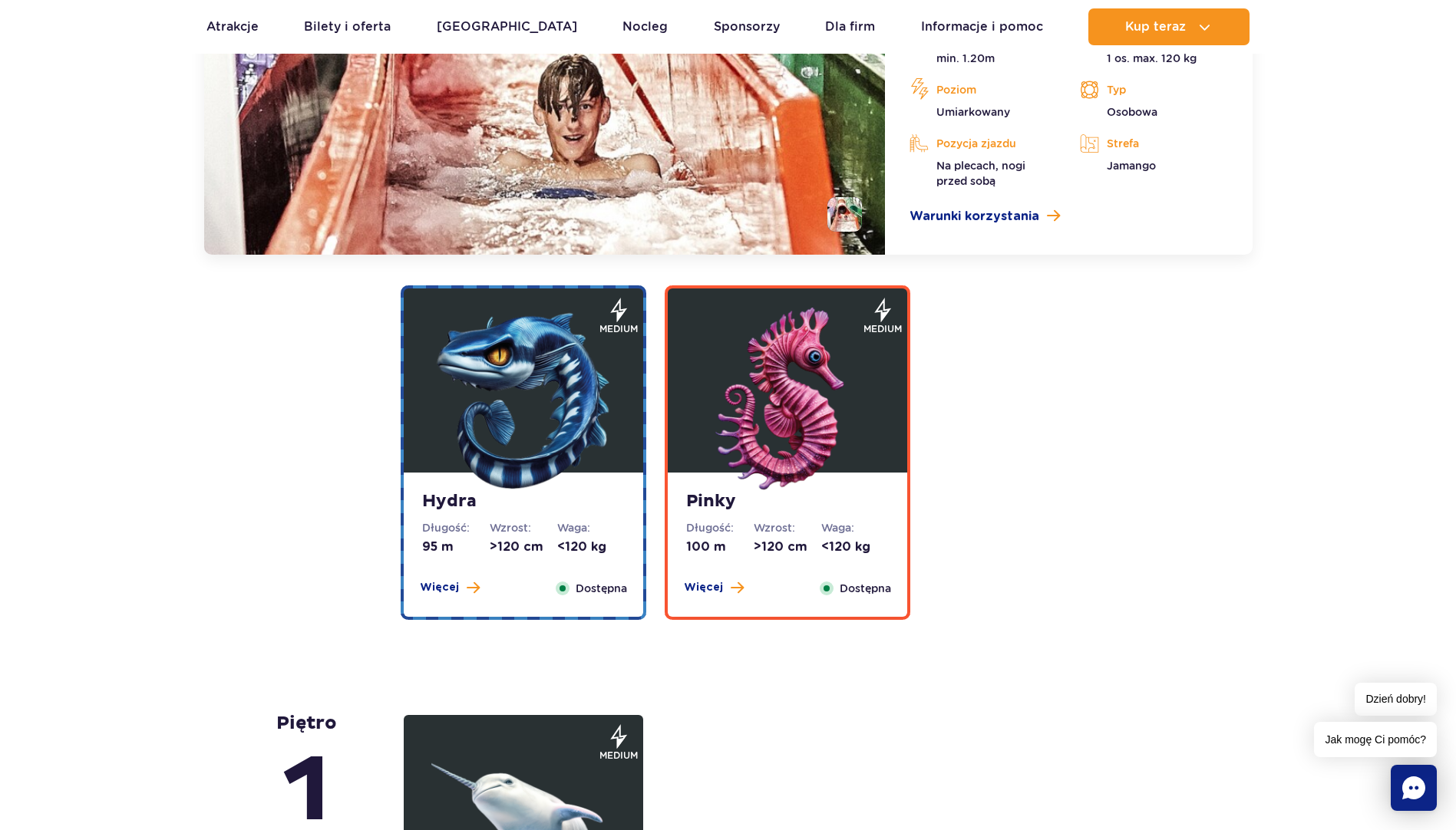
scroll to position [3319, 0]
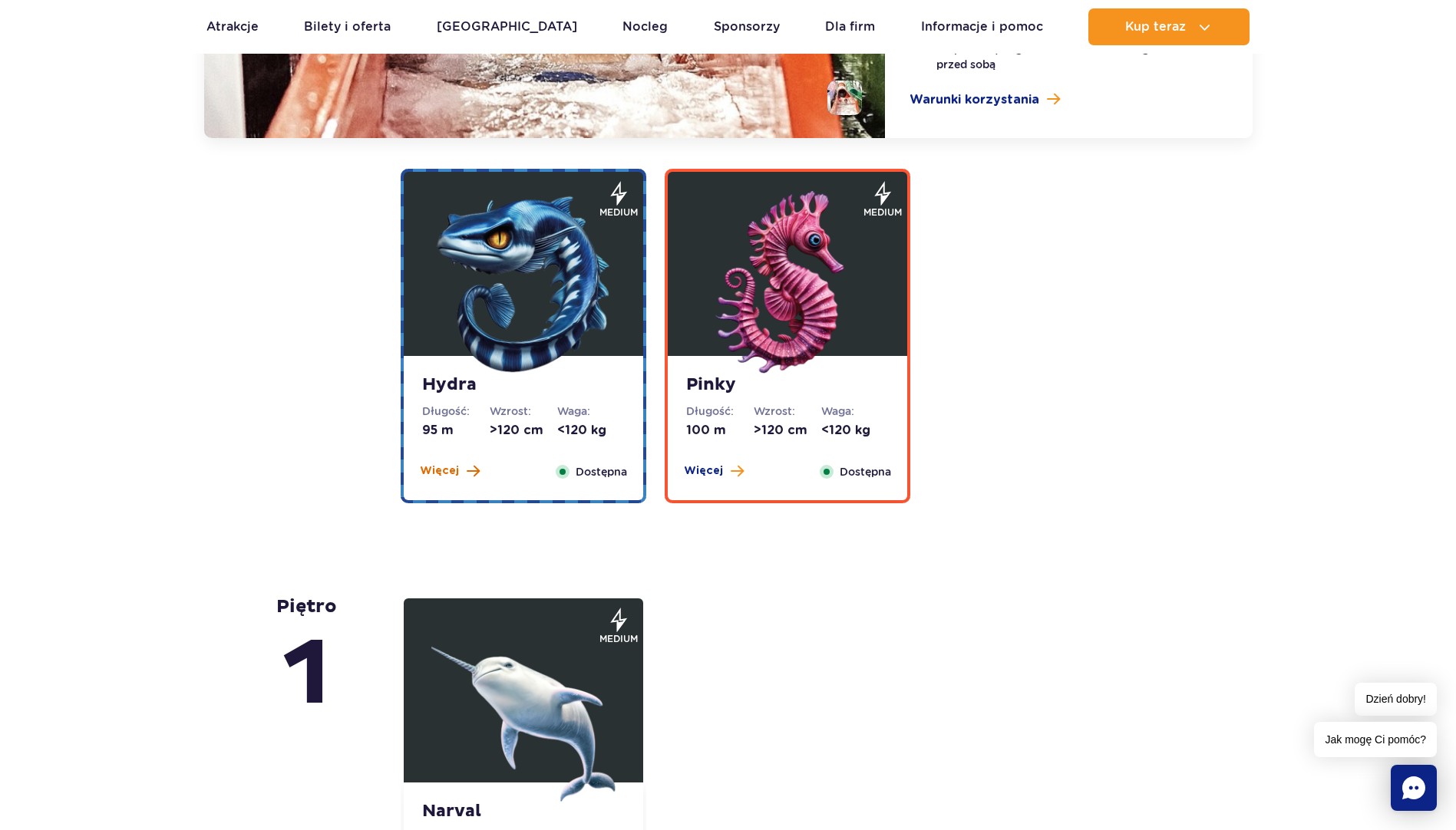
click at [455, 468] on span "Więcej" at bounding box center [440, 471] width 39 height 15
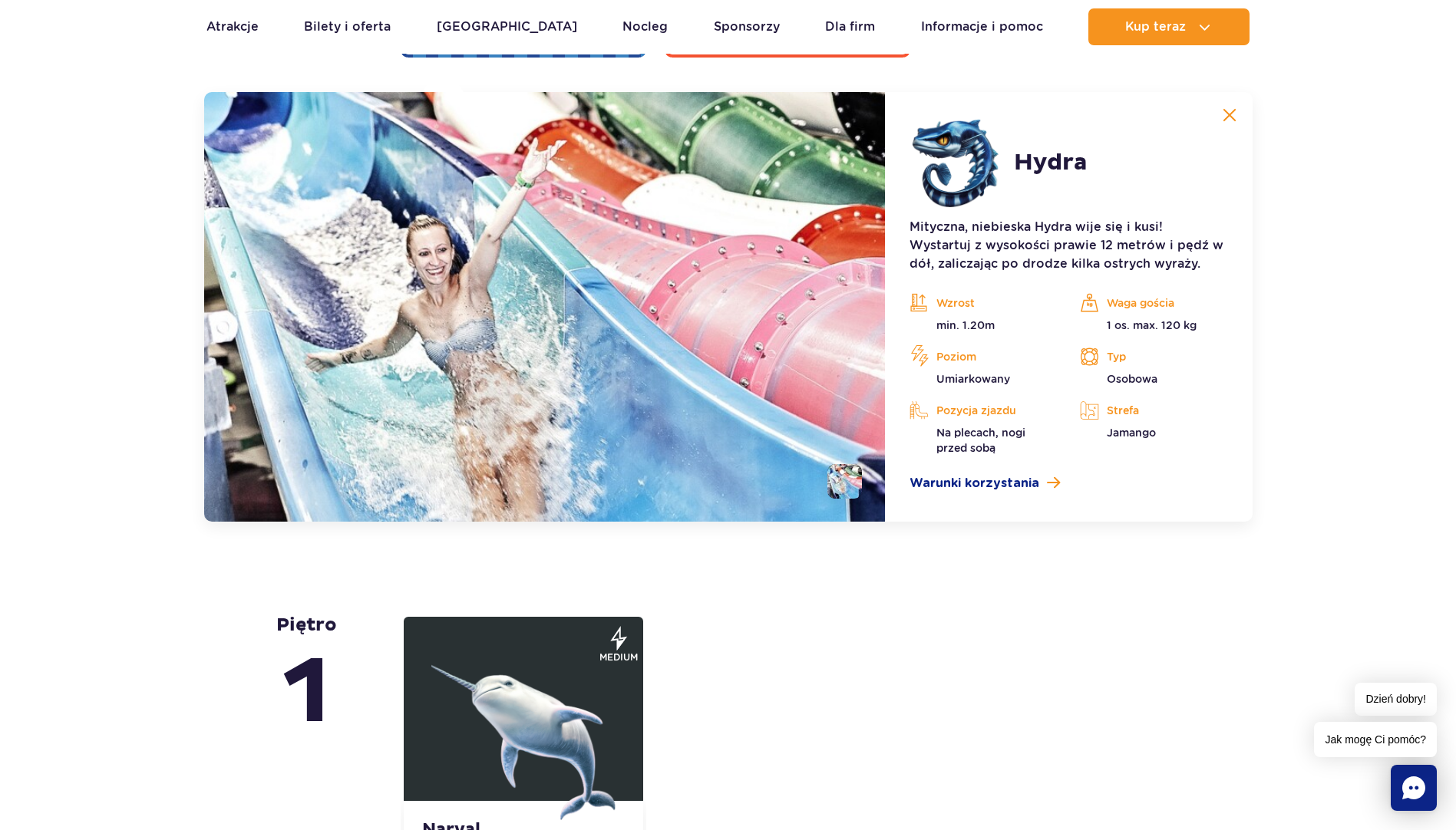
scroll to position [2994, 0]
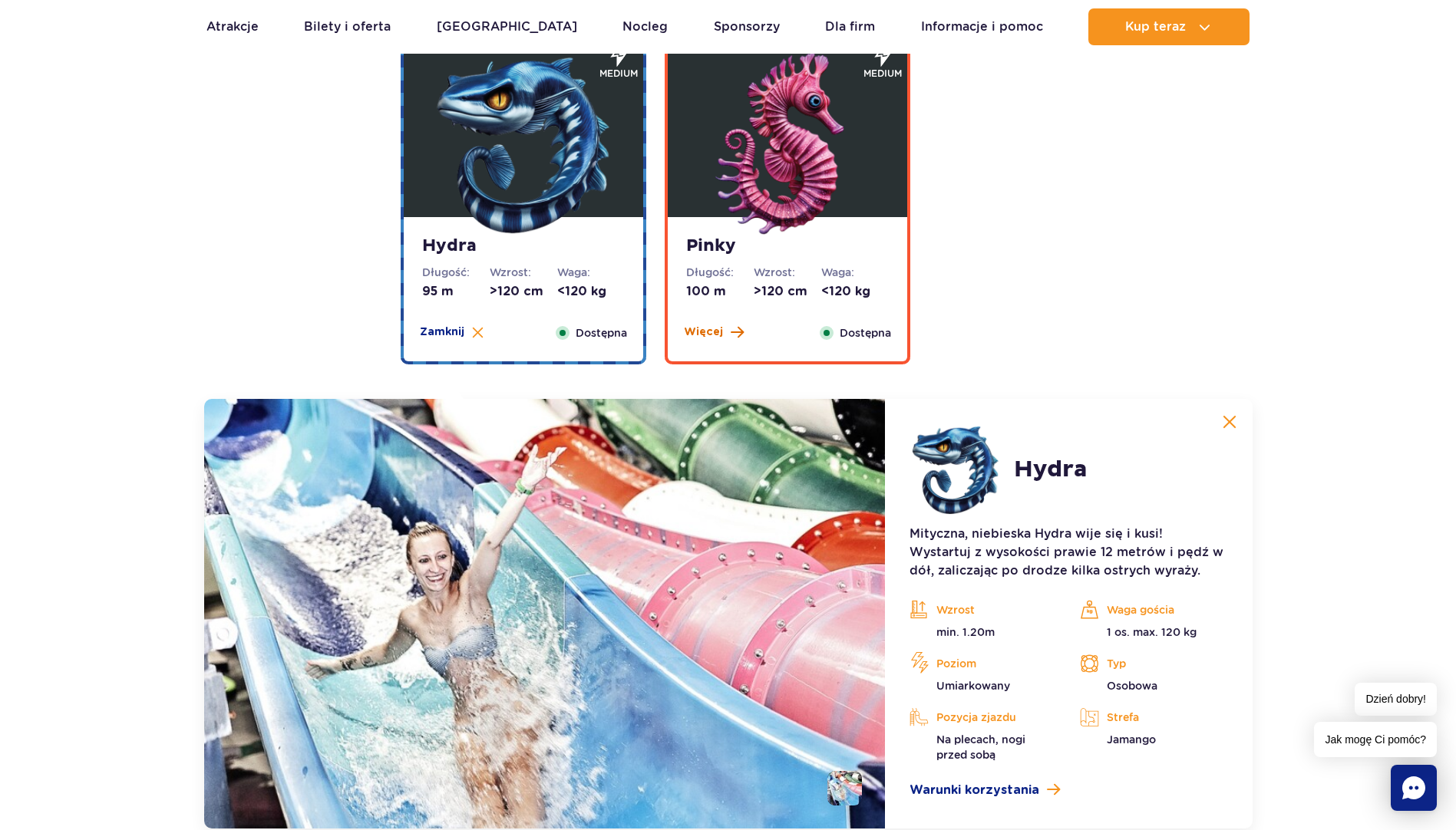
click at [734, 331] on span at bounding box center [737, 332] width 13 height 13
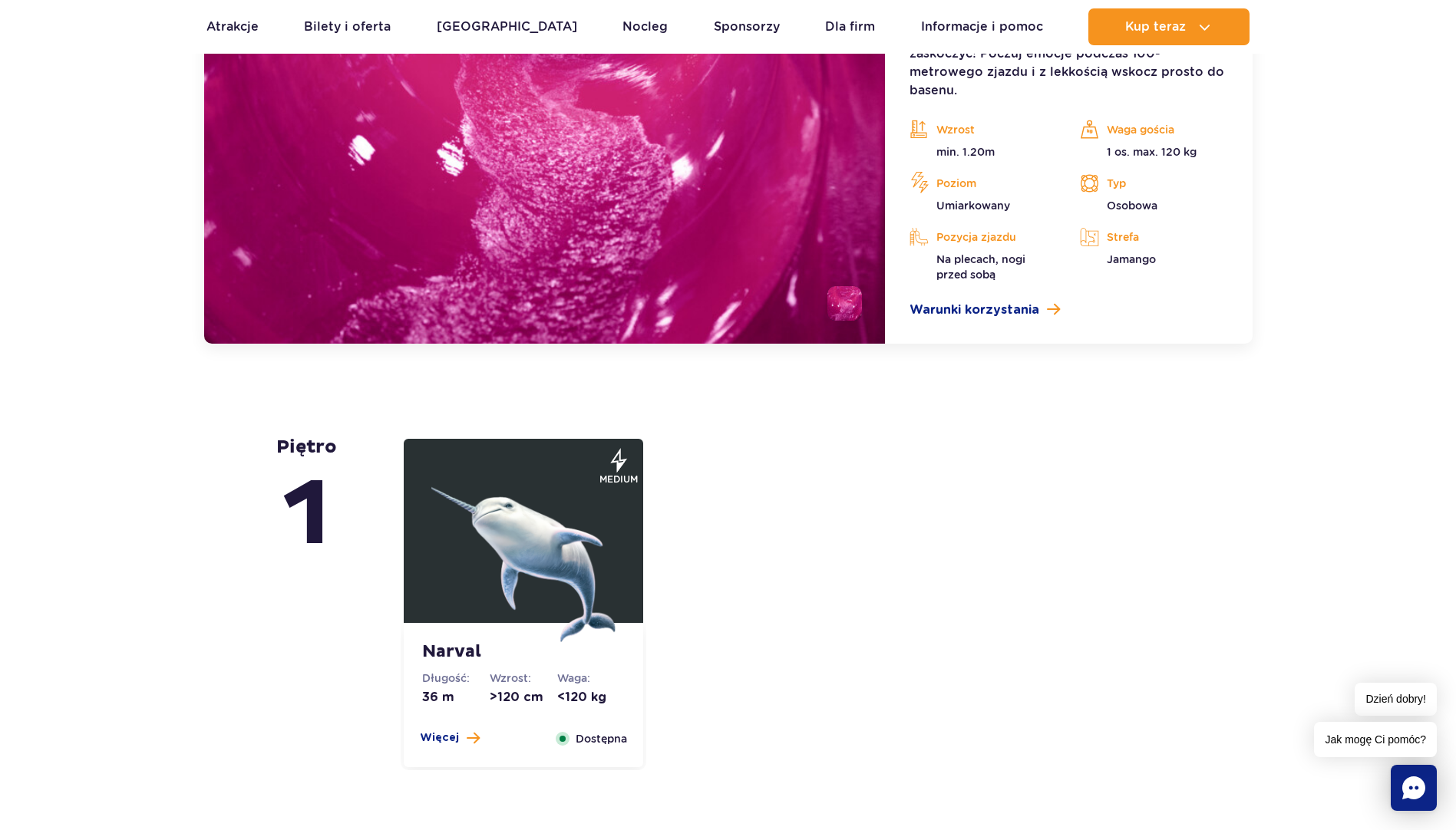
scroll to position [3531, 0]
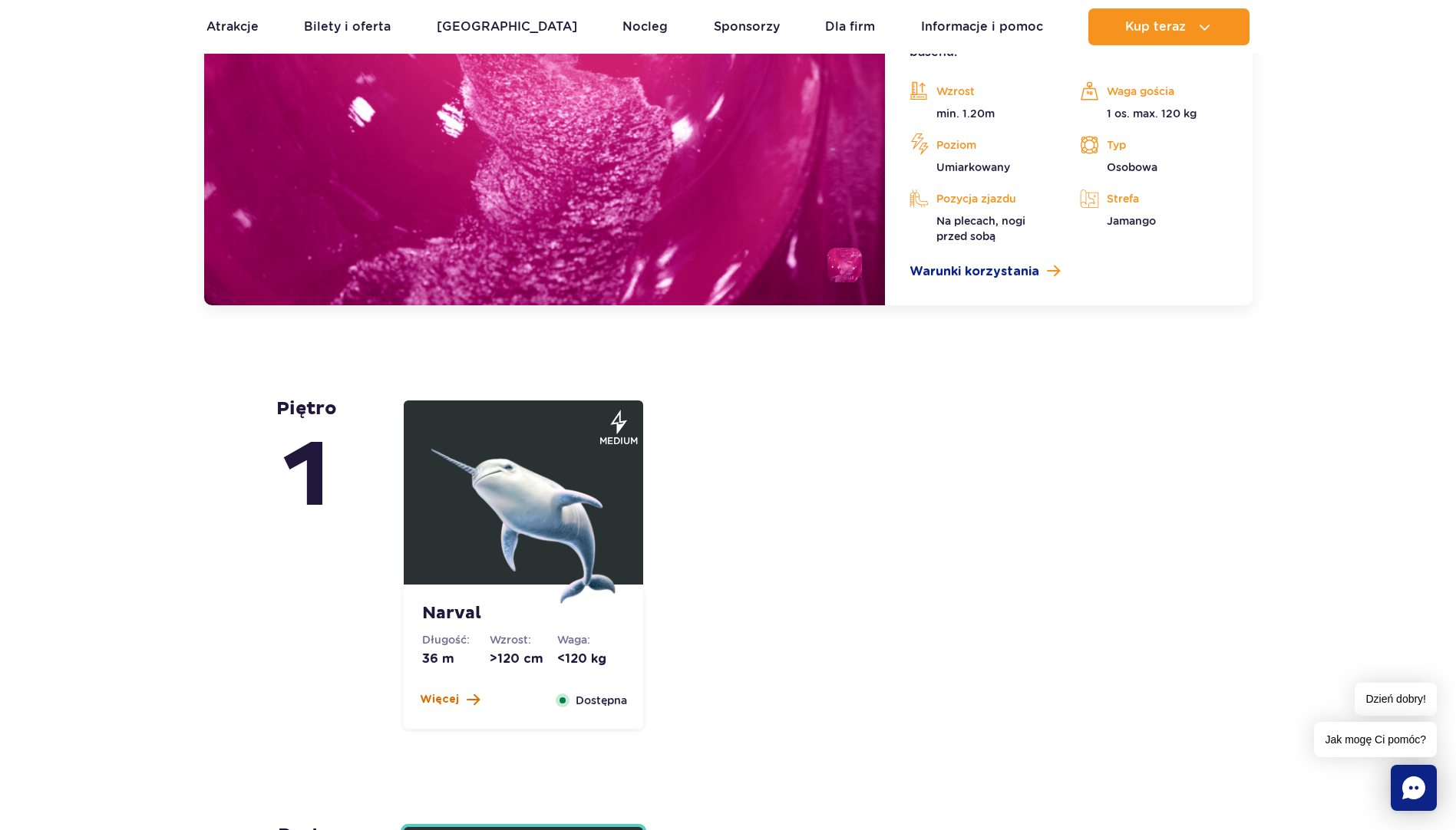
click at [450, 697] on span "Więcej" at bounding box center [440, 699] width 39 height 15
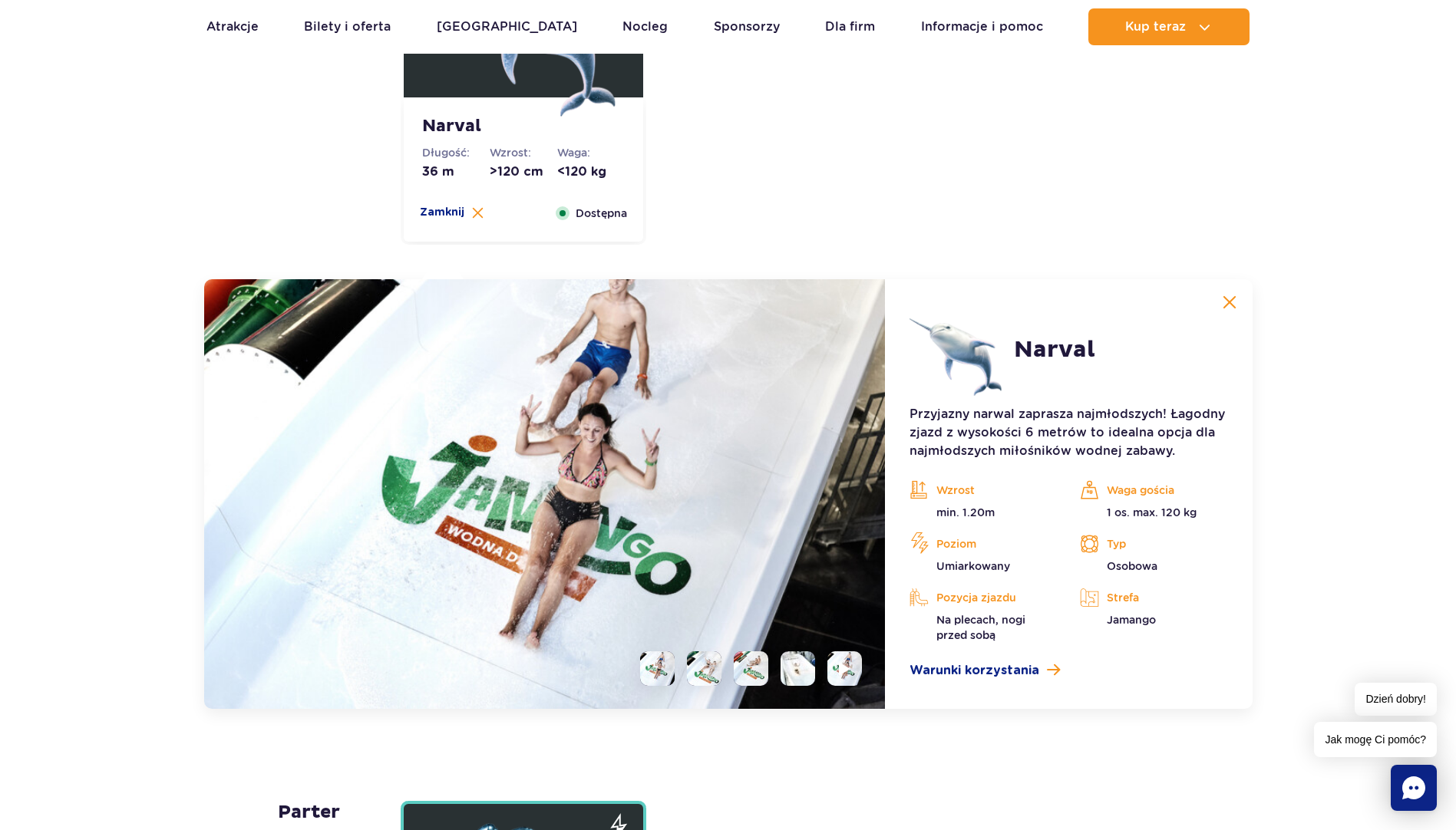
scroll to position [3574, 0]
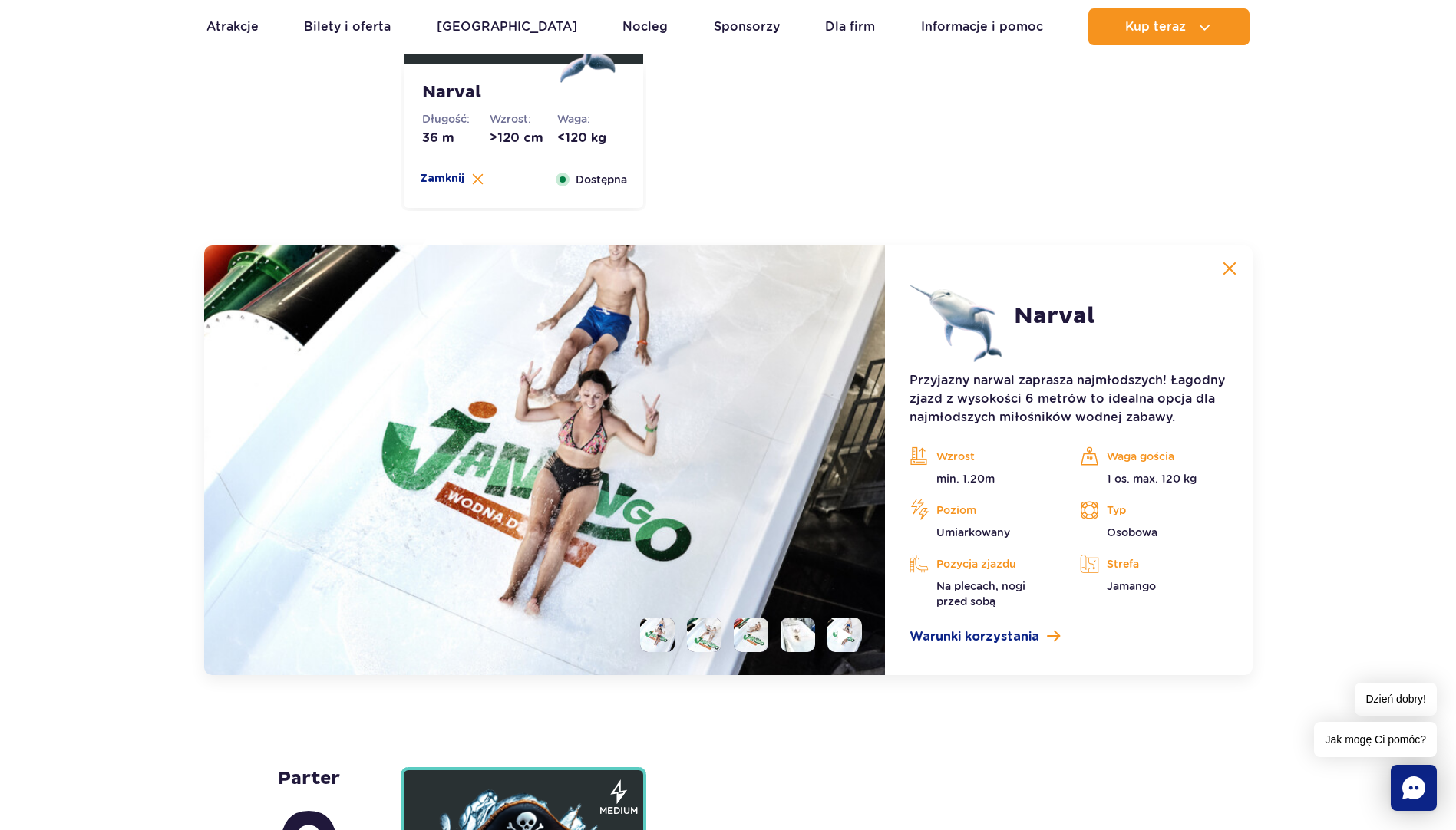
click at [841, 641] on img at bounding box center [845, 635] width 14 height 18
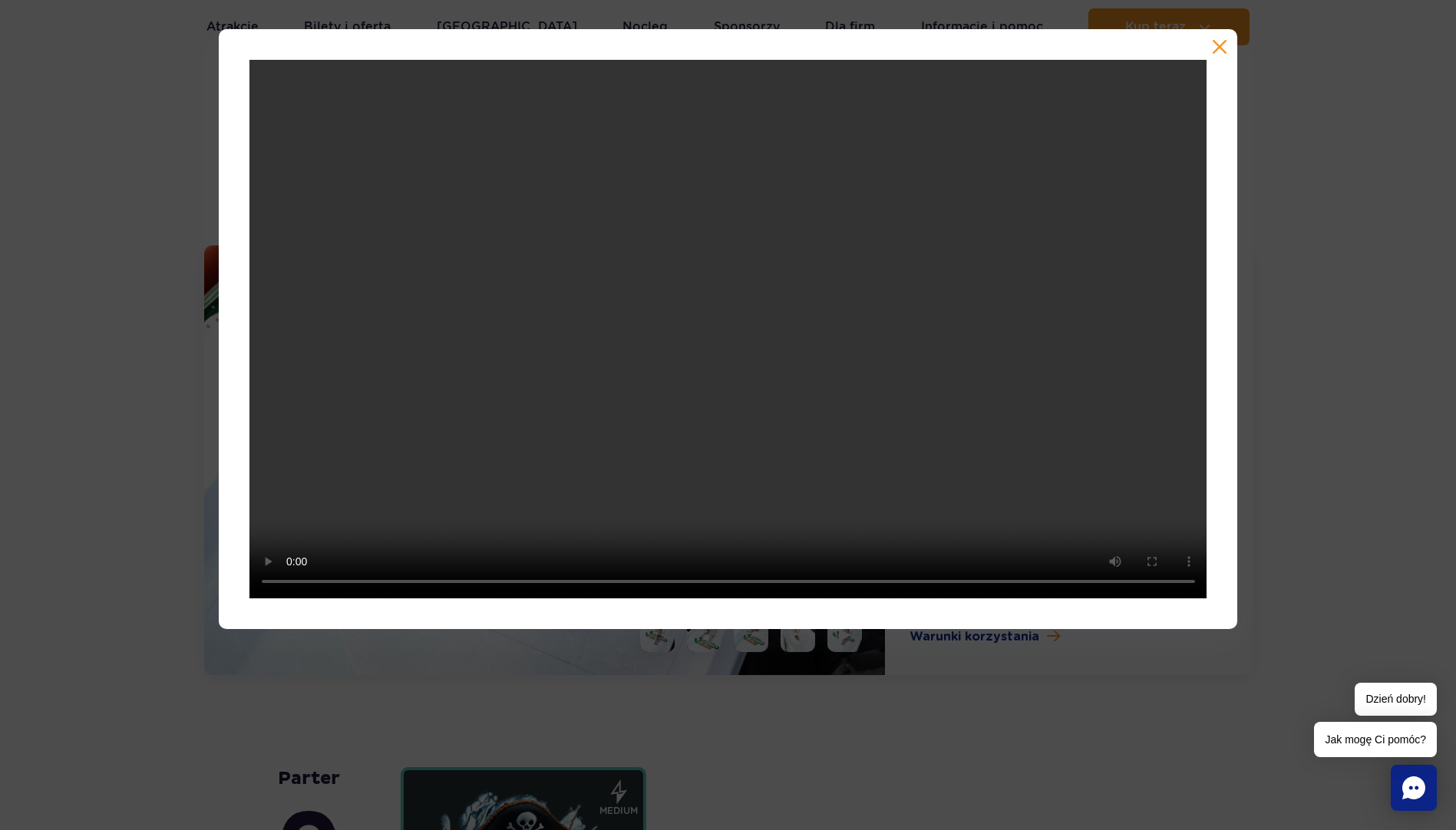
click at [1218, 43] on button "button" at bounding box center [1219, 47] width 15 height 15
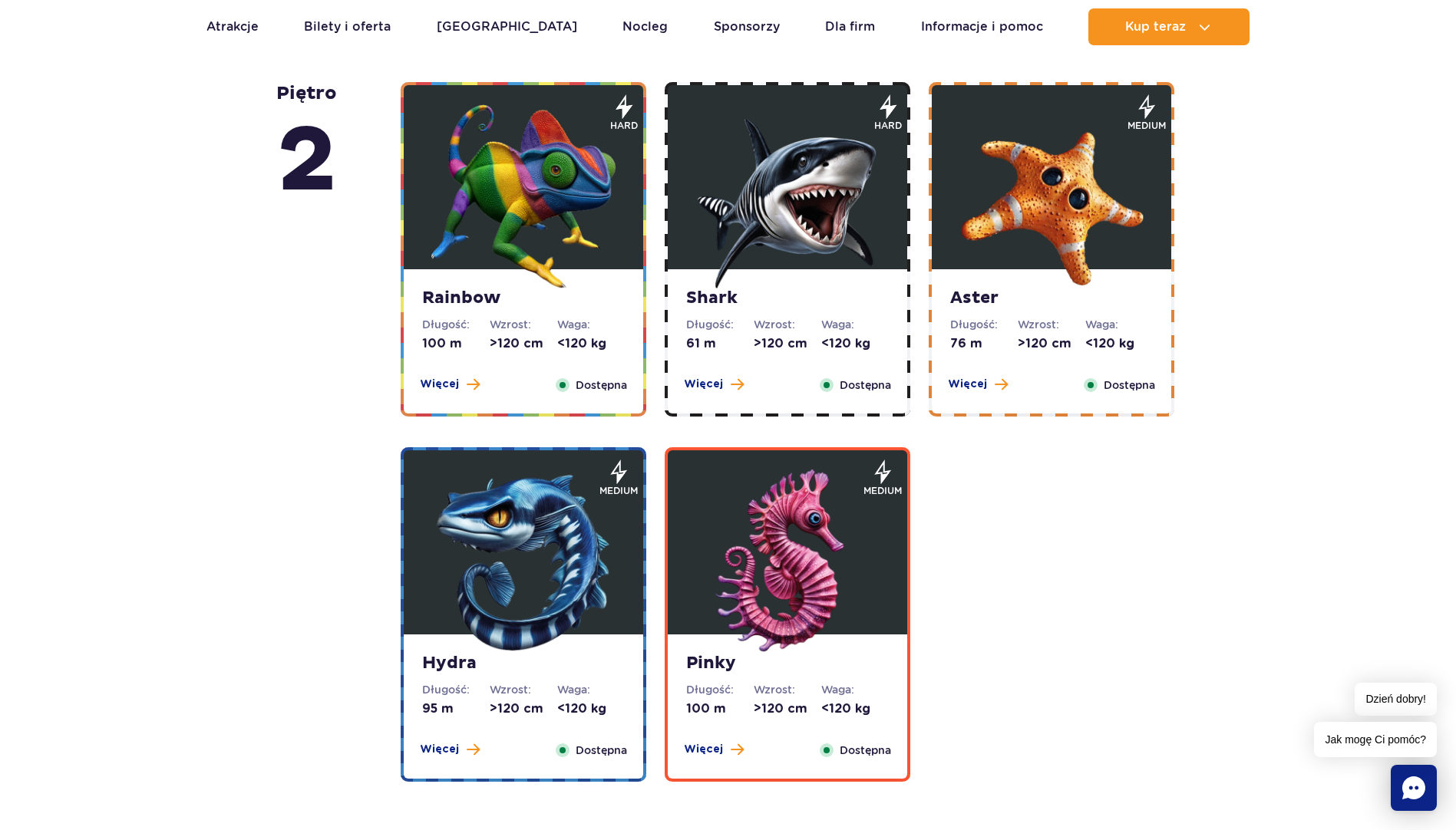
scroll to position [2040, 0]
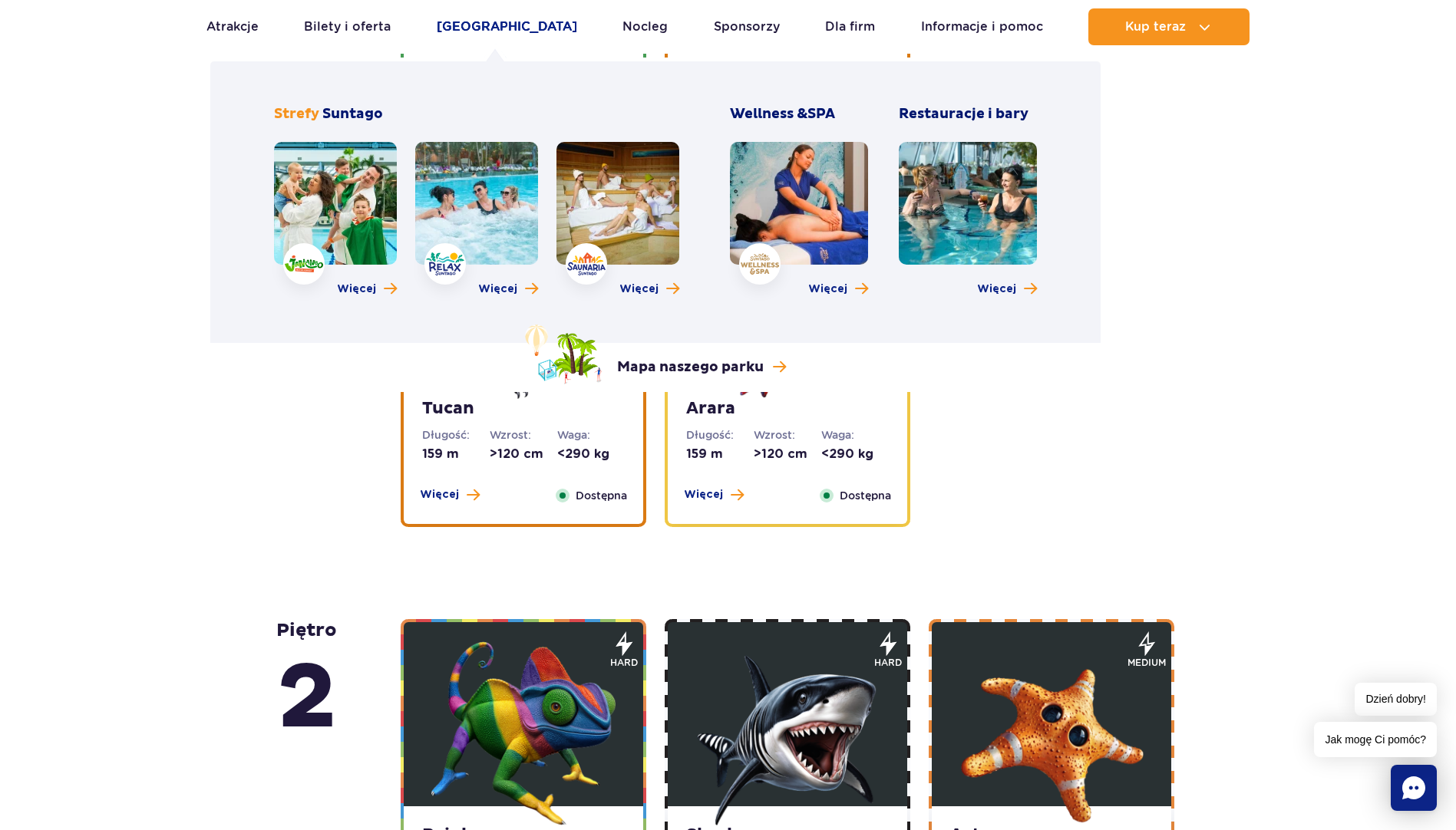
click at [510, 25] on link "[GEOGRAPHIC_DATA]" at bounding box center [507, 26] width 141 height 37
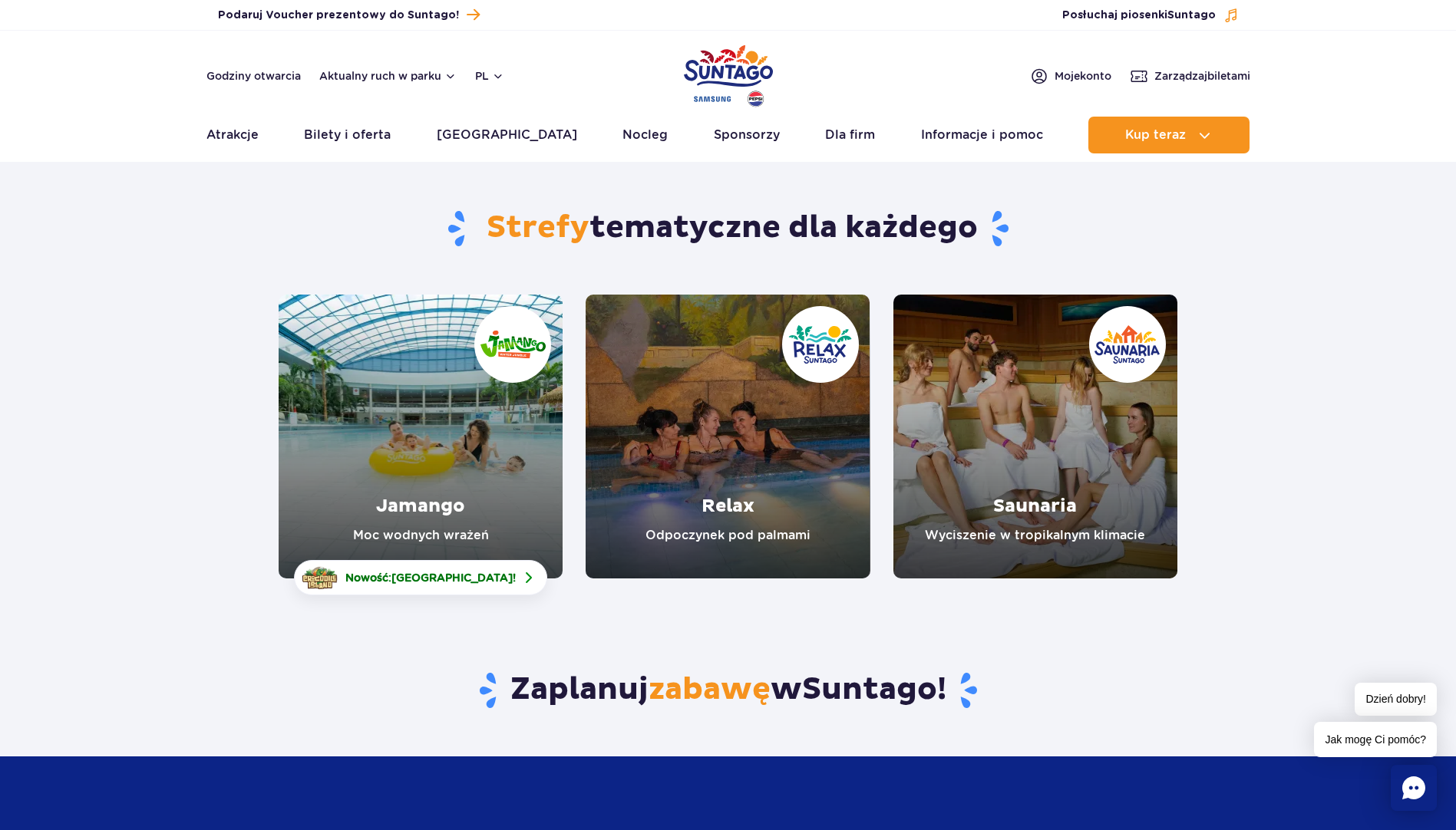
click at [440, 447] on link "Jamango" at bounding box center [420, 436] width 283 height 284
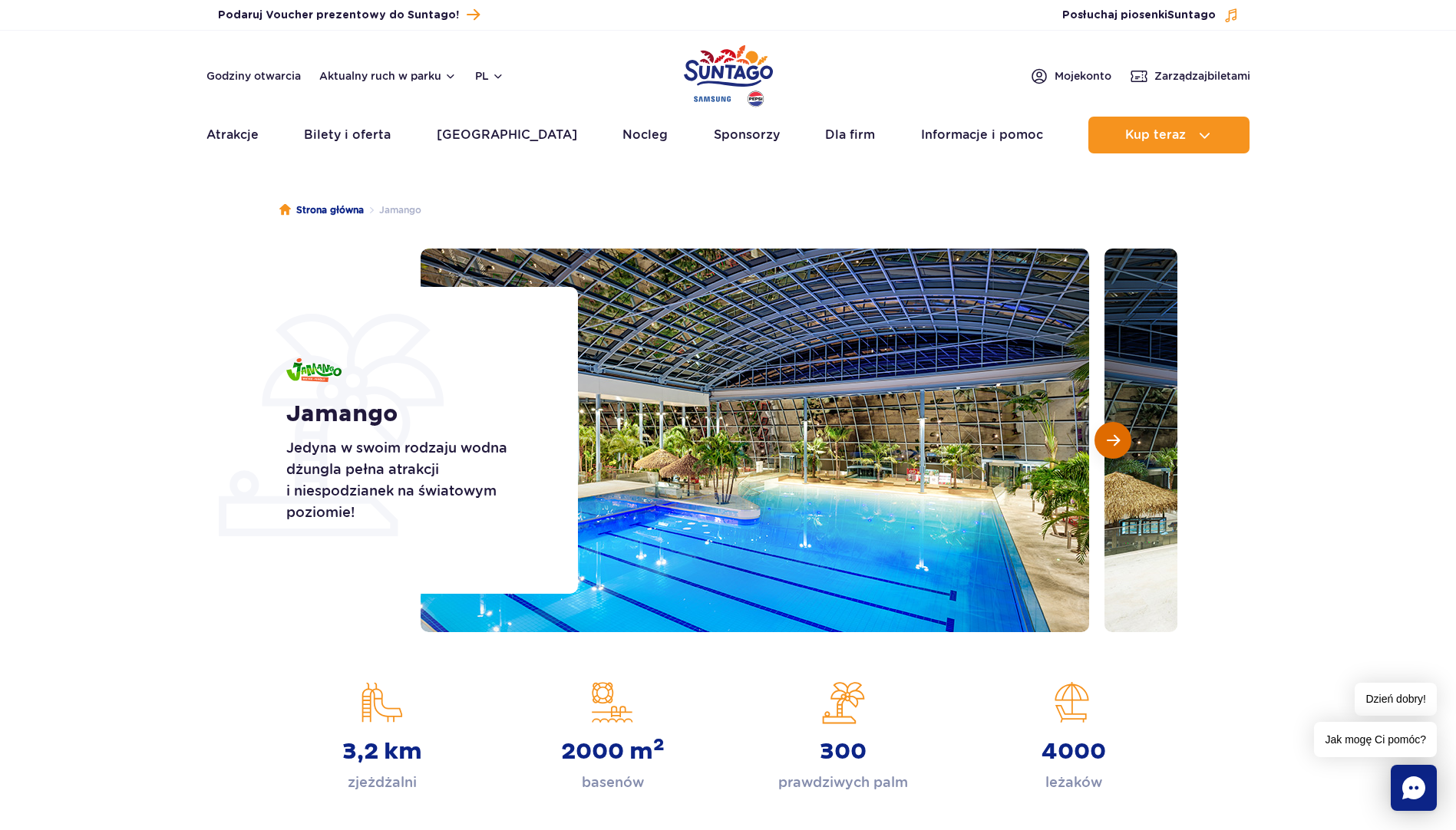
click at [1129, 441] on button "Następny slajd" at bounding box center [1112, 440] width 37 height 37
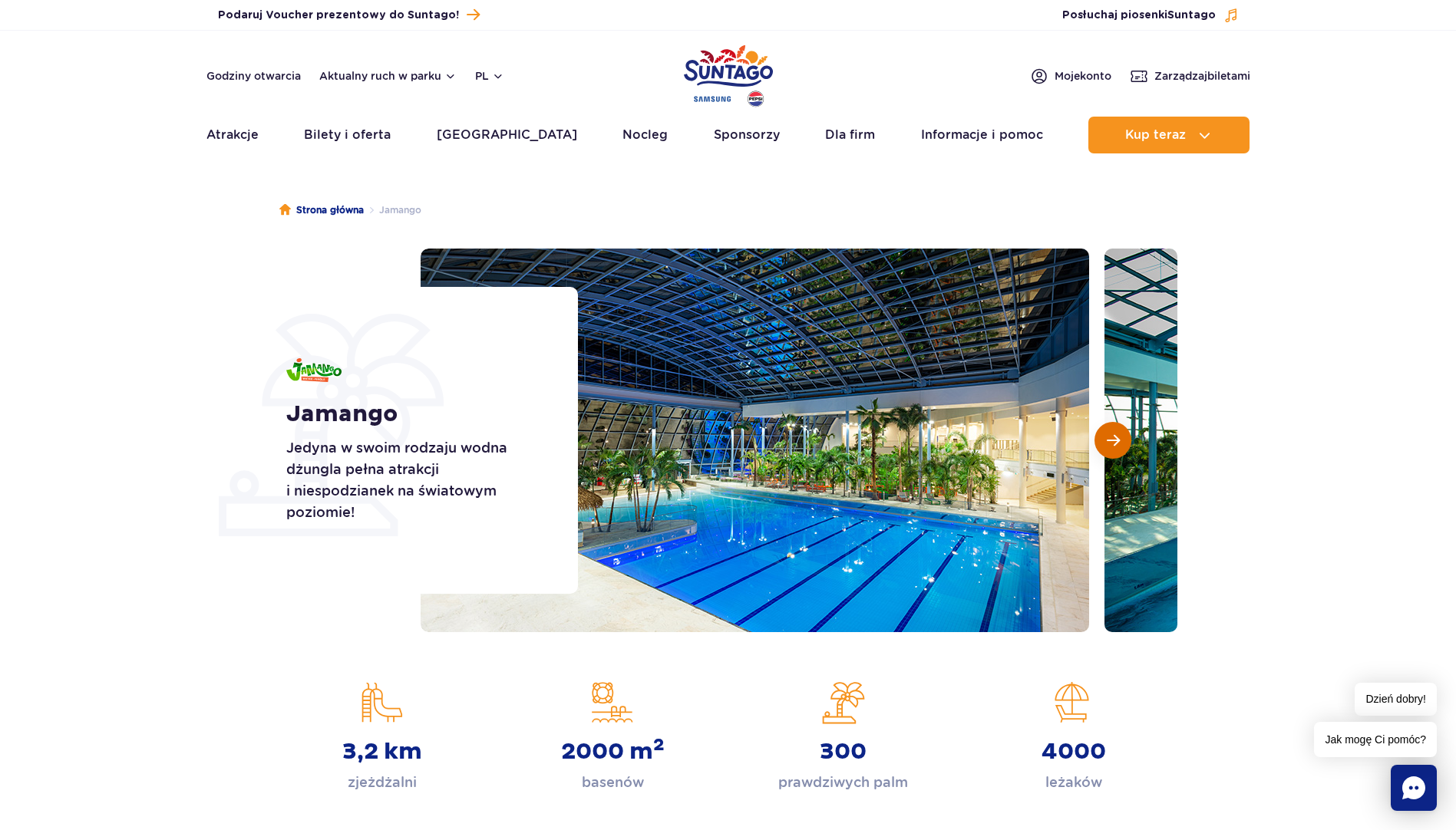
click at [1126, 441] on button "Następny slajd" at bounding box center [1112, 440] width 37 height 37
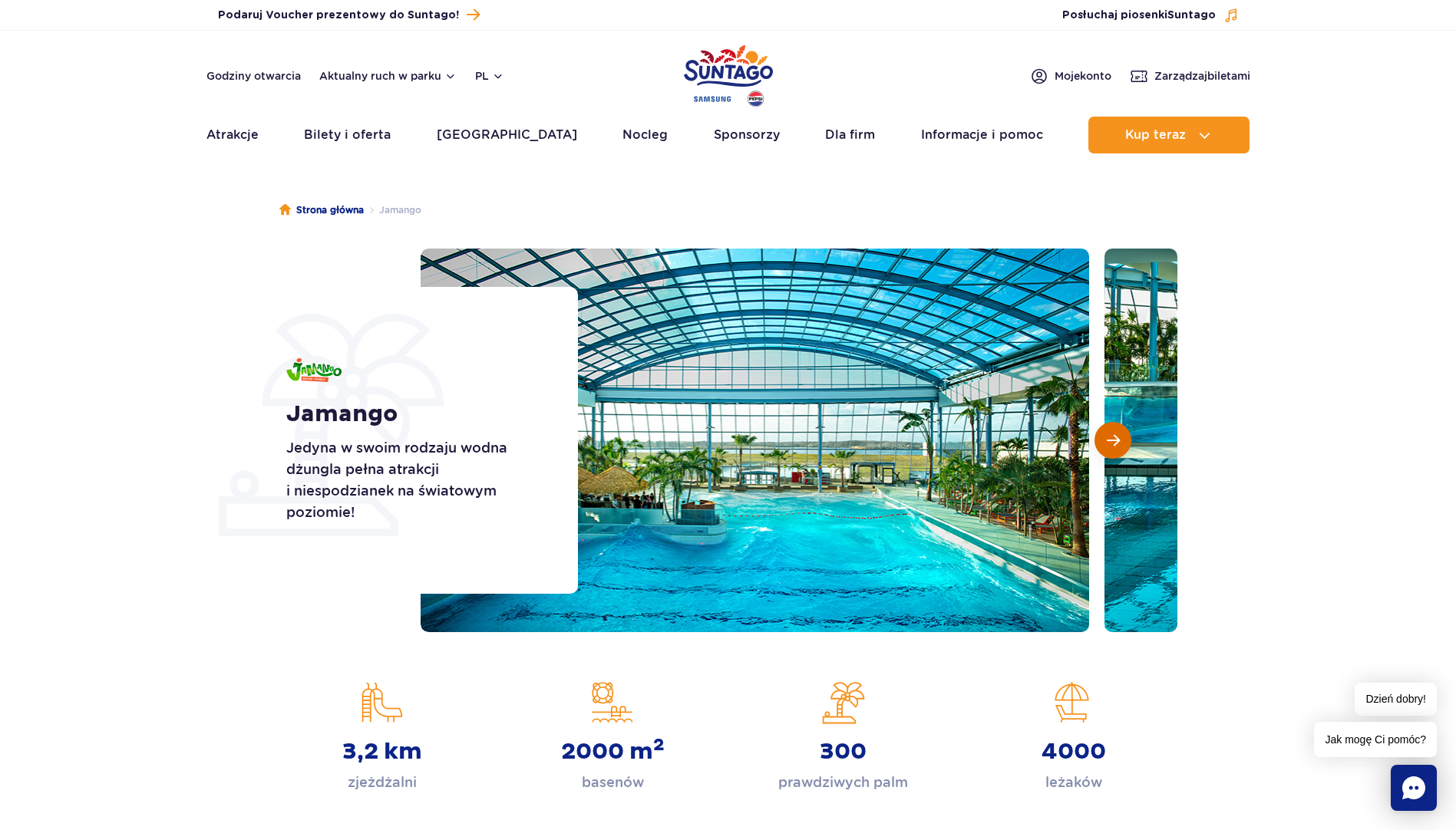
click at [1114, 441] on span "Następny slajd" at bounding box center [1112, 440] width 13 height 13
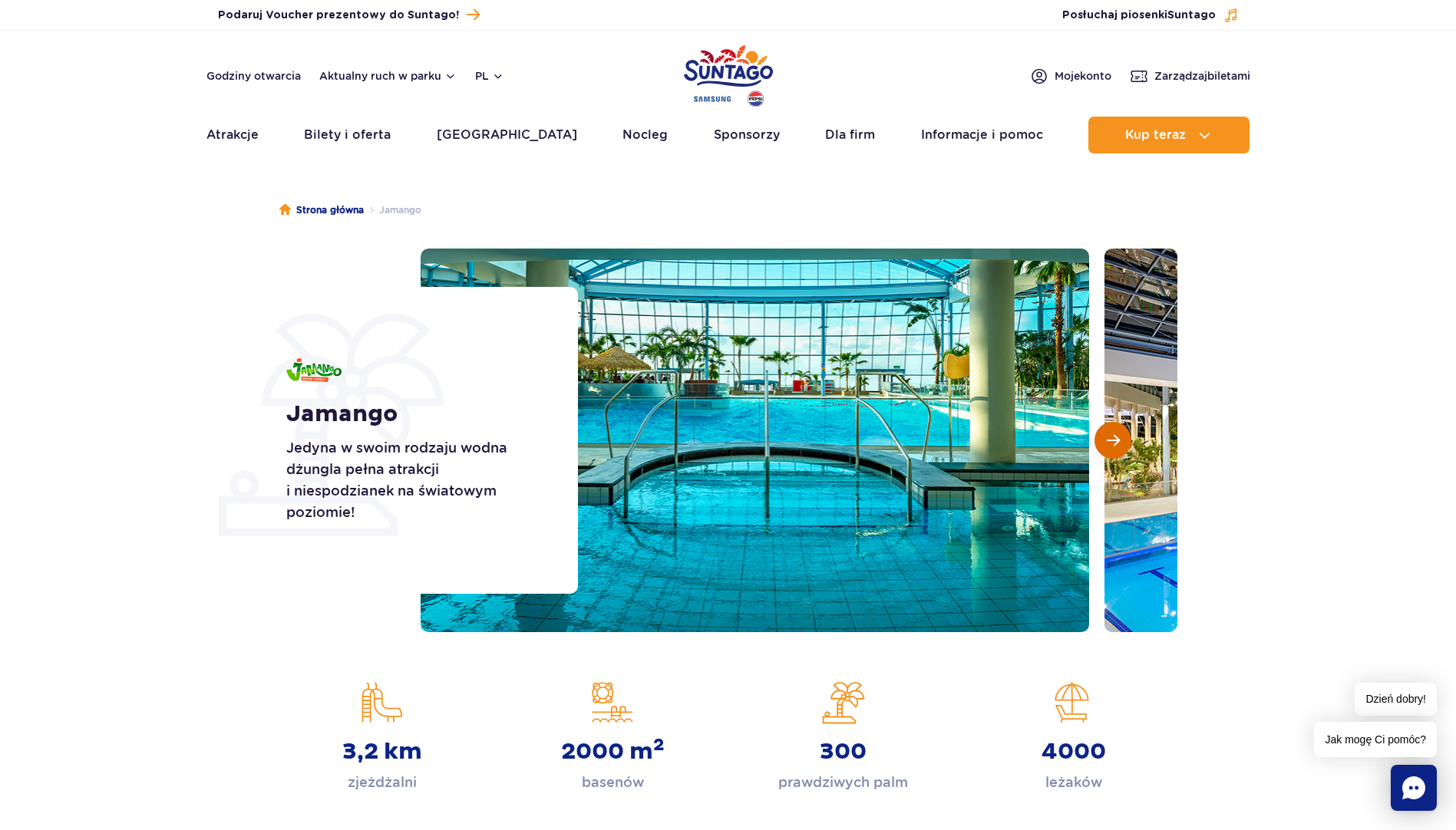
click at [1114, 441] on span "Następny slajd" at bounding box center [1112, 440] width 13 height 13
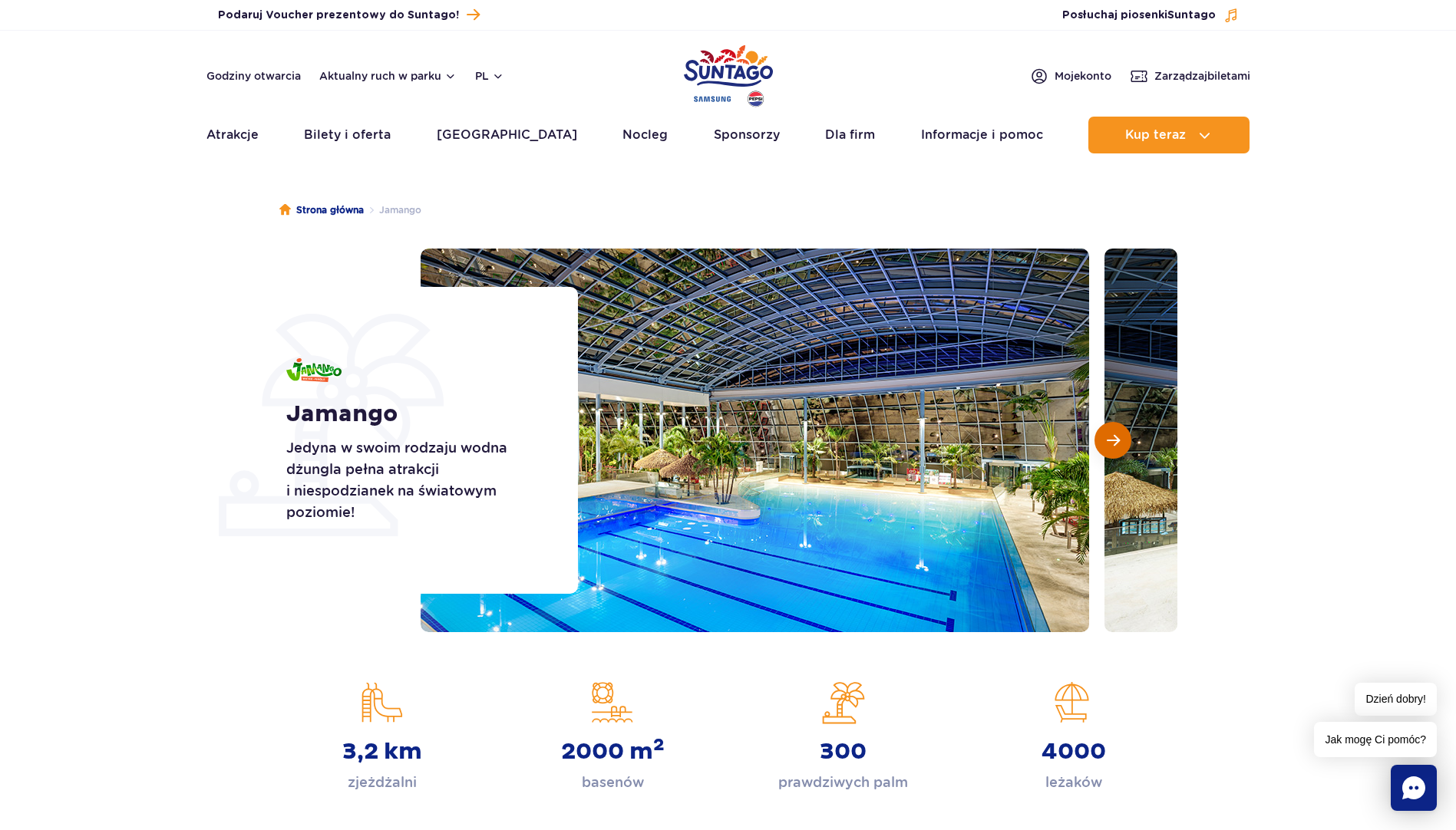
click at [1114, 441] on span "Następny slajd" at bounding box center [1112, 440] width 13 height 13
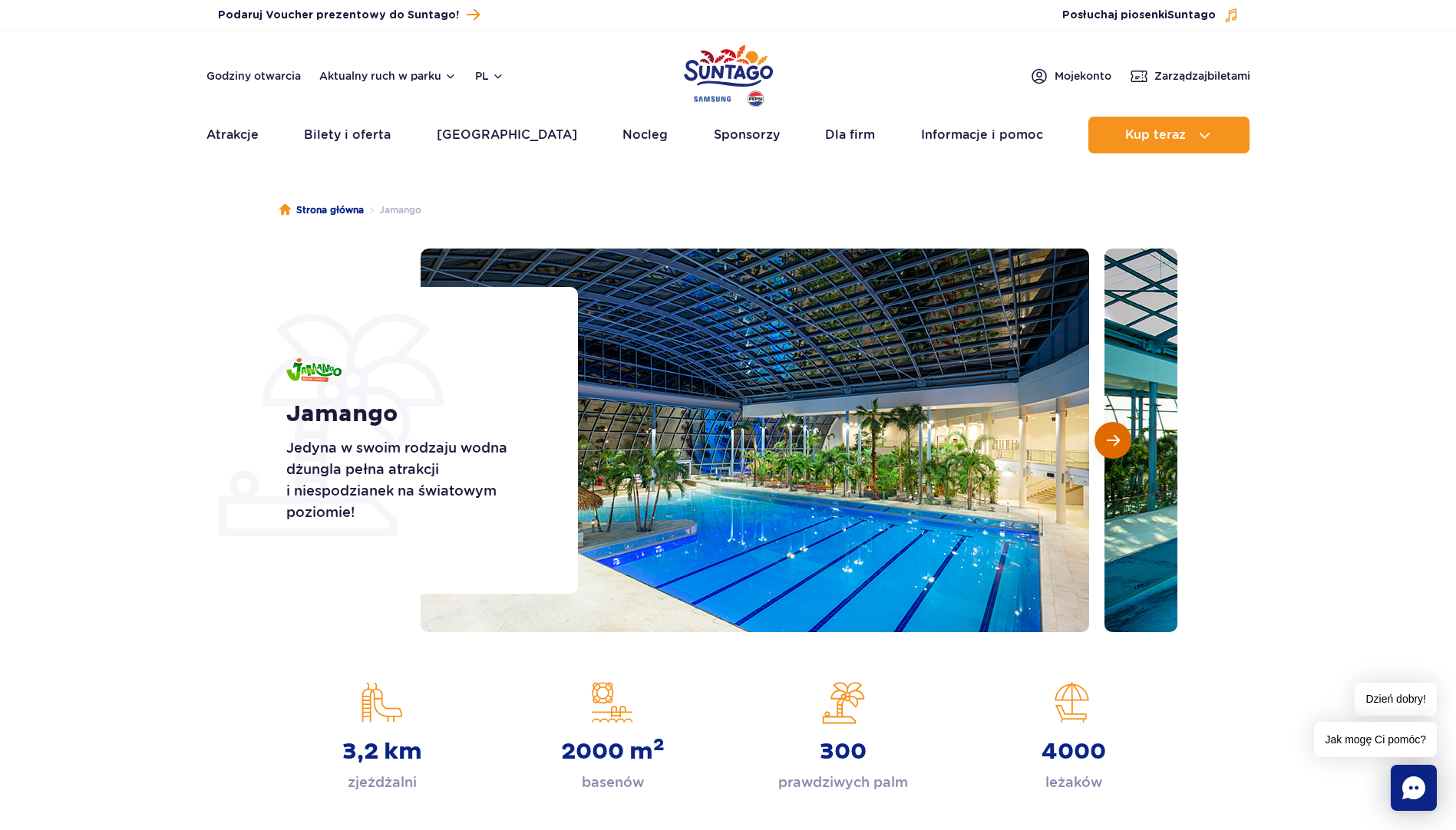
click at [1114, 441] on span "Następny slajd" at bounding box center [1112, 440] width 13 height 13
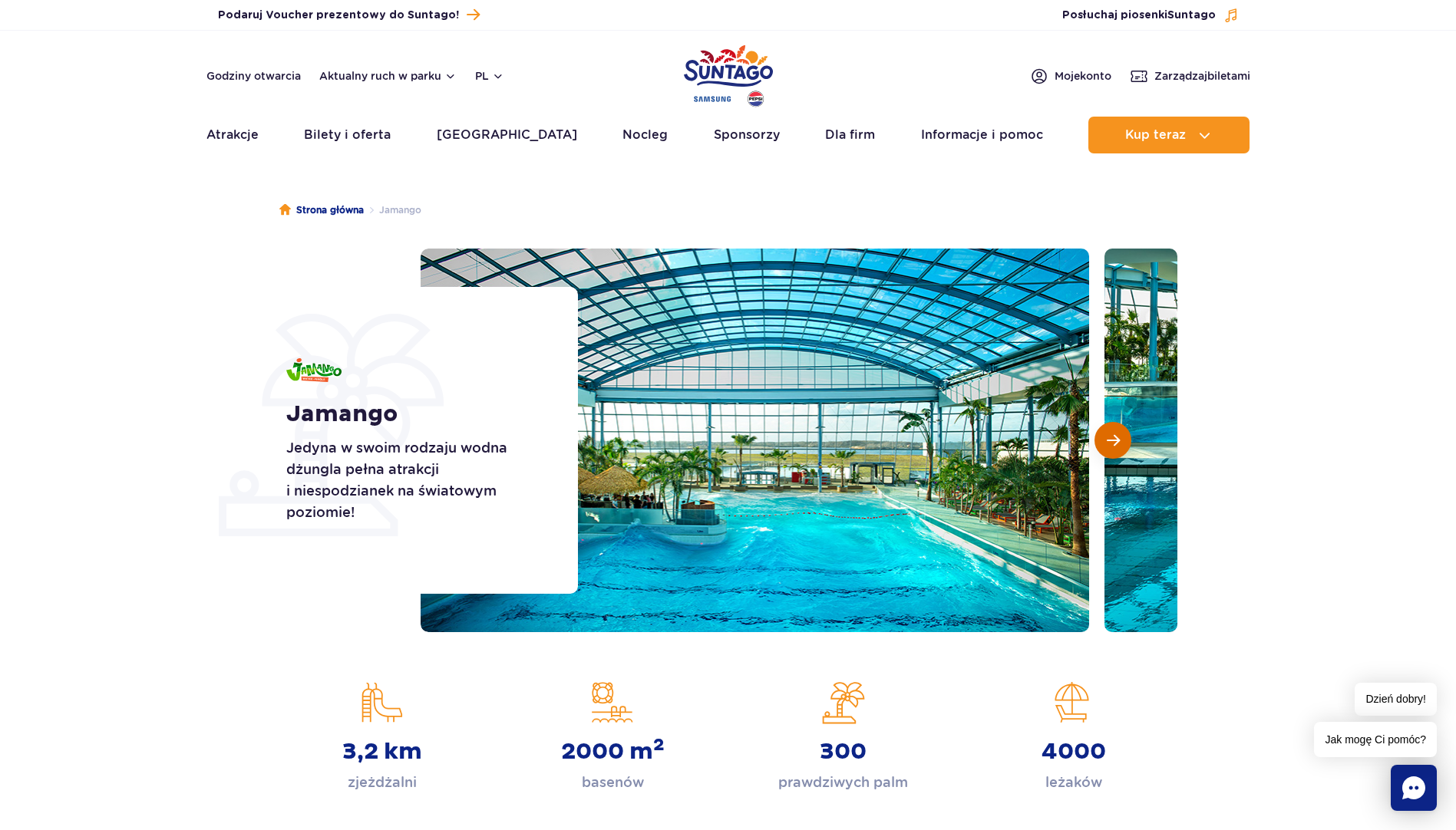
click at [1114, 441] on span "Następny slajd" at bounding box center [1112, 440] width 13 height 13
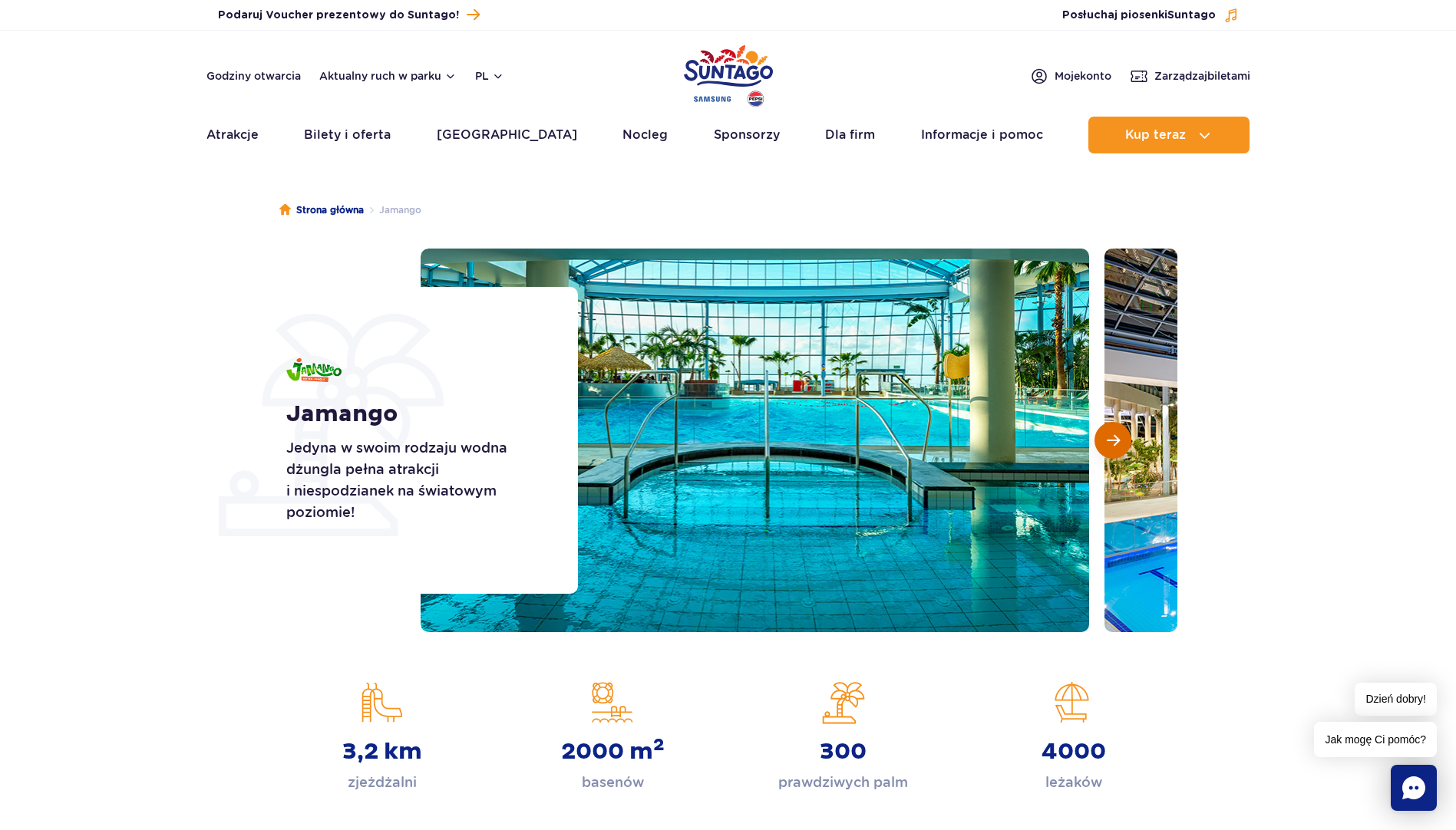
click at [1114, 441] on span "Następny slajd" at bounding box center [1112, 440] width 13 height 13
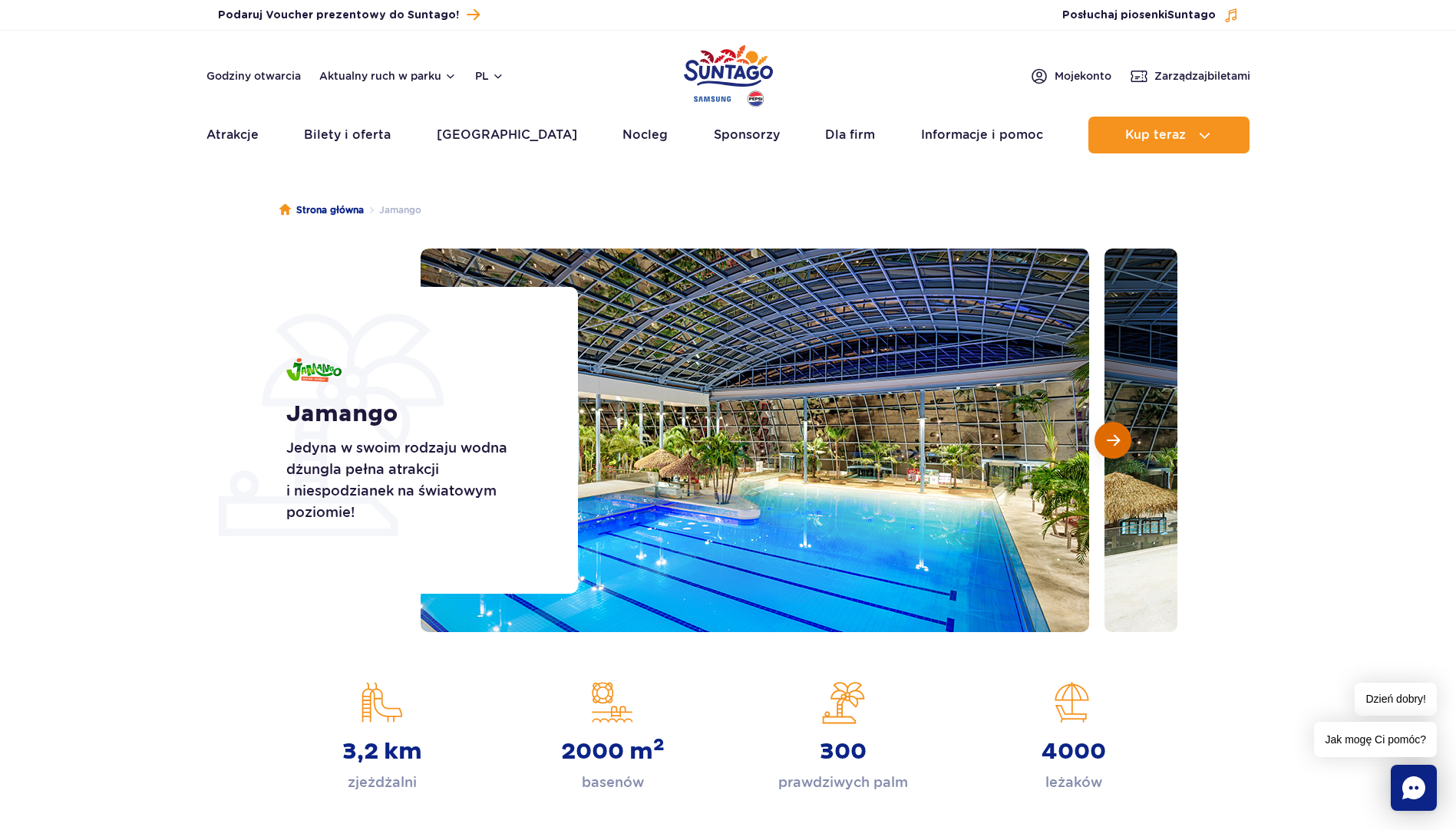
click at [1114, 441] on span "Następny slajd" at bounding box center [1112, 440] width 13 height 13
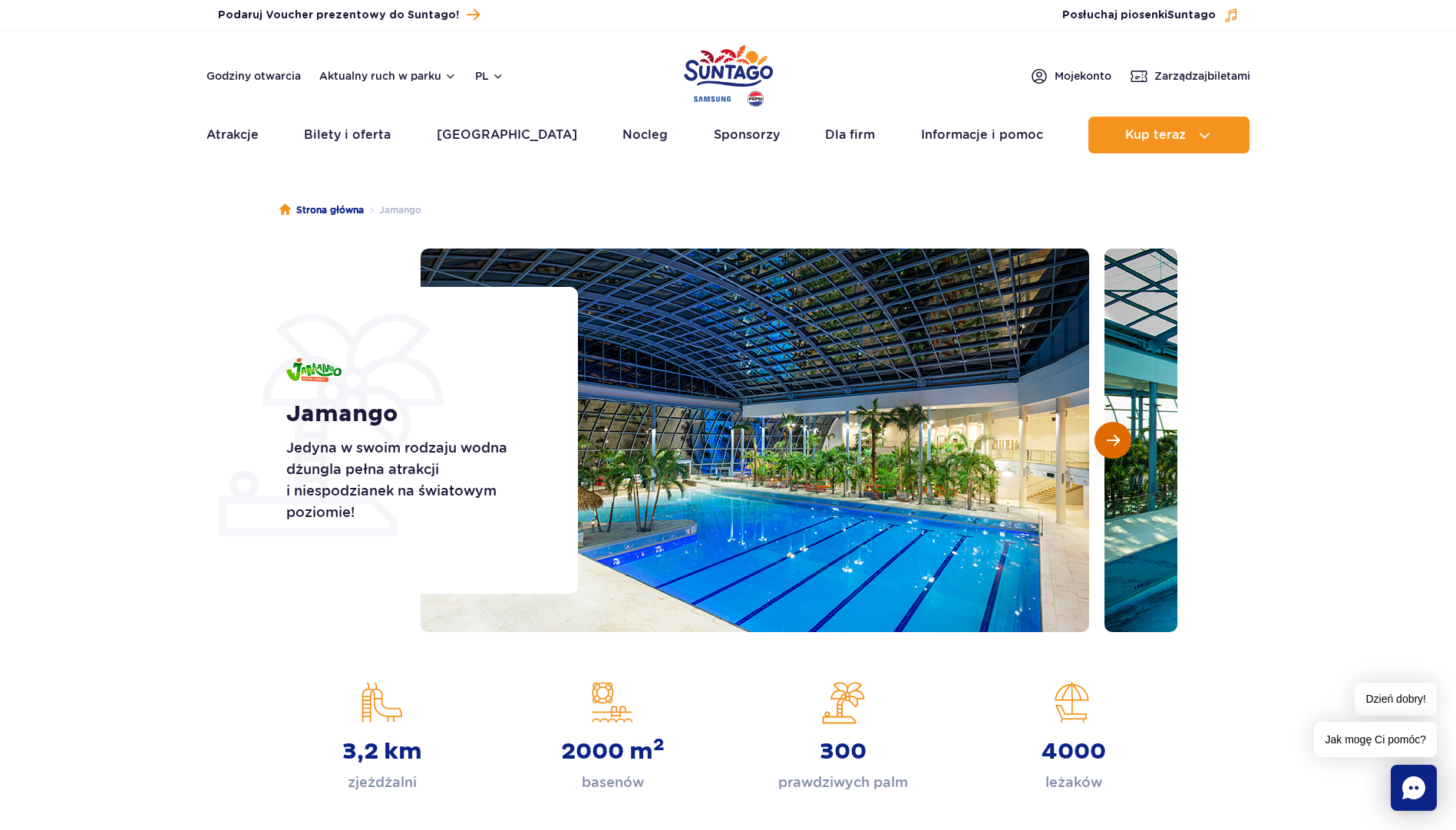
click at [1114, 441] on span "Następny slajd" at bounding box center [1112, 440] width 13 height 13
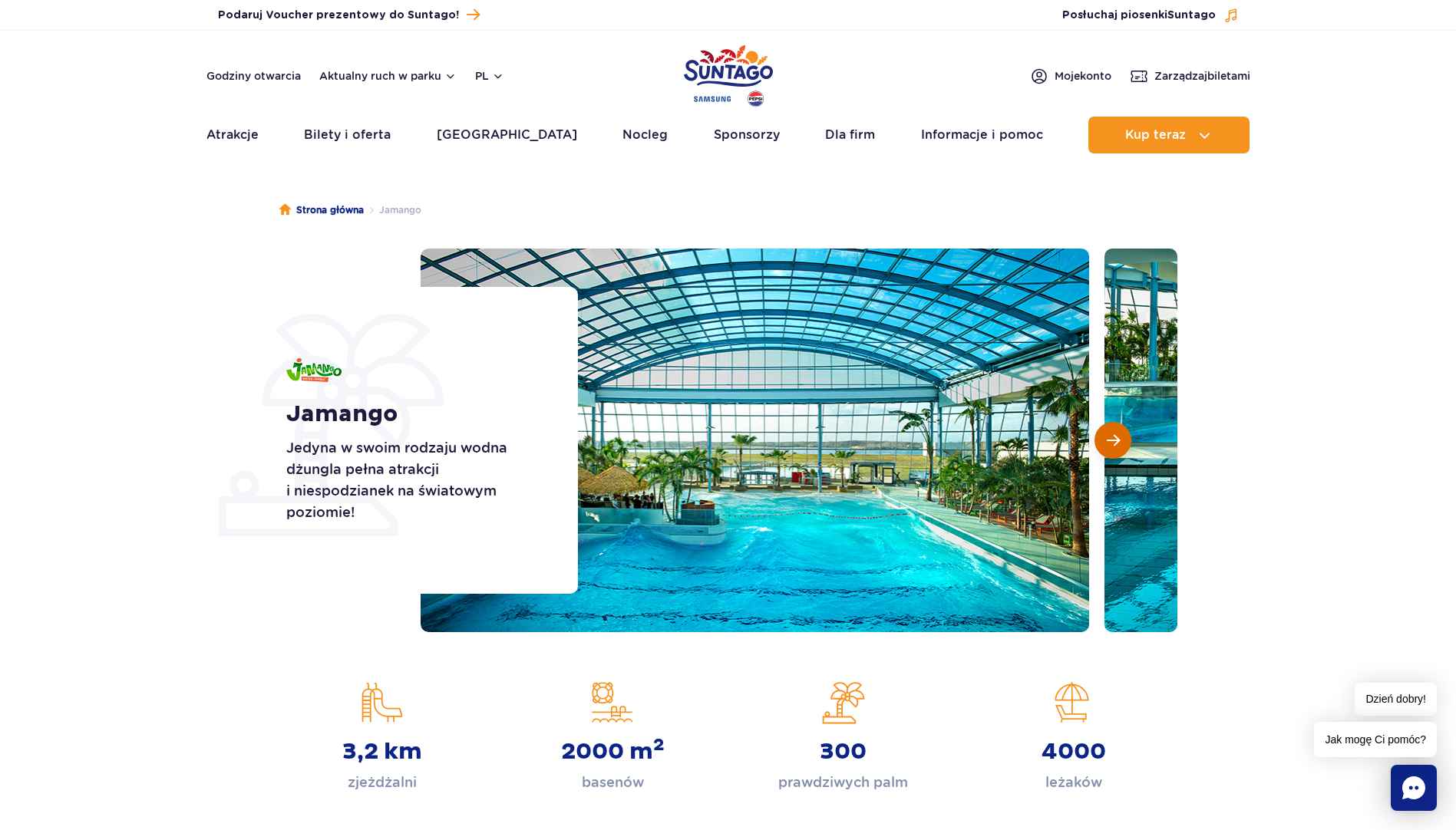
click at [1114, 441] on span "Następny slajd" at bounding box center [1112, 440] width 13 height 13
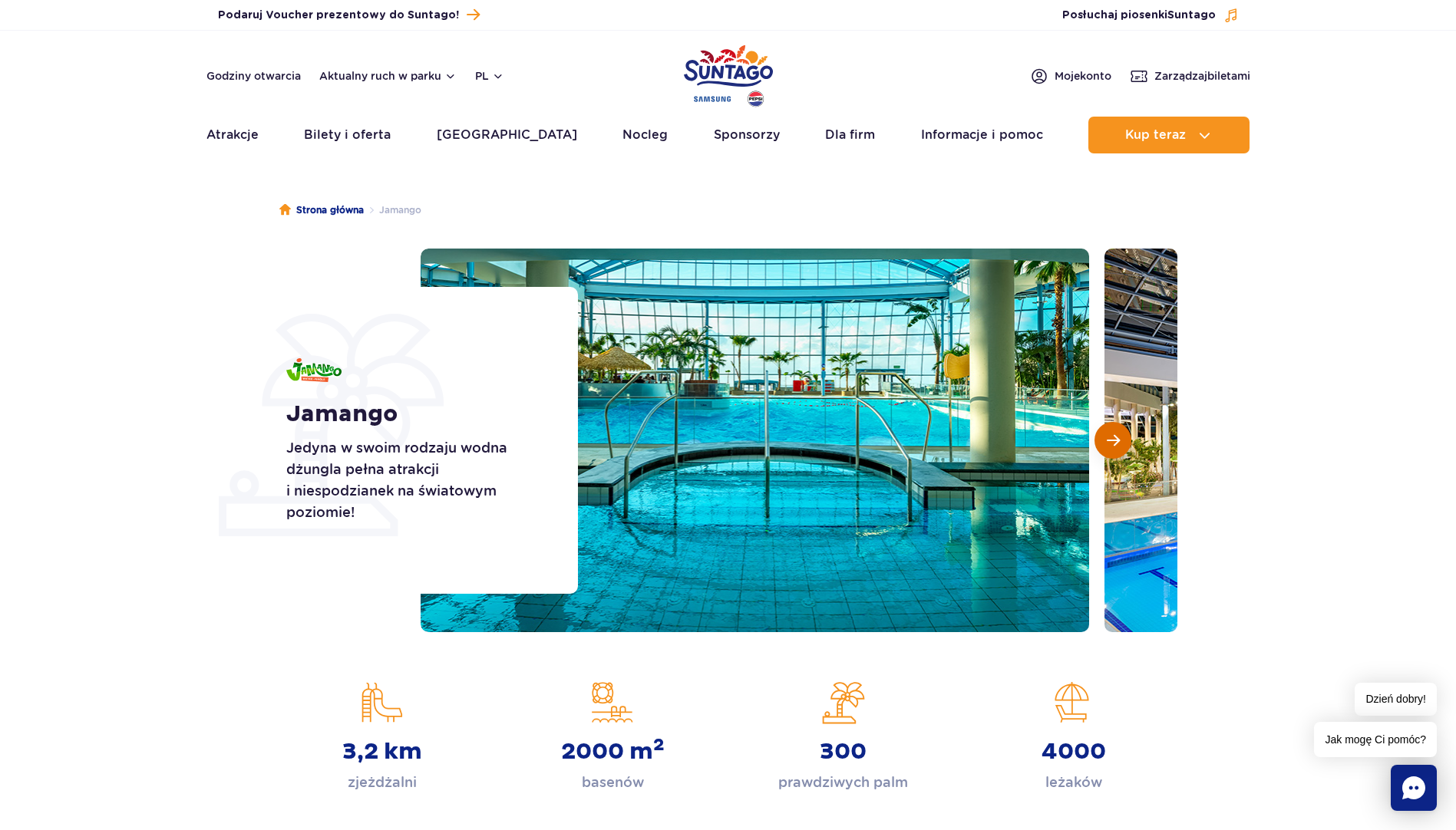
click at [1114, 441] on span "Następny slajd" at bounding box center [1112, 440] width 13 height 13
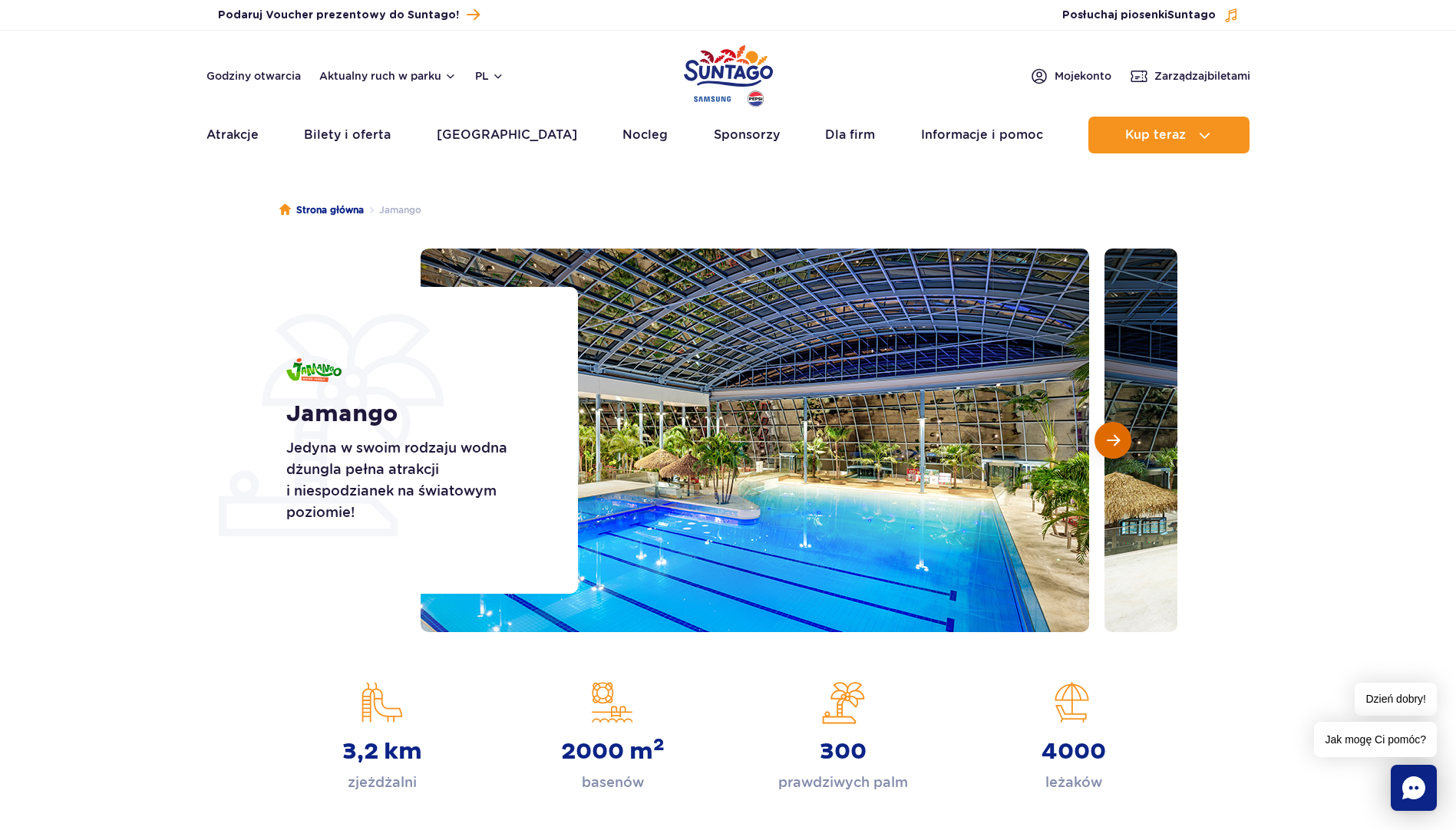
click at [1114, 441] on span "Następny slajd" at bounding box center [1112, 440] width 13 height 13
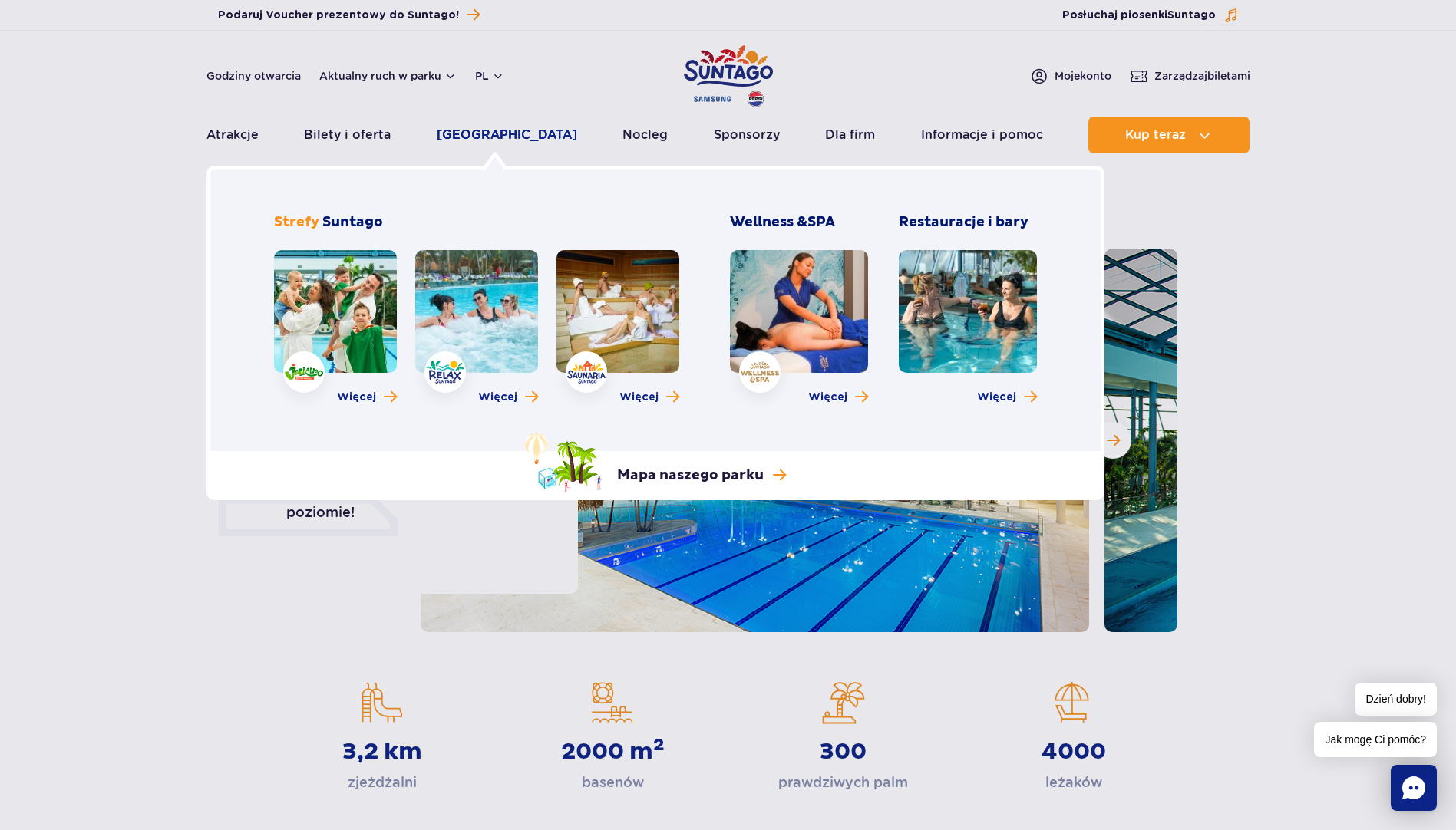
click at [485, 143] on link "[GEOGRAPHIC_DATA]" at bounding box center [507, 135] width 141 height 37
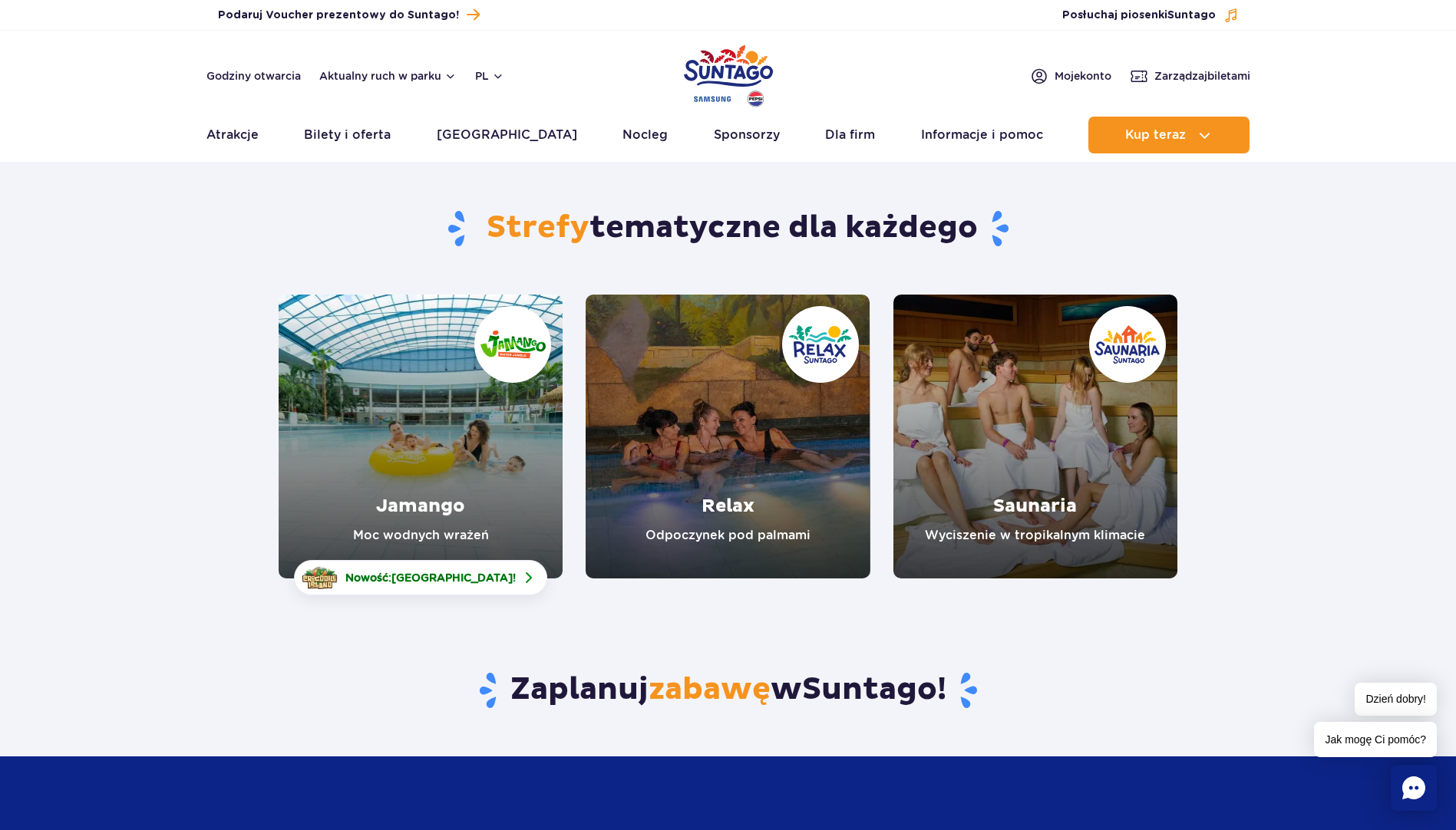
click at [729, 484] on link "Relax" at bounding box center [728, 436] width 283 height 284
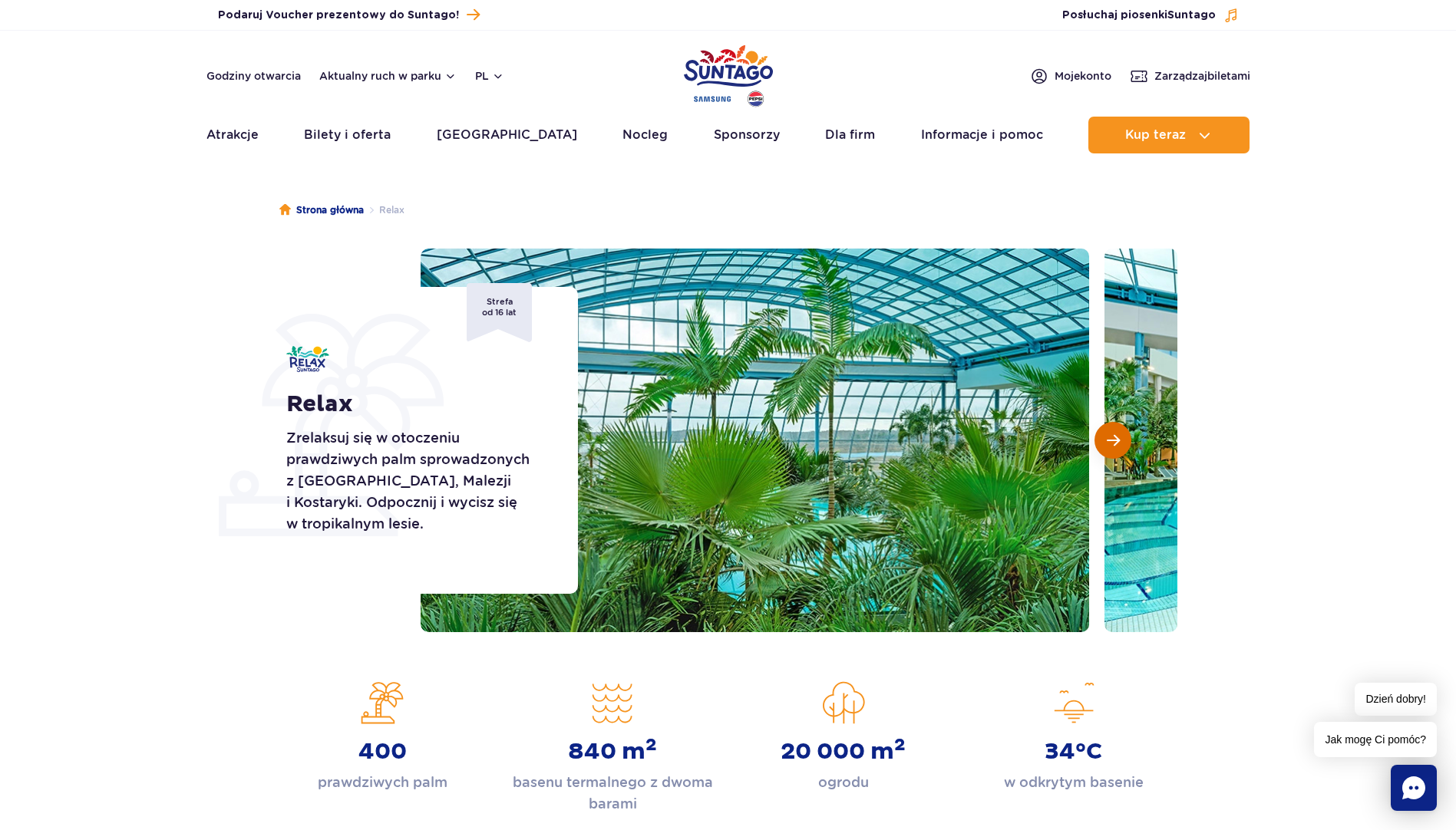
click at [1112, 446] on span "Następny slajd" at bounding box center [1112, 440] width 13 height 13
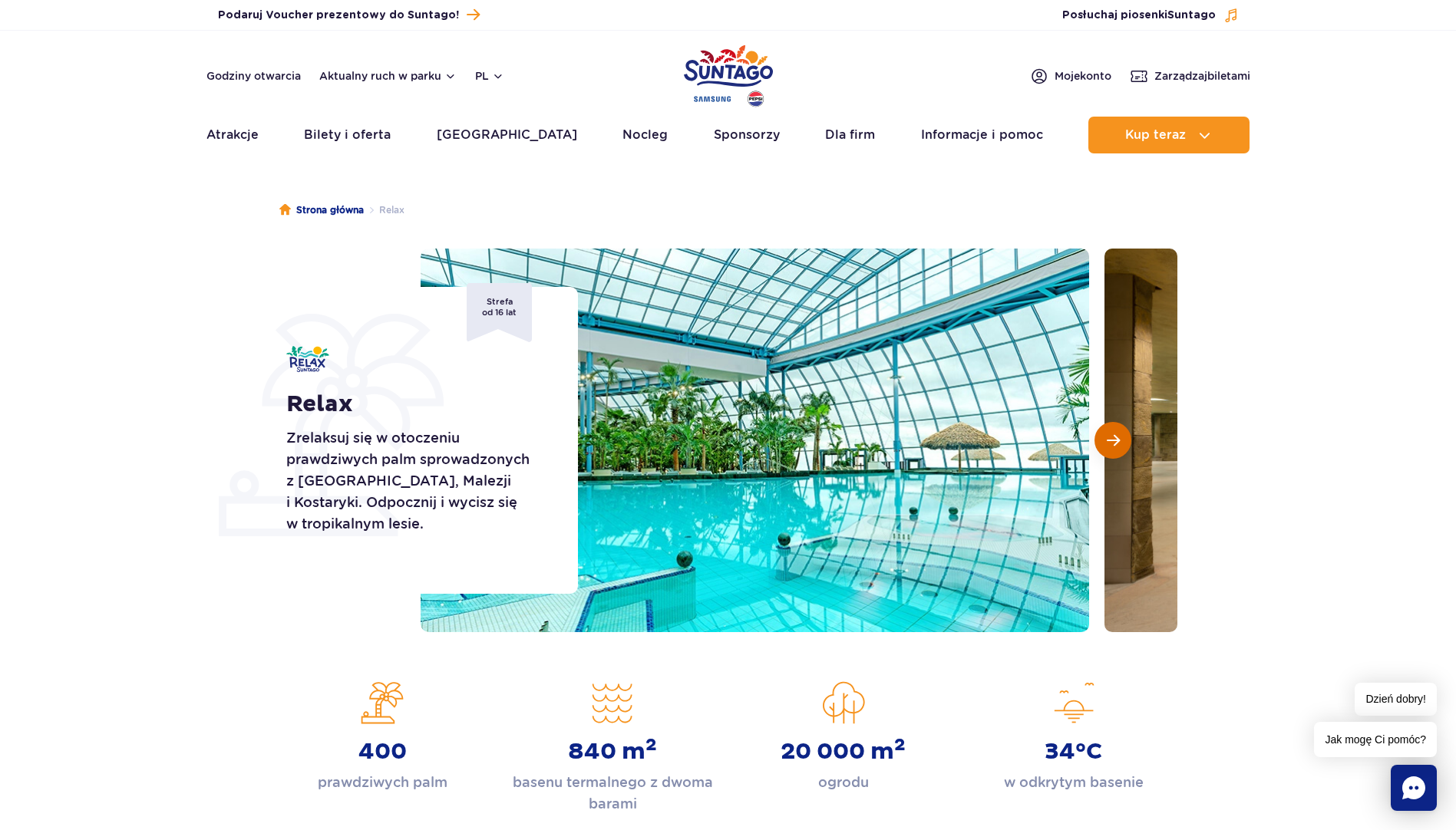
click at [1112, 443] on span "Następny slajd" at bounding box center [1112, 440] width 13 height 13
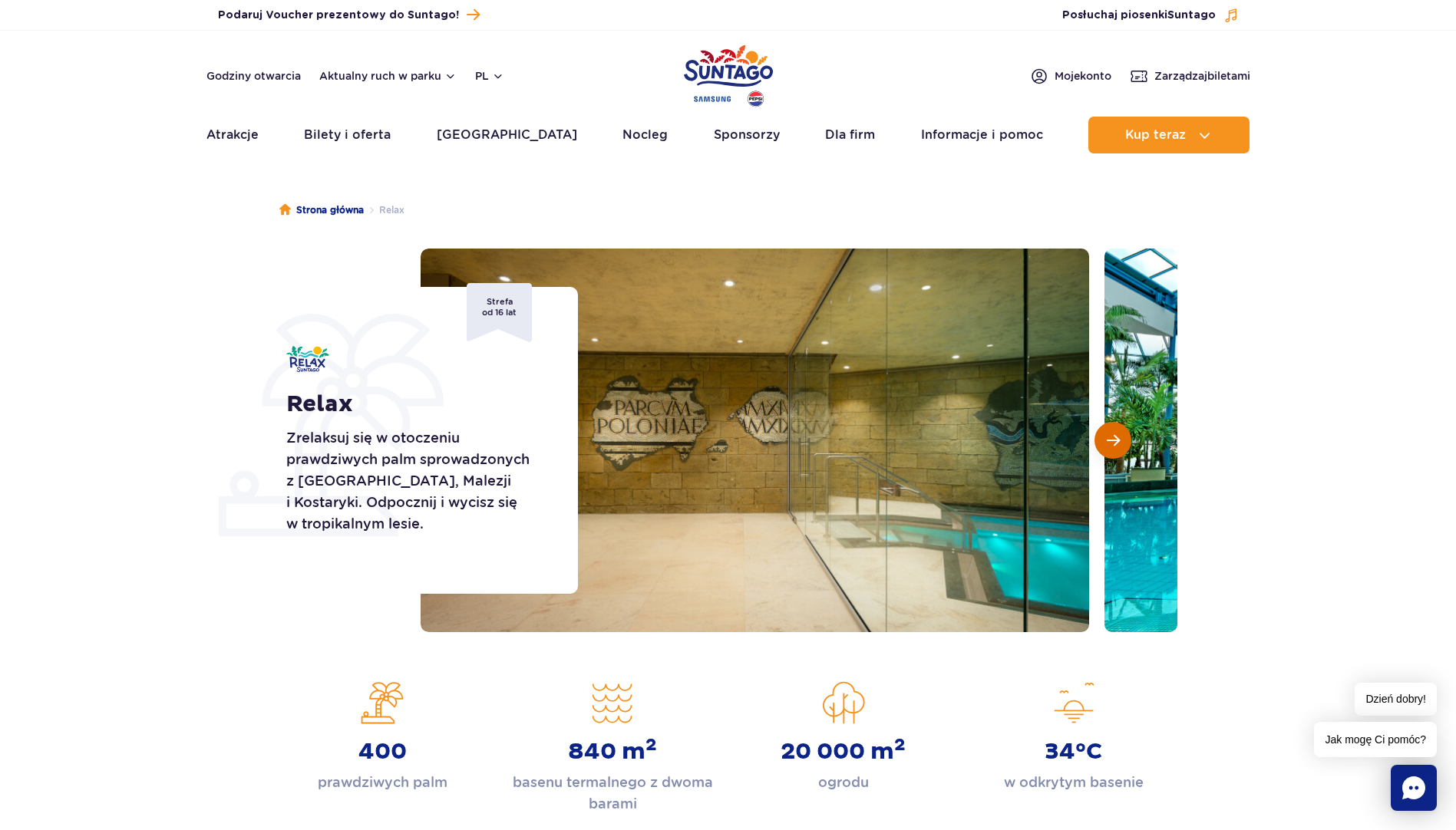
click at [1112, 443] on span "Następny slajd" at bounding box center [1112, 440] width 13 height 13
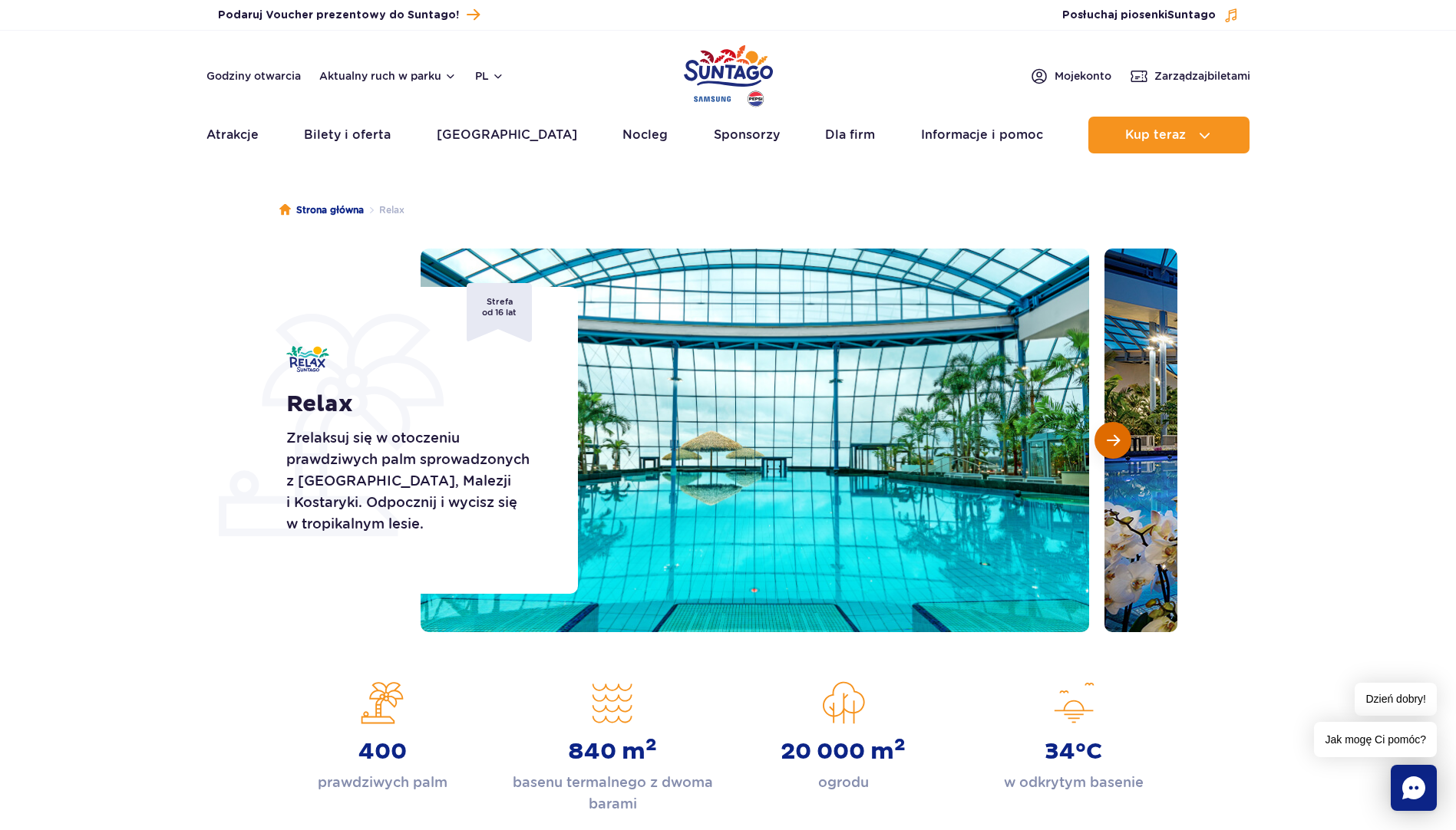
click at [1112, 443] on span "Następny slajd" at bounding box center [1112, 440] width 13 height 13
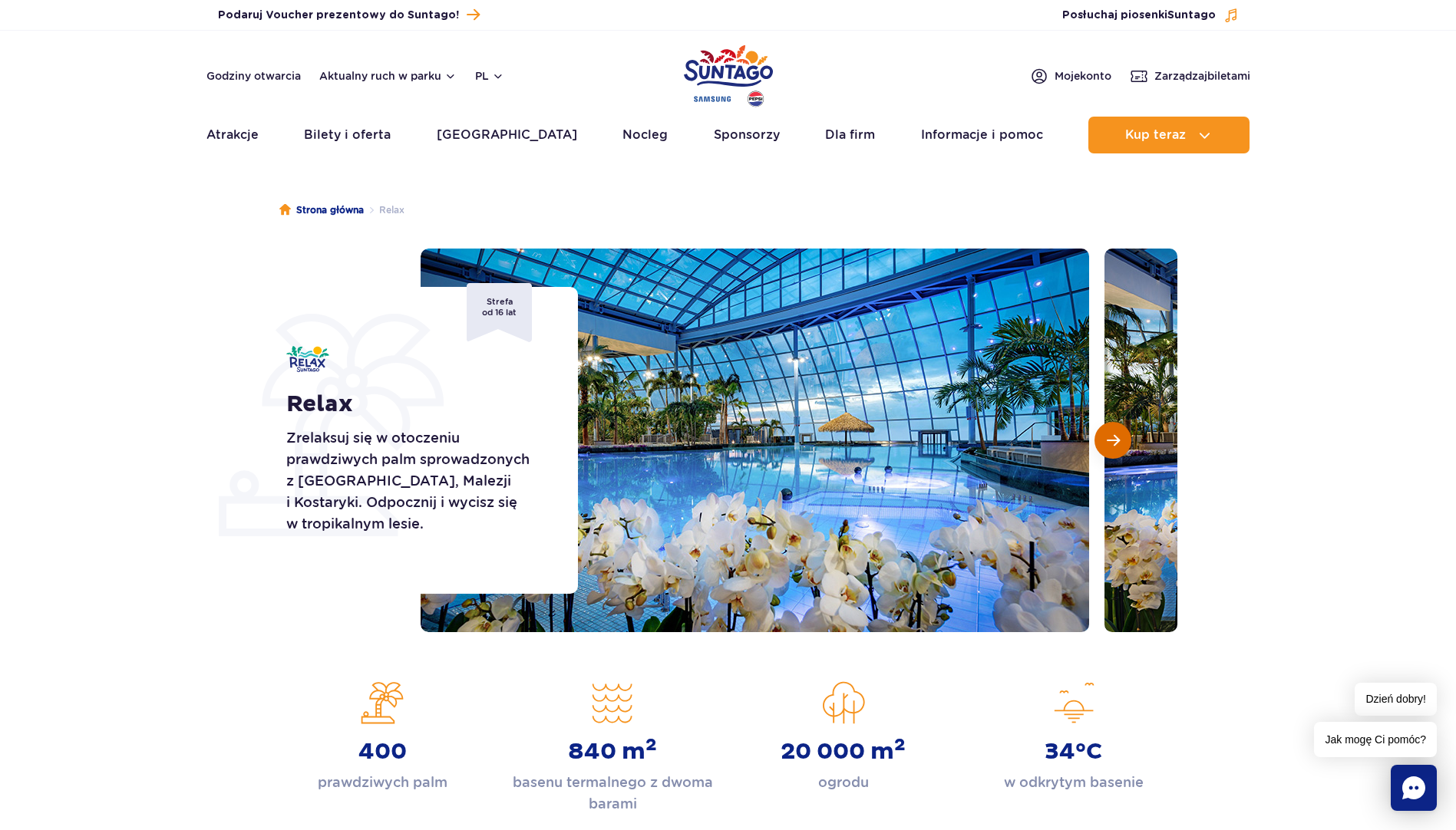
click at [1112, 443] on span "Następny slajd" at bounding box center [1112, 440] width 13 height 13
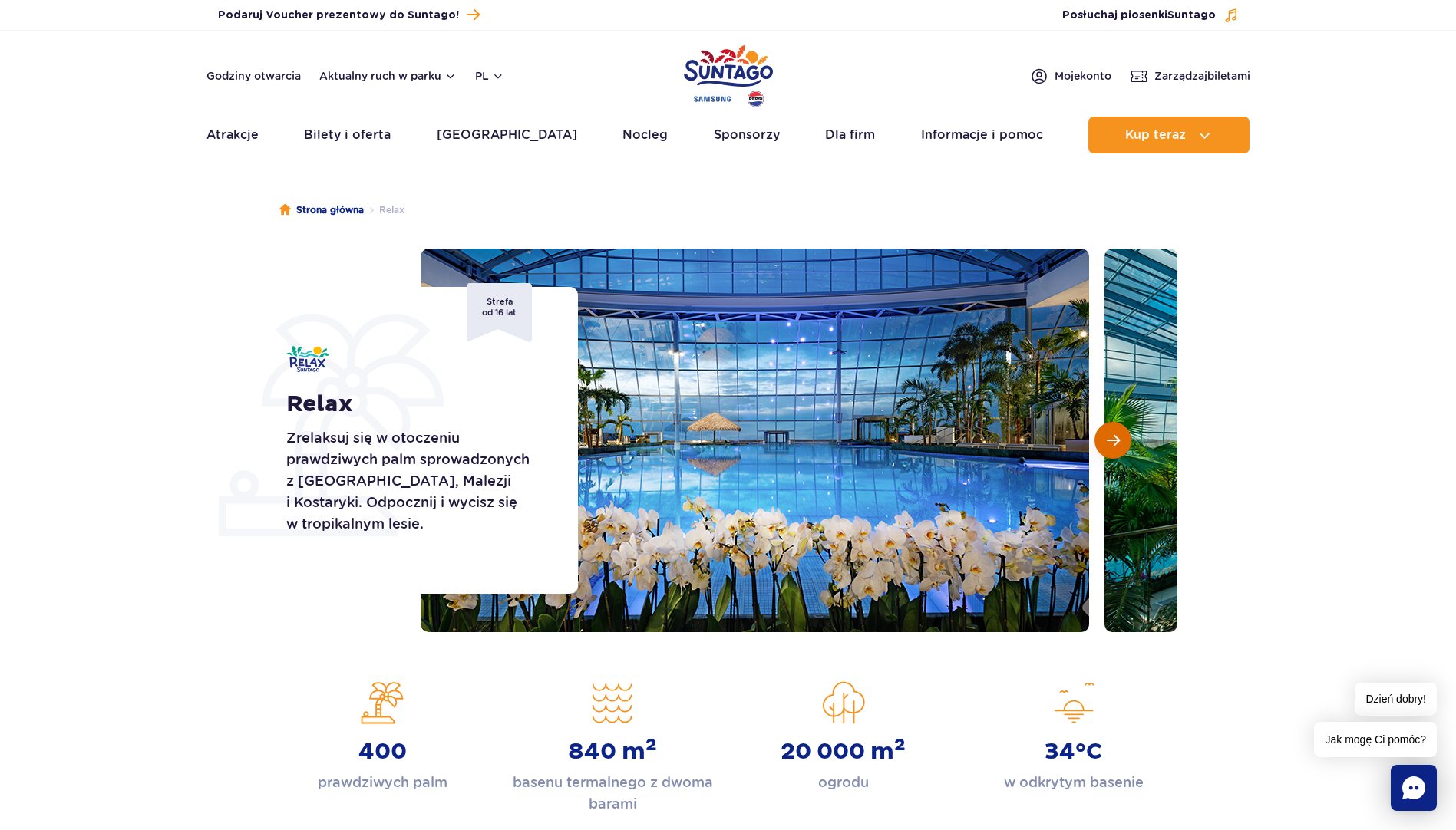
click at [1112, 443] on span "Następny slajd" at bounding box center [1112, 440] width 13 height 13
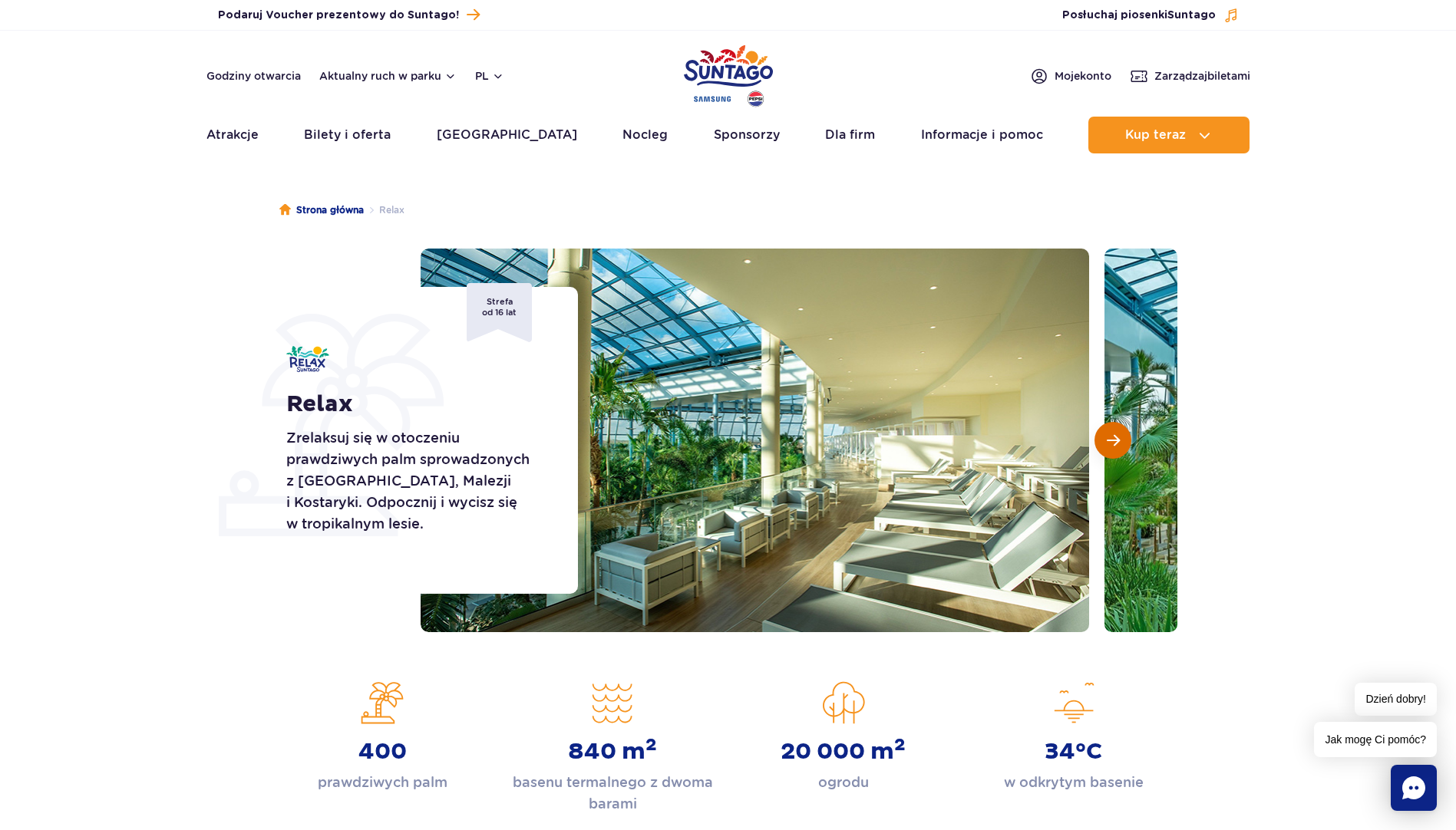
click at [1112, 443] on span "Następny slajd" at bounding box center [1112, 440] width 13 height 13
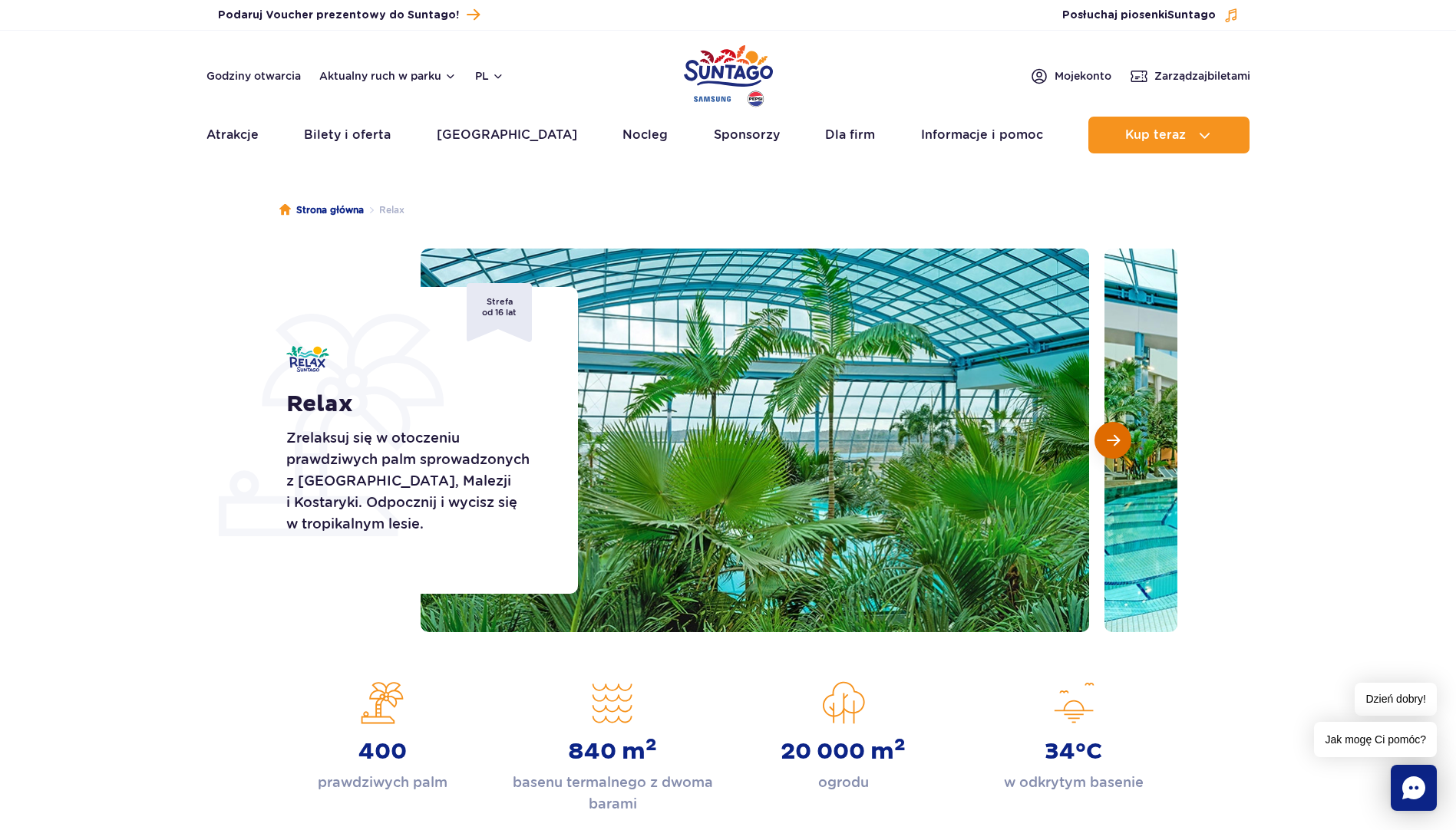
click at [1112, 443] on span "Następny slajd" at bounding box center [1112, 440] width 13 height 13
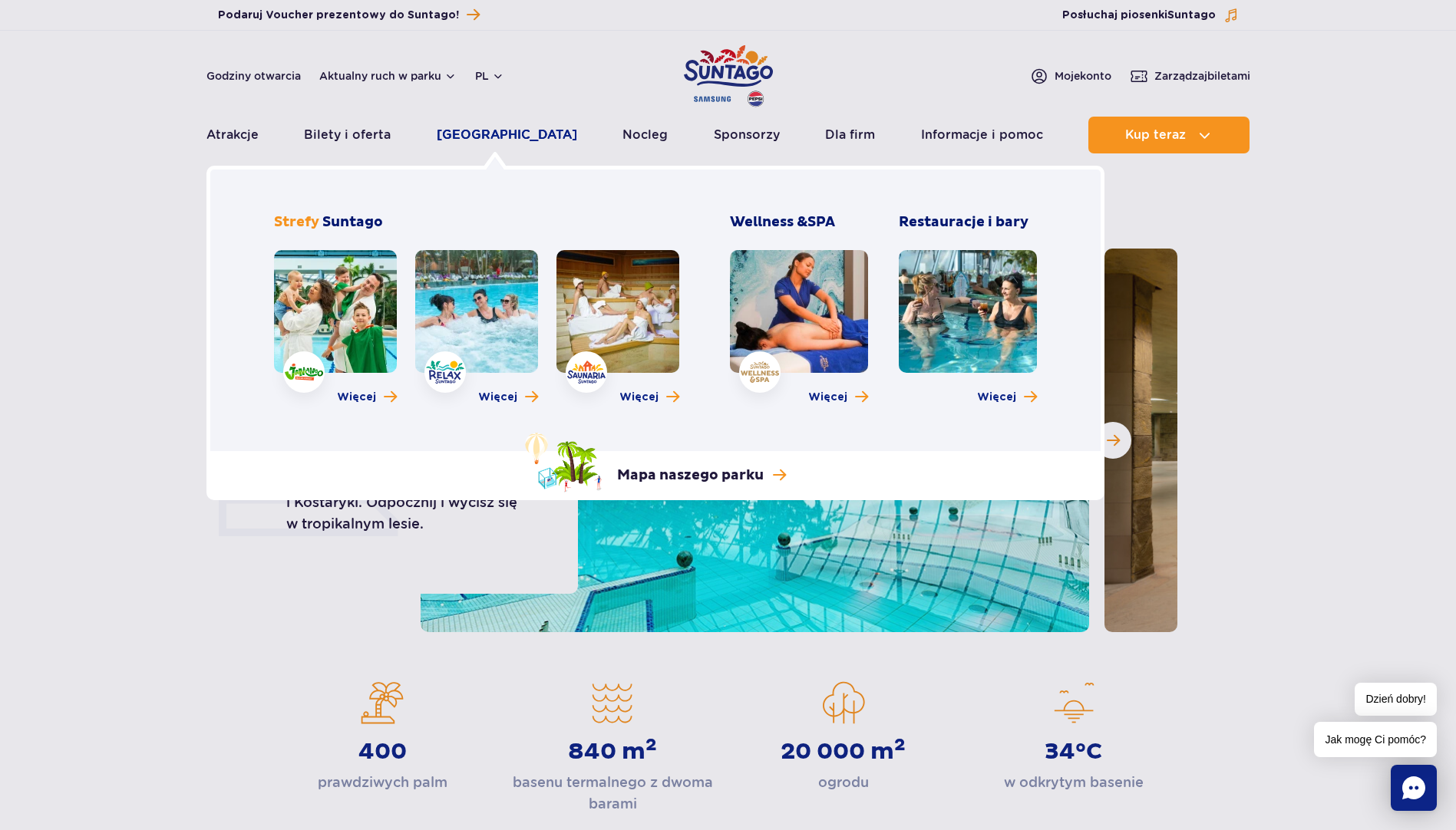
click at [506, 143] on link "[GEOGRAPHIC_DATA]" at bounding box center [507, 135] width 141 height 37
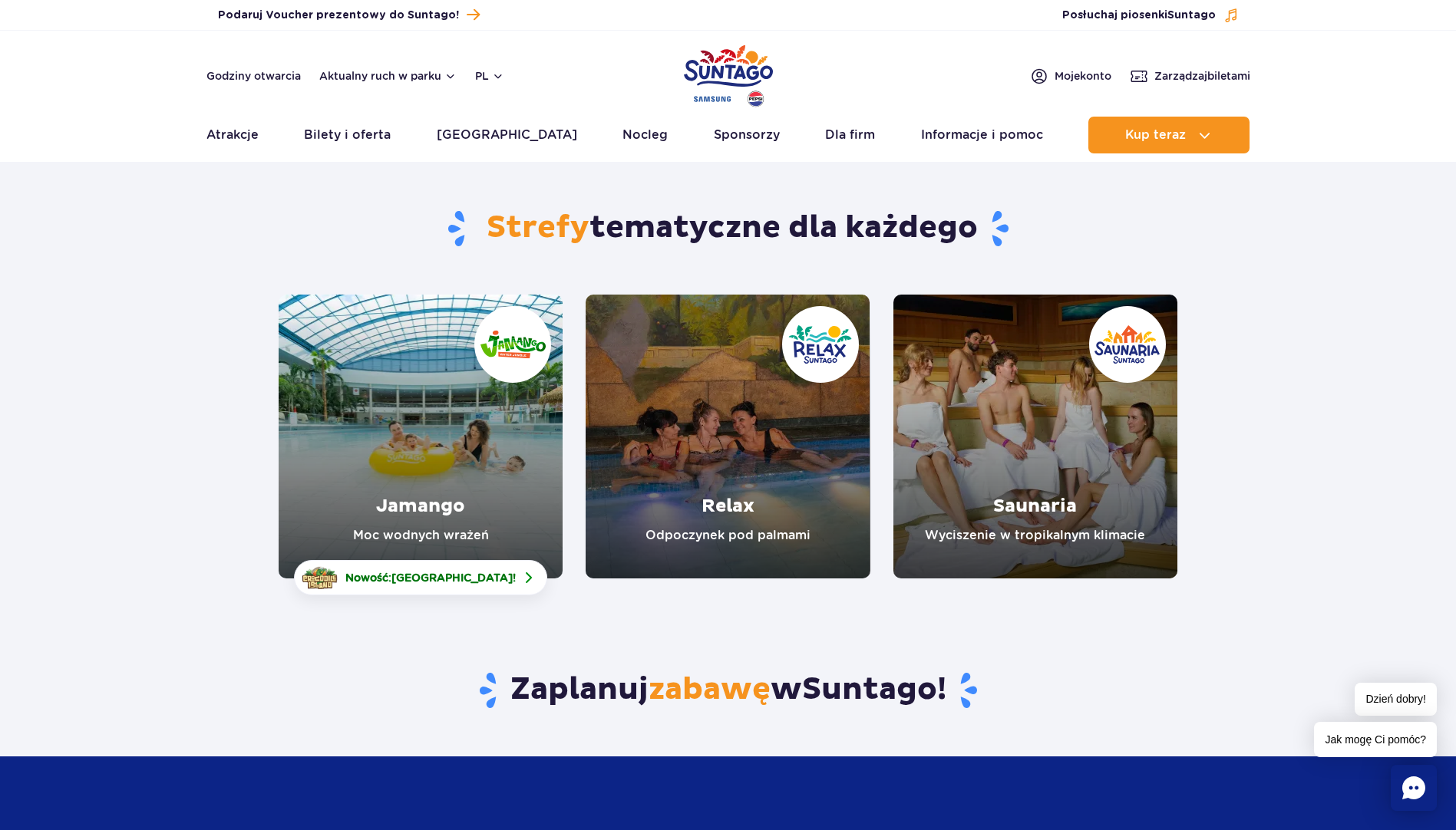
click at [432, 476] on link "Jamango" at bounding box center [420, 436] width 283 height 284
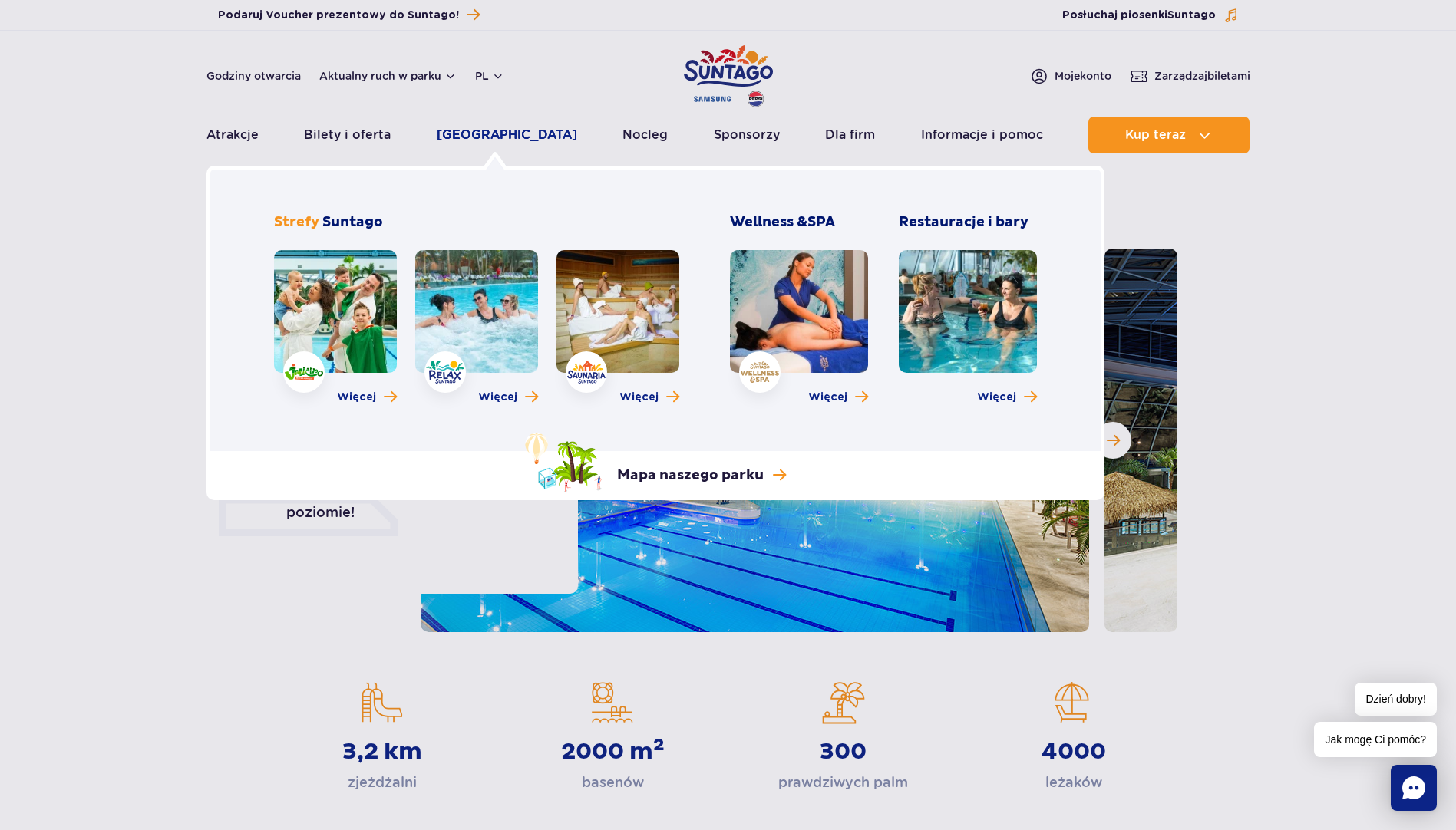
click at [504, 135] on link "[GEOGRAPHIC_DATA]" at bounding box center [507, 135] width 141 height 37
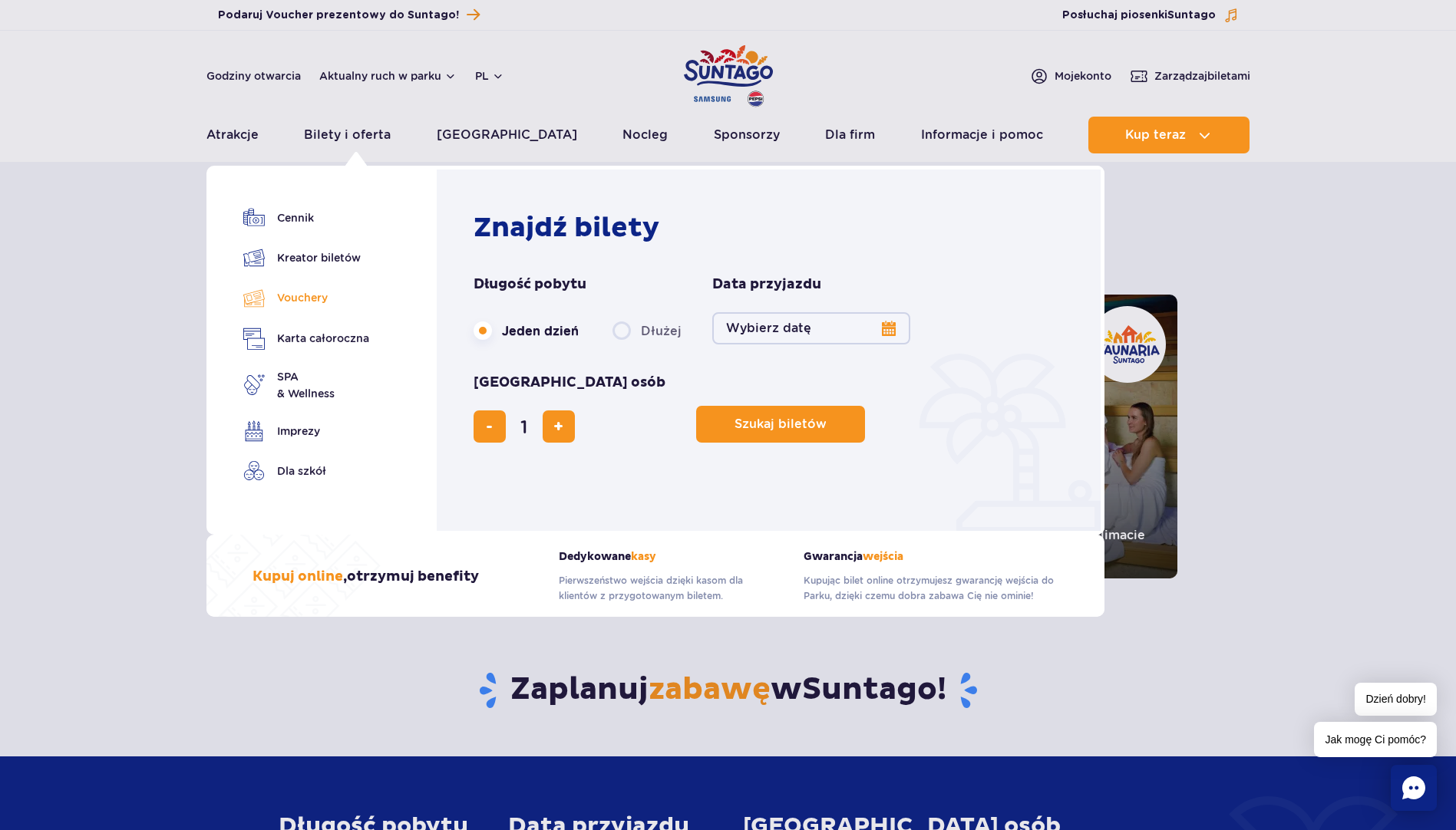
click at [317, 296] on link "Vouchery" at bounding box center [306, 298] width 126 height 22
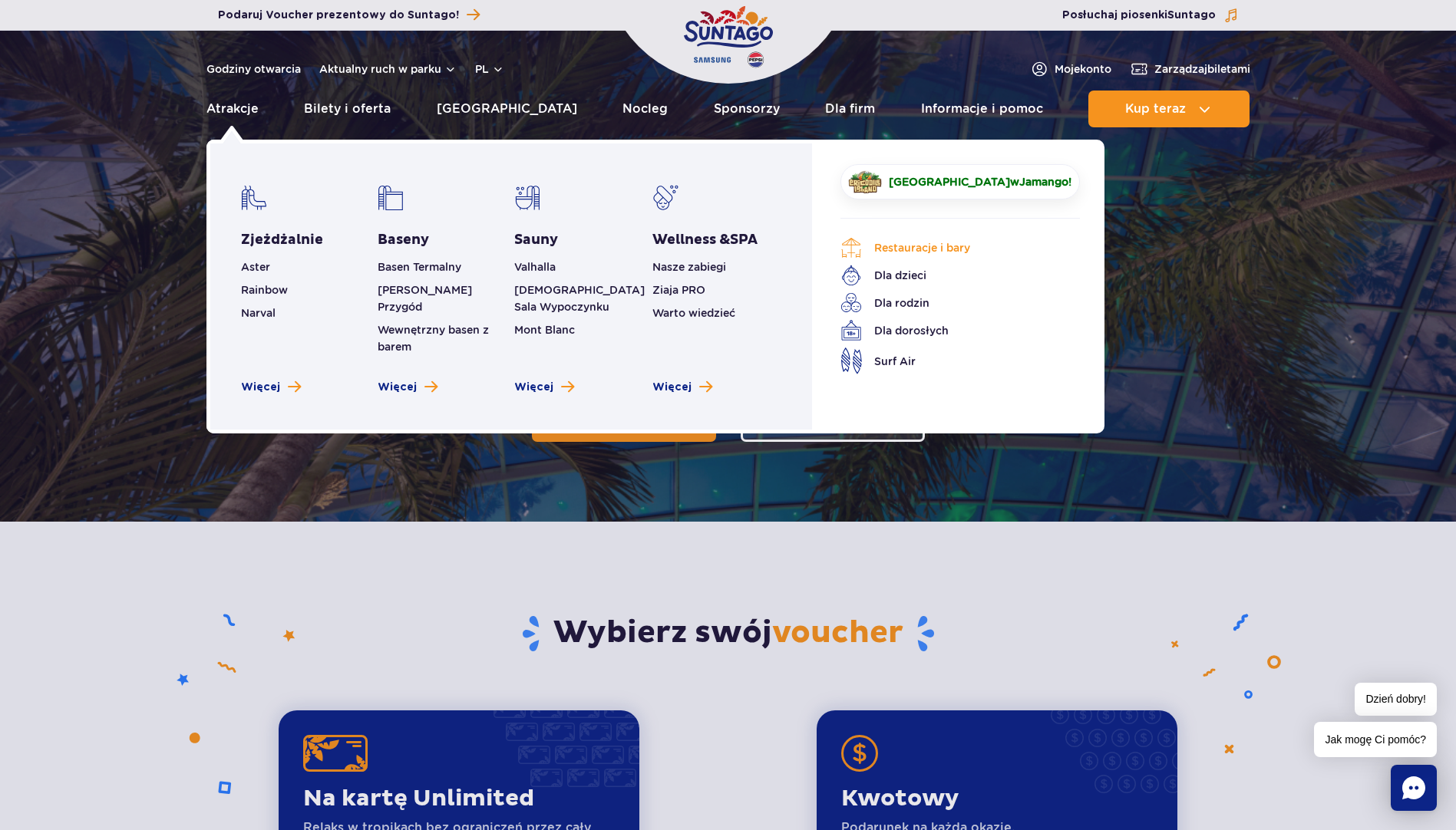
click at [935, 249] on link "Restauracje i bary" at bounding box center [948, 248] width 216 height 22
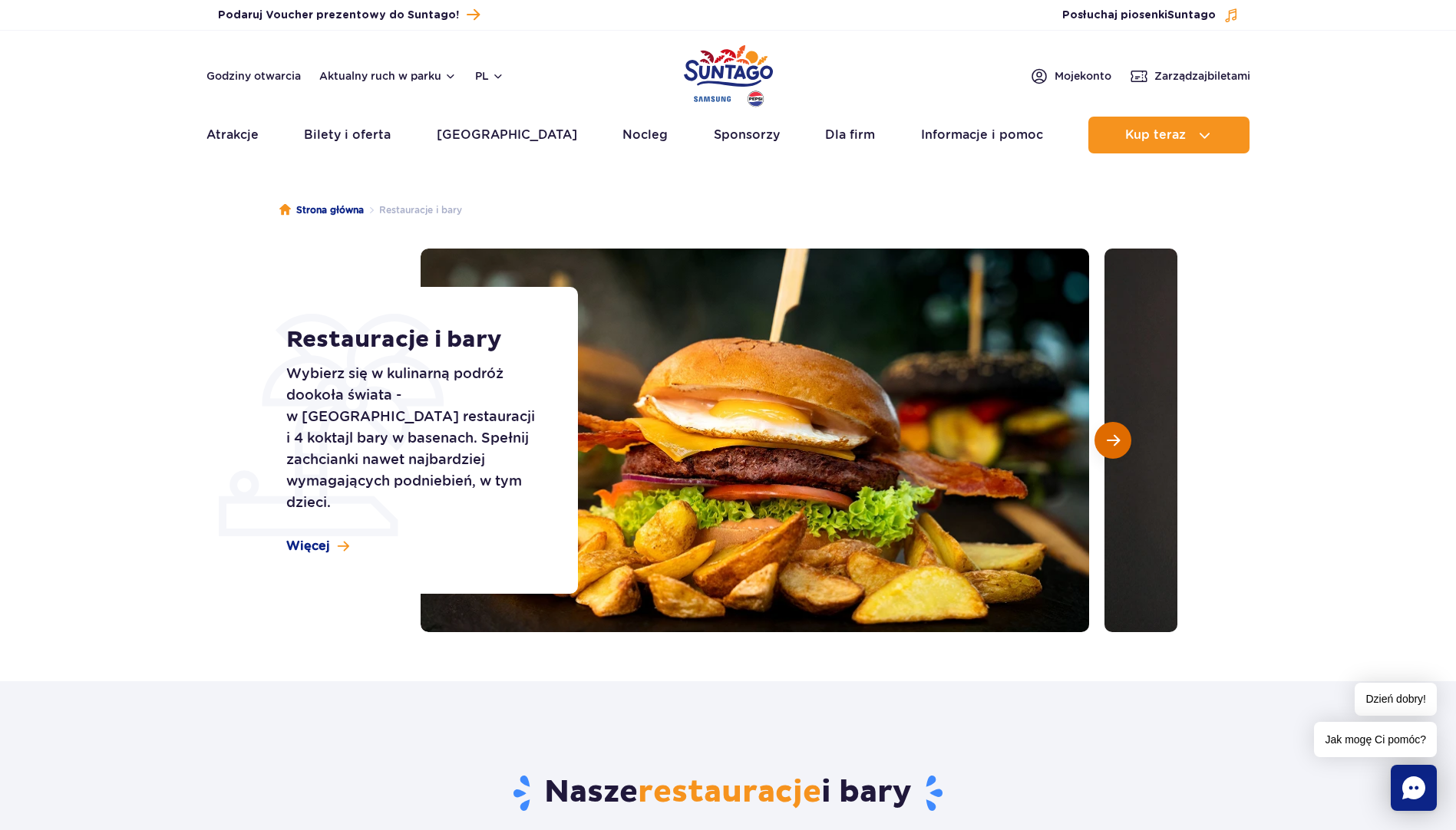
click at [1120, 442] on button "Następny slajd" at bounding box center [1112, 440] width 37 height 37
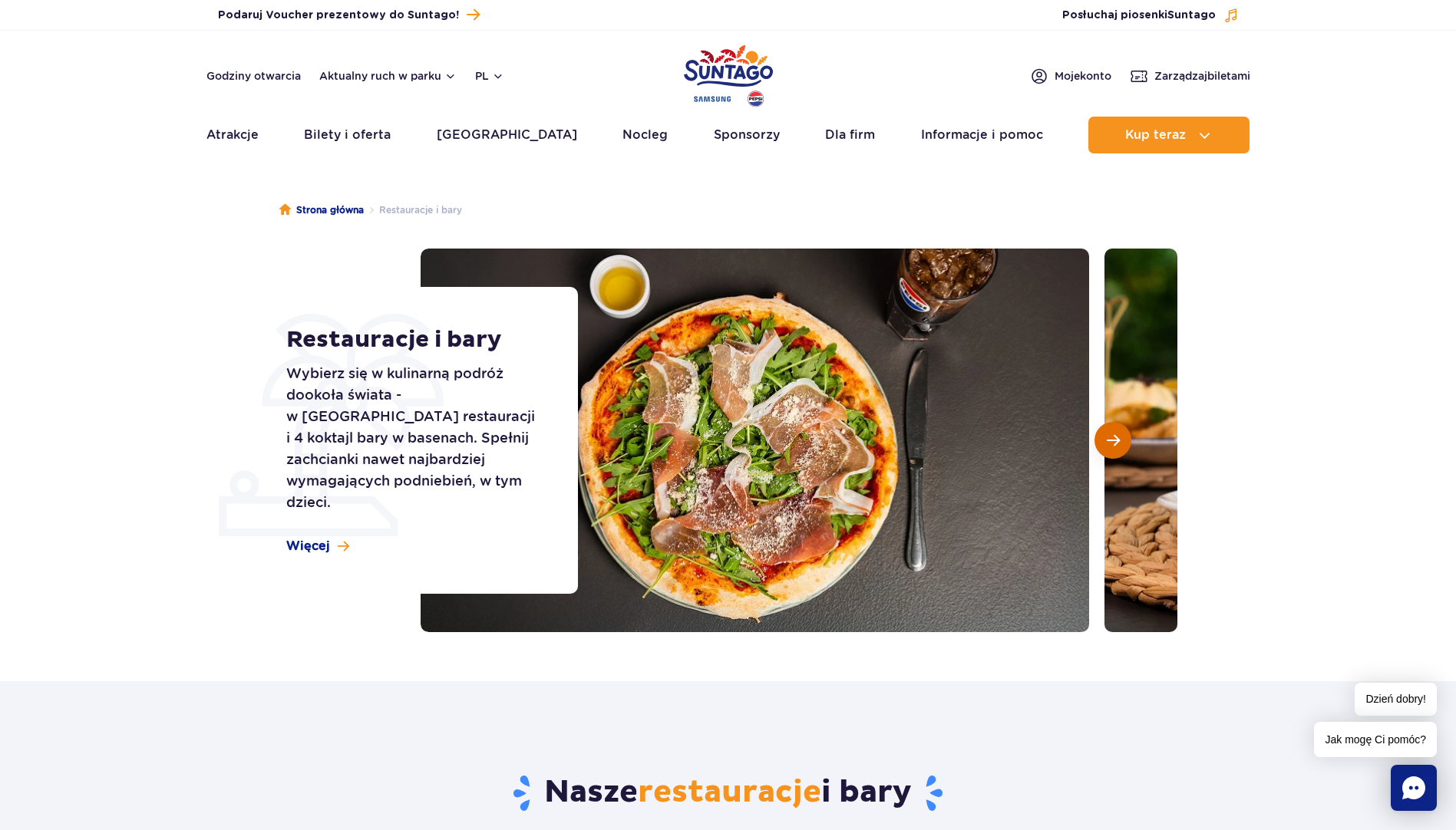
click at [1120, 442] on button "Następny slajd" at bounding box center [1112, 440] width 37 height 37
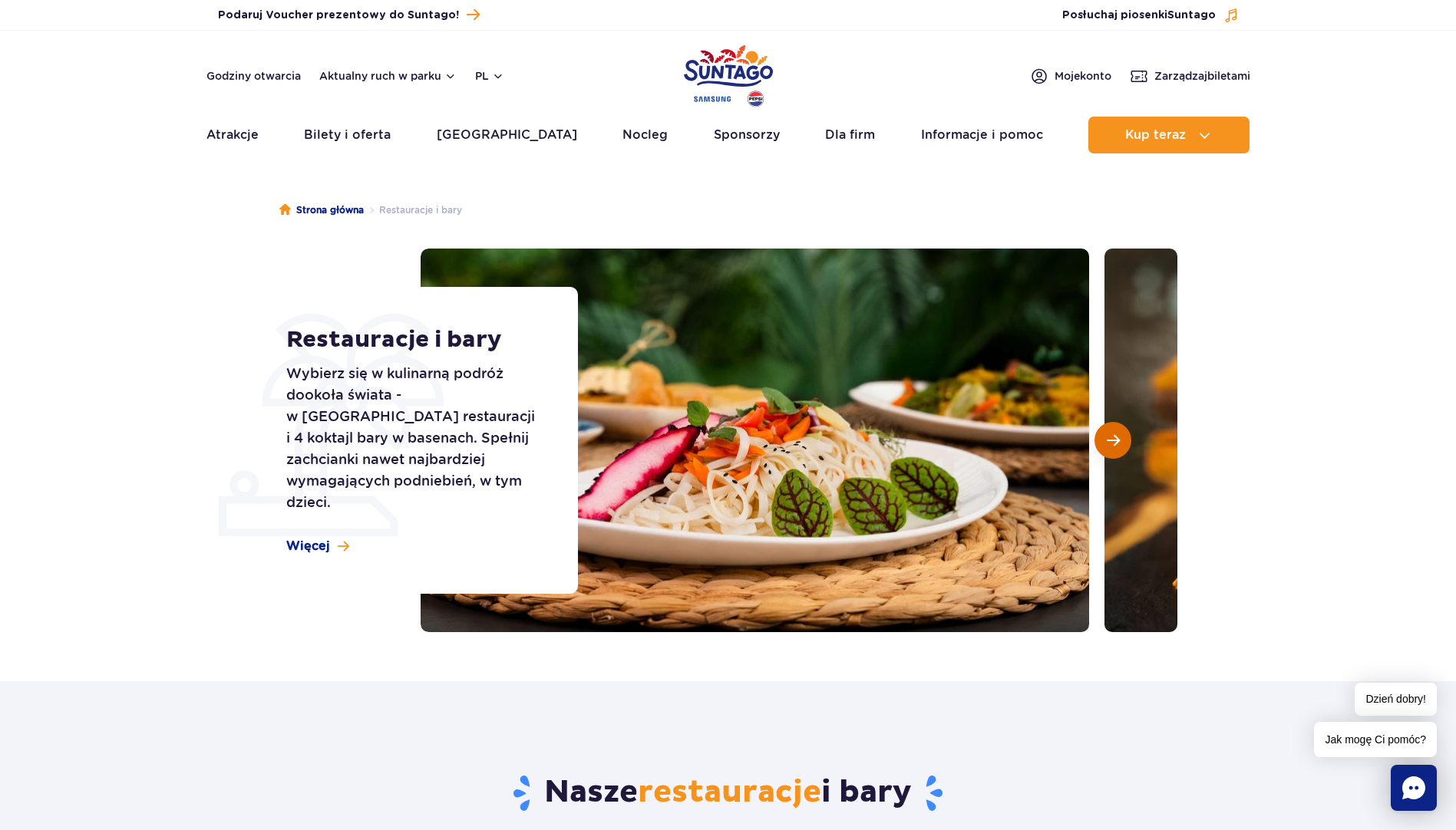
click at [1120, 442] on button "Następny slajd" at bounding box center [1112, 440] width 37 height 37
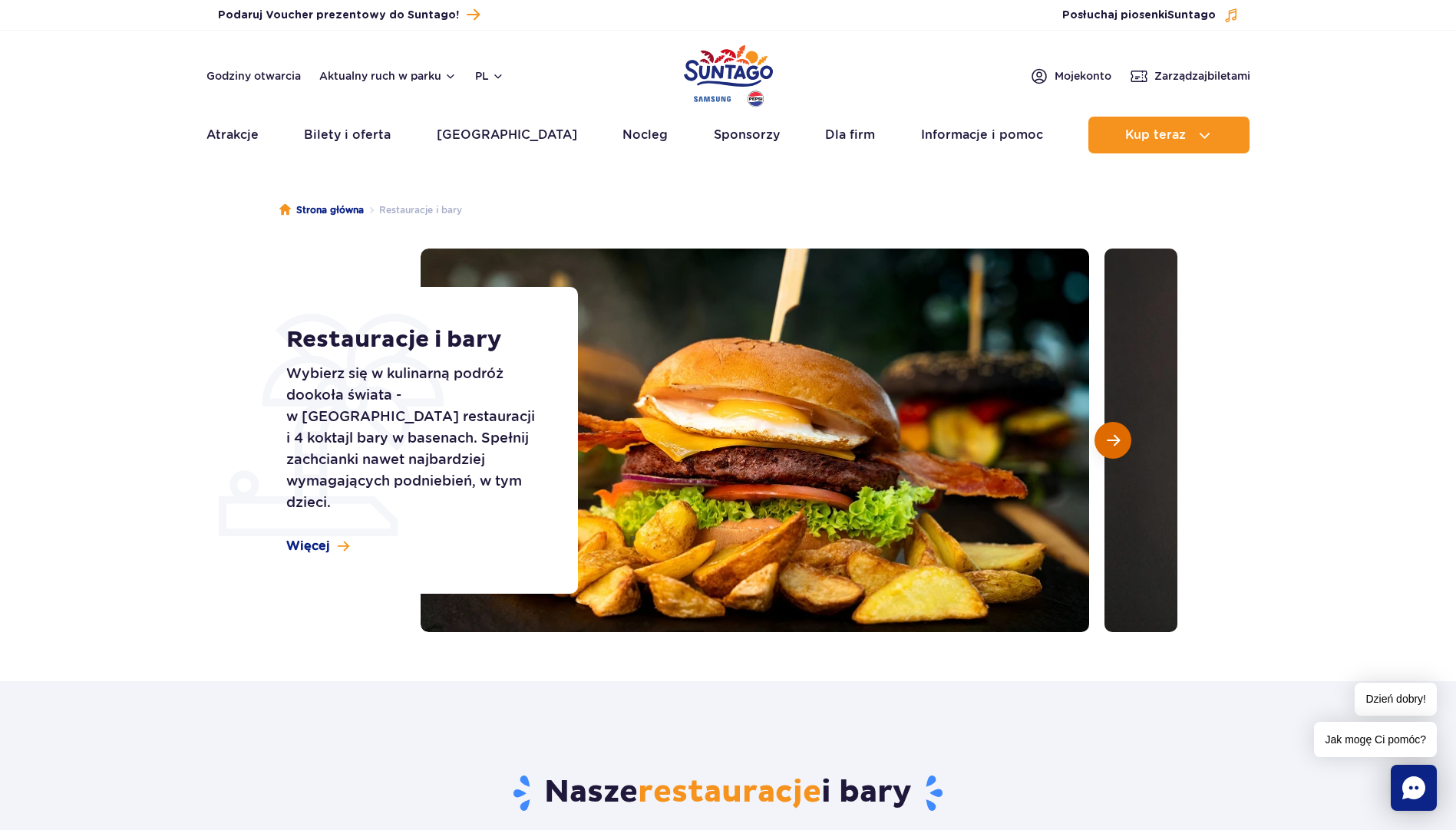
click at [1120, 442] on button "Następny slajd" at bounding box center [1112, 440] width 37 height 37
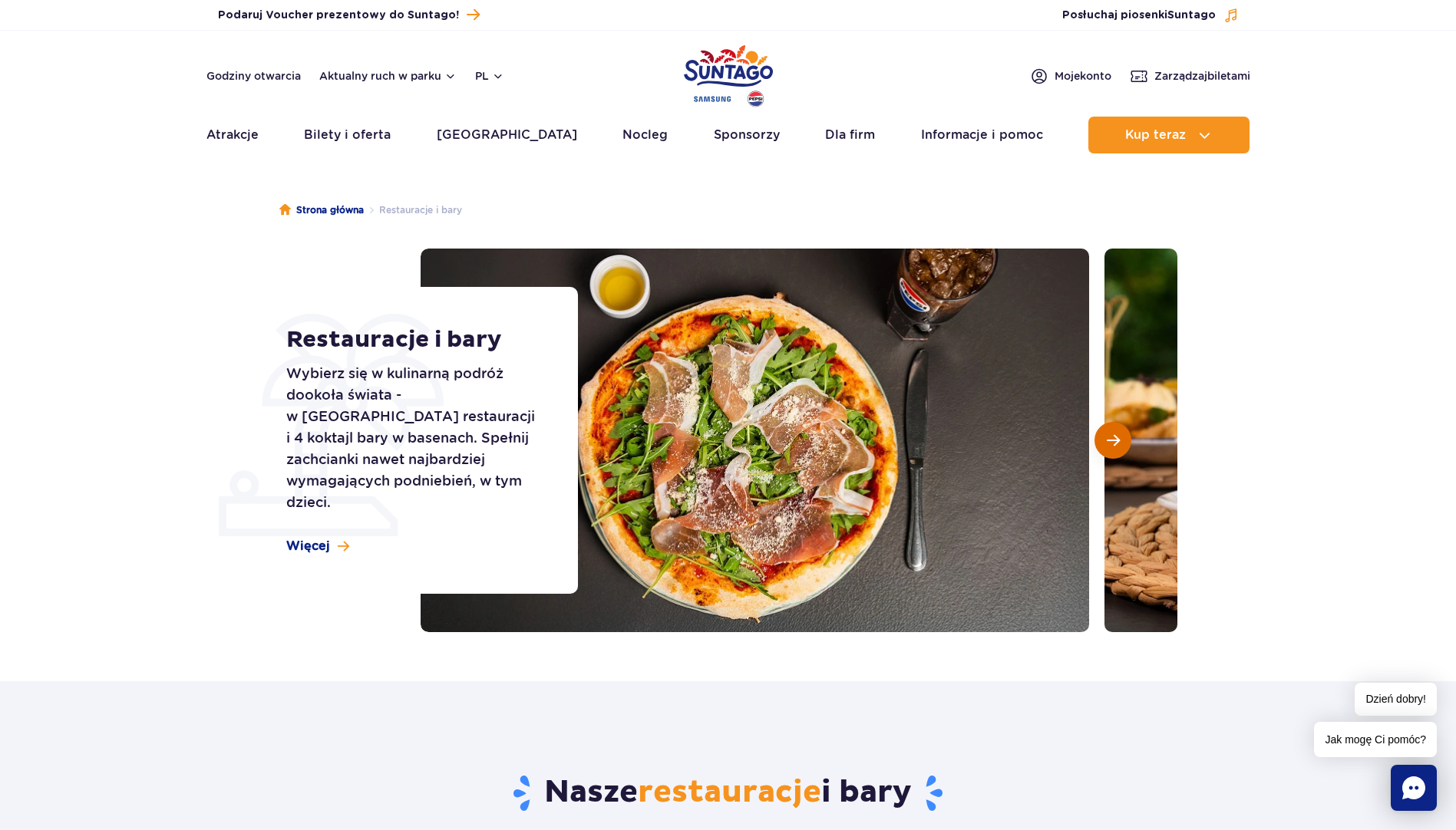
click at [1120, 442] on button "Następny slajd" at bounding box center [1112, 440] width 37 height 37
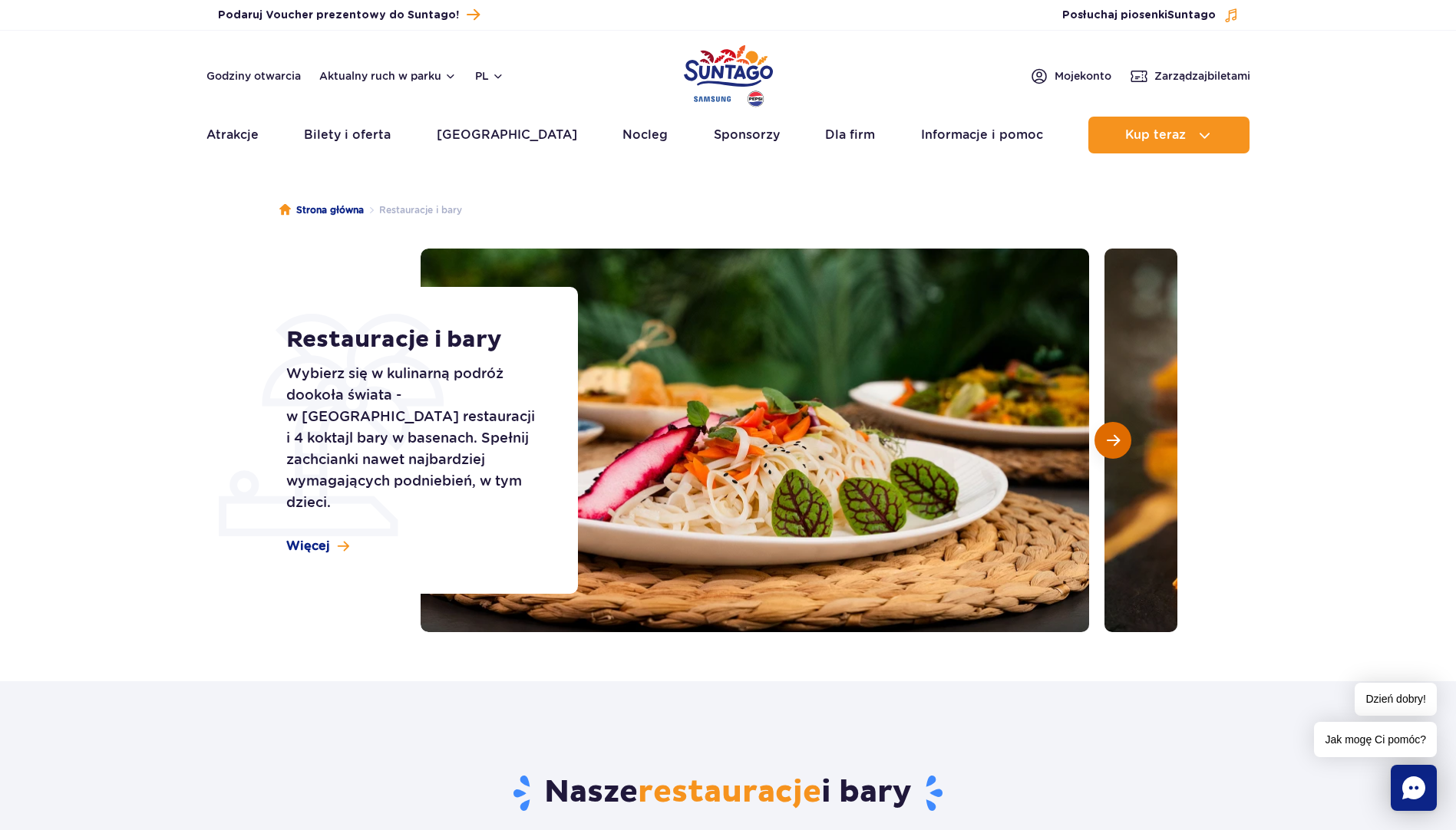
click at [1120, 442] on button "Następny slajd" at bounding box center [1112, 440] width 37 height 37
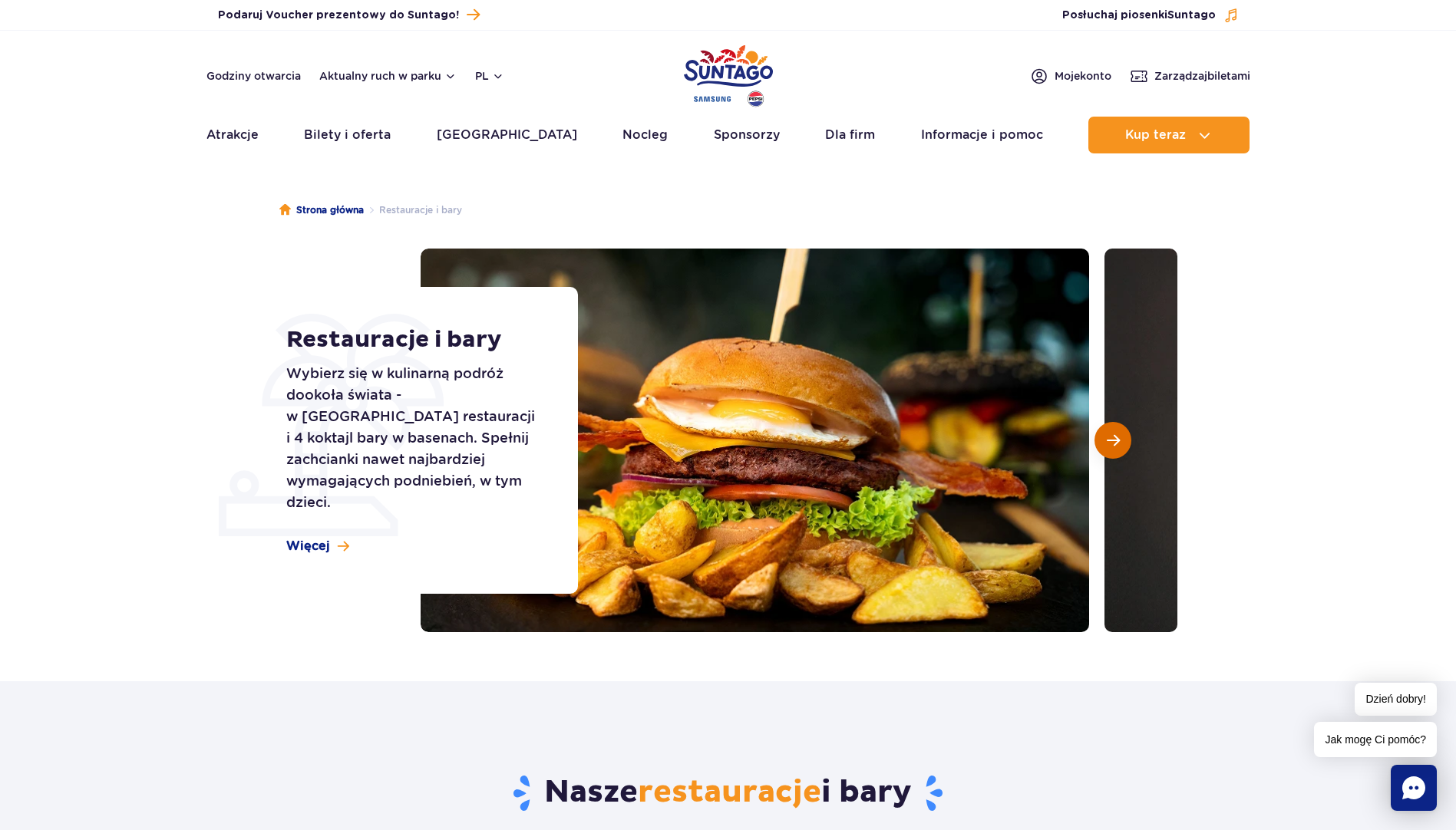
click at [1120, 442] on button "Następny slajd" at bounding box center [1112, 440] width 37 height 37
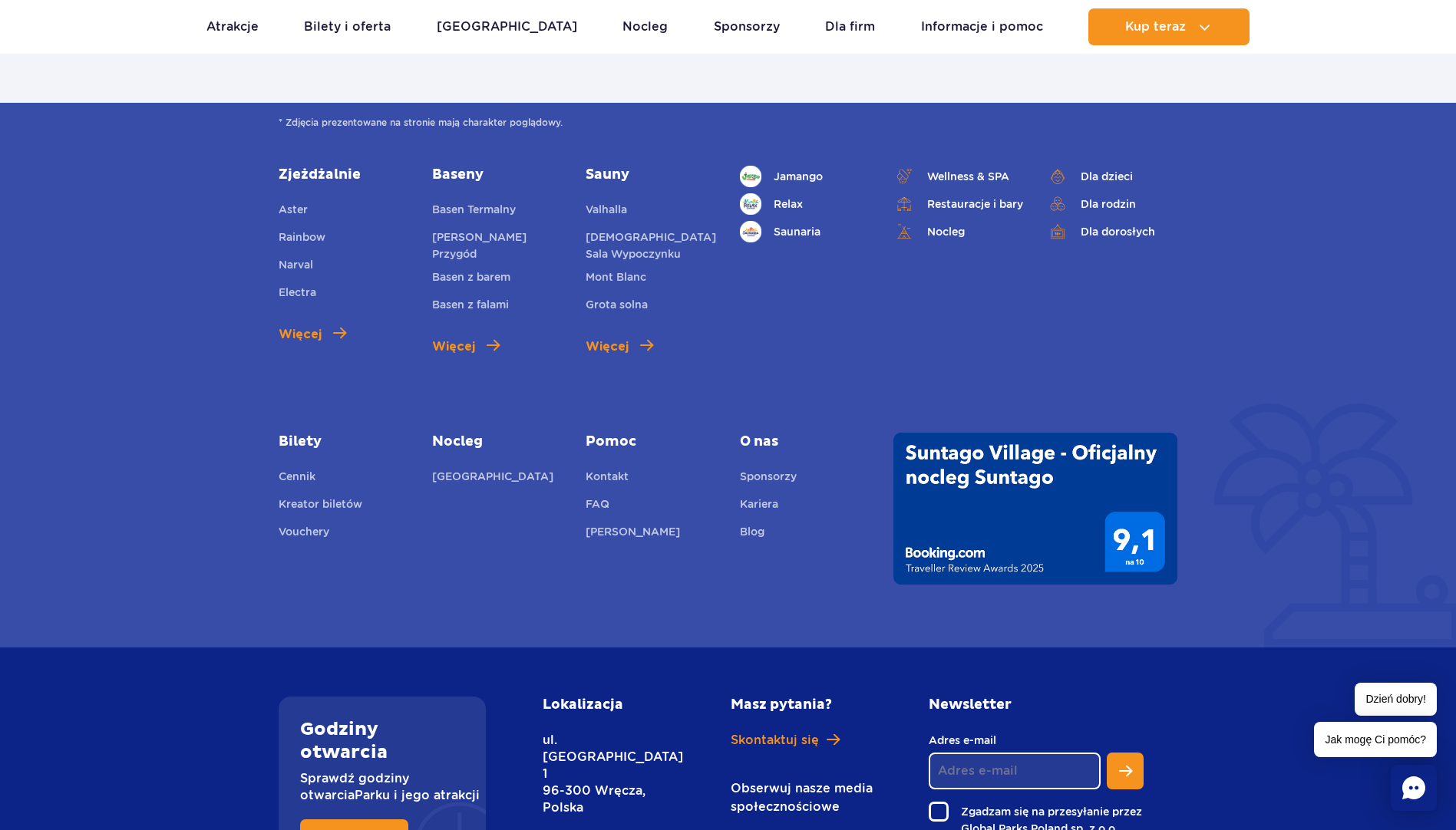
scroll to position [3223, 0]
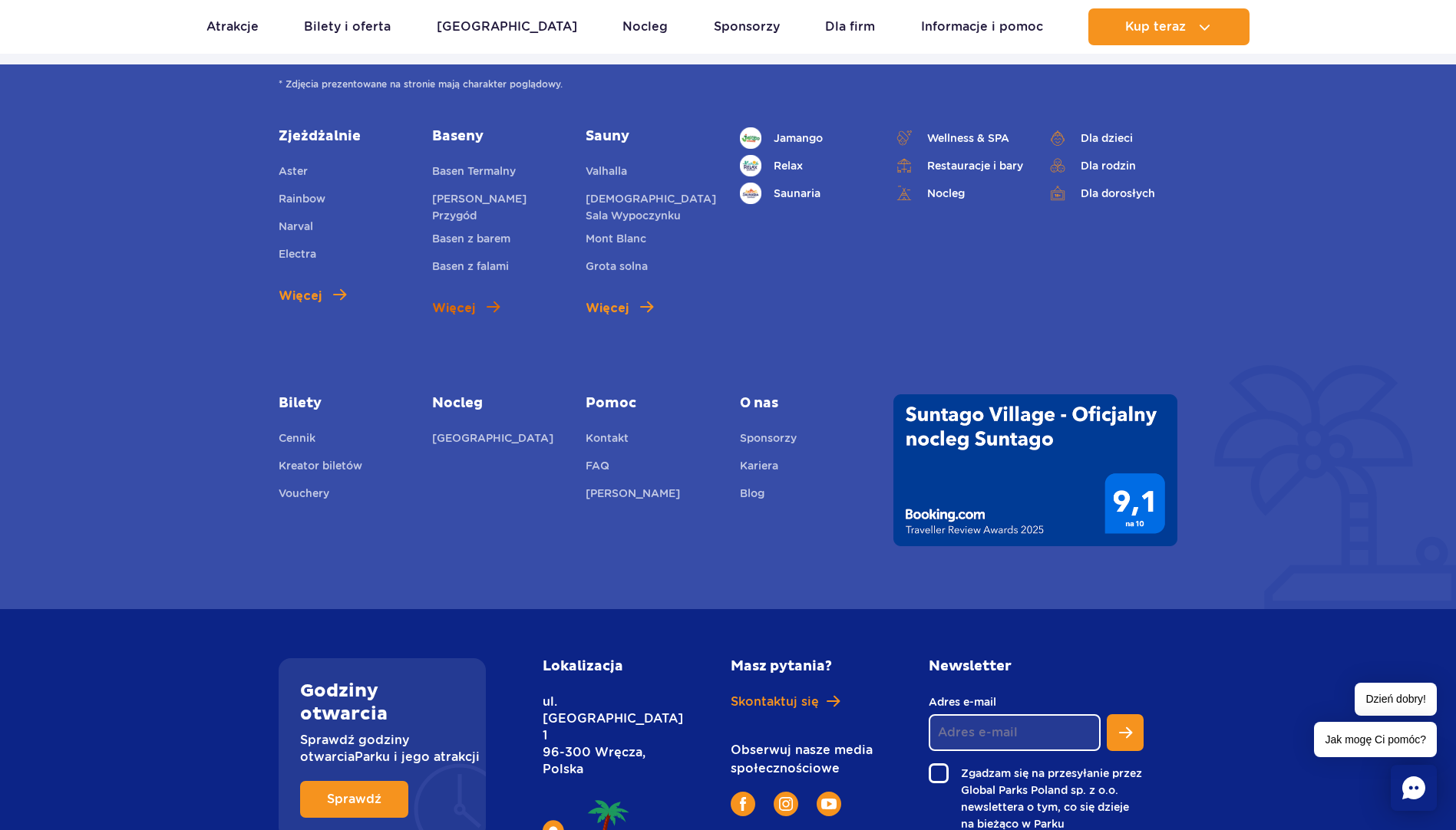
click at [460, 300] on span "Więcej" at bounding box center [454, 309] width 43 height 19
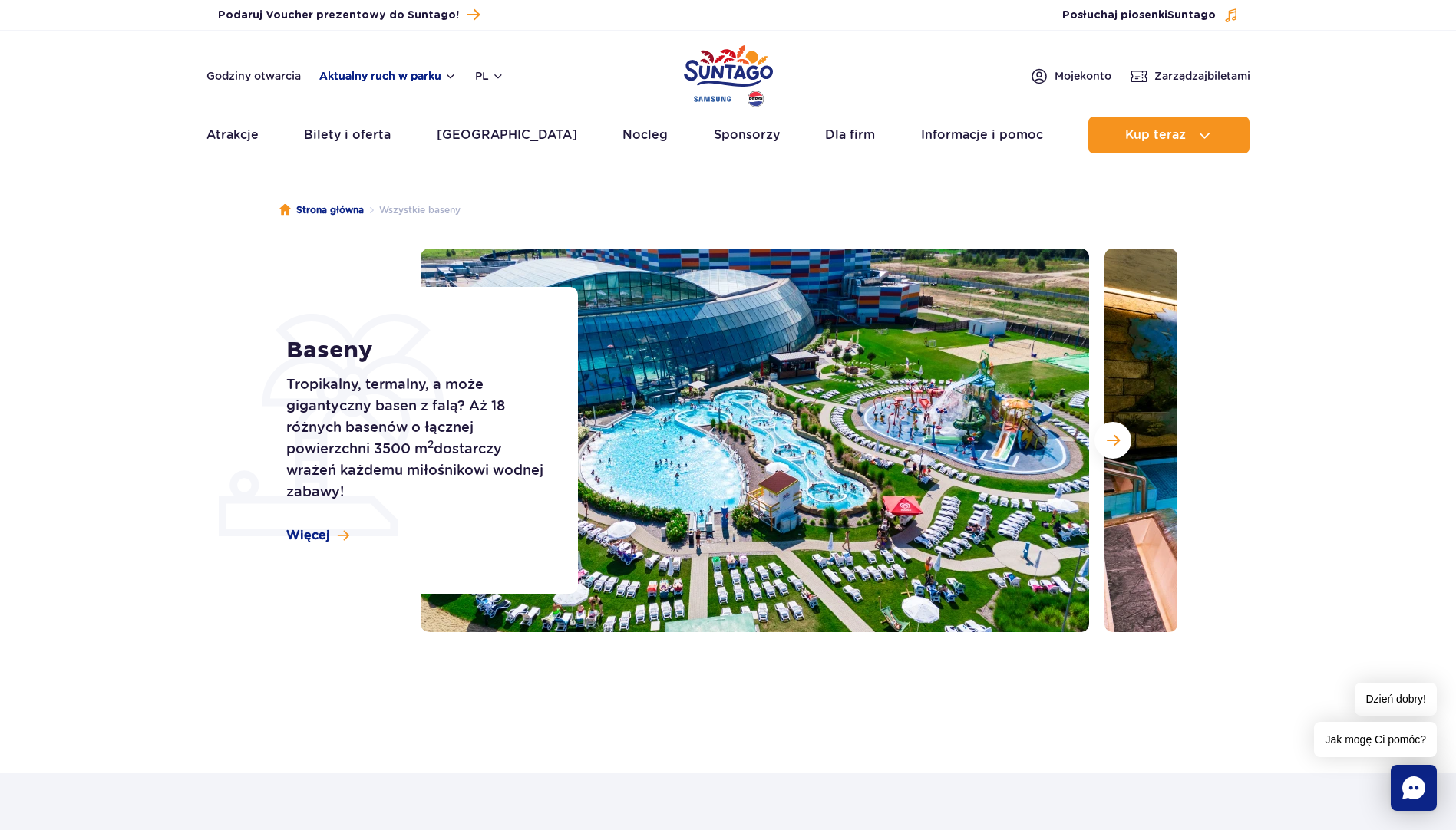
click at [385, 77] on button "Aktualny ruch w parku" at bounding box center [388, 76] width 137 height 13
